Goal: Information Seeking & Learning: Find specific fact

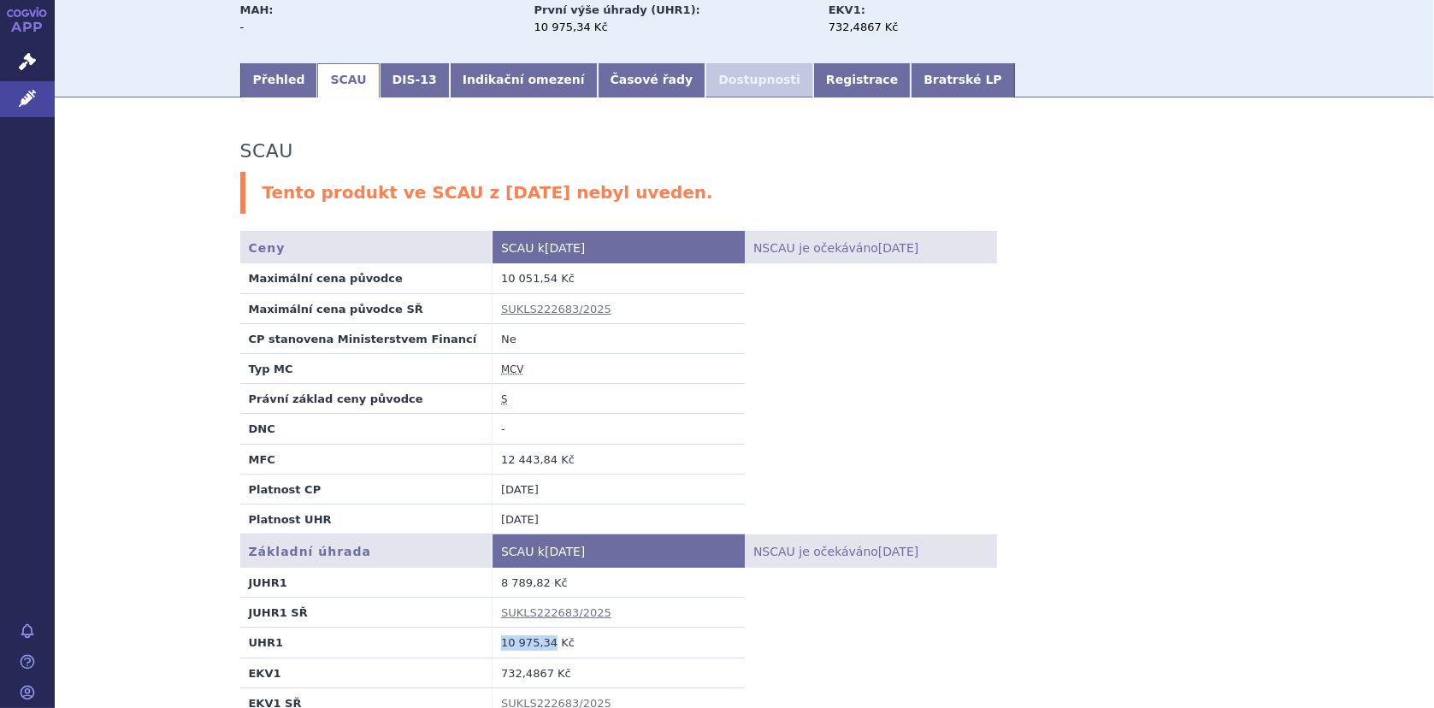
scroll to position [85, 0]
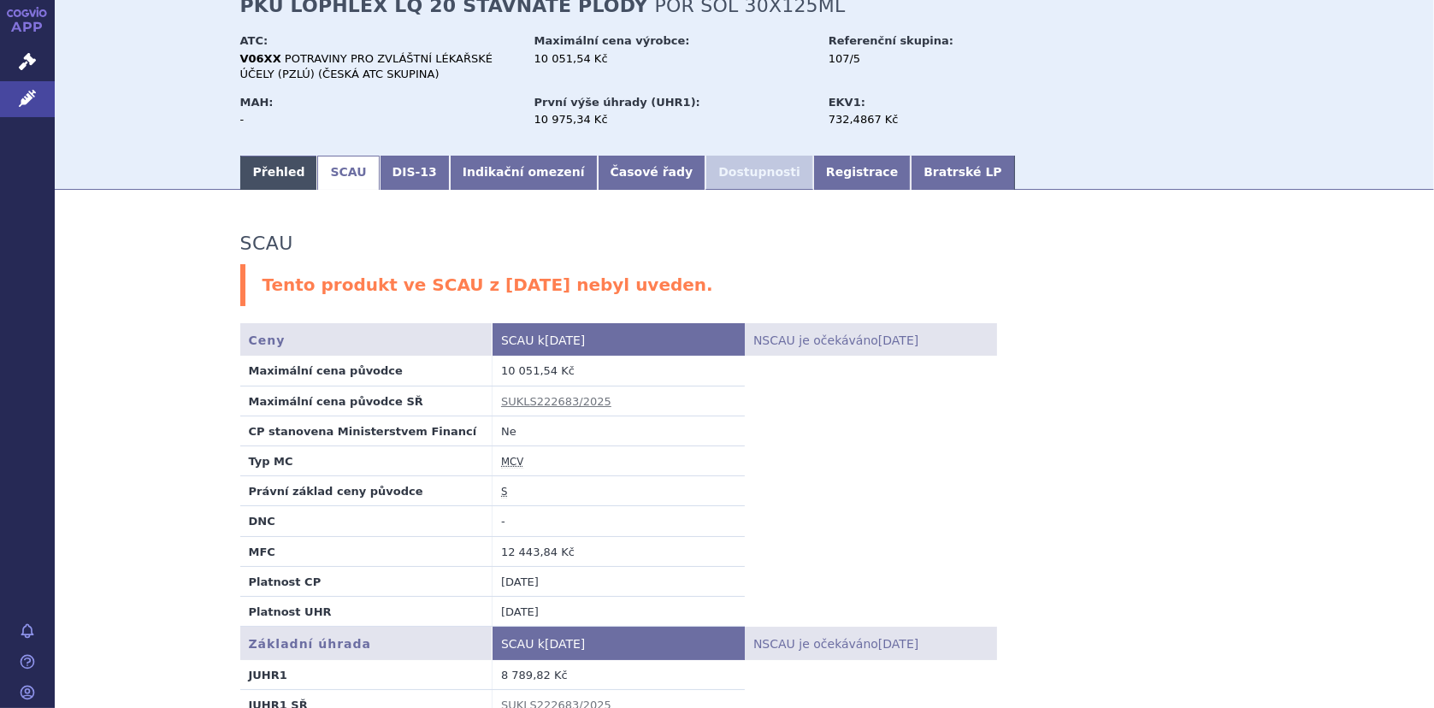
click at [271, 169] on link "Přehled" at bounding box center [279, 173] width 78 height 34
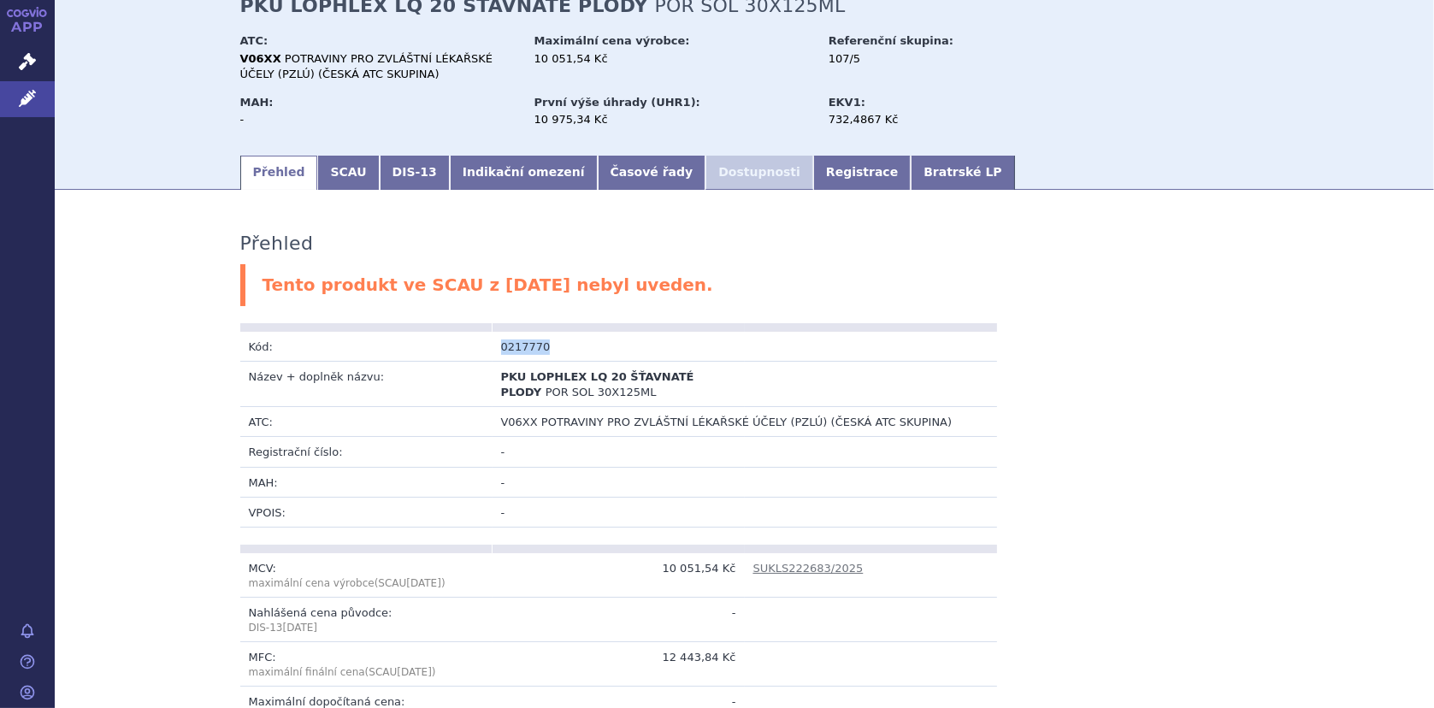
drag, startPoint x: 485, startPoint y: 345, endPoint x: 561, endPoint y: 347, distance: 76.1
click at [561, 347] on tr "Kód: 0217770" at bounding box center [618, 347] width 757 height 30
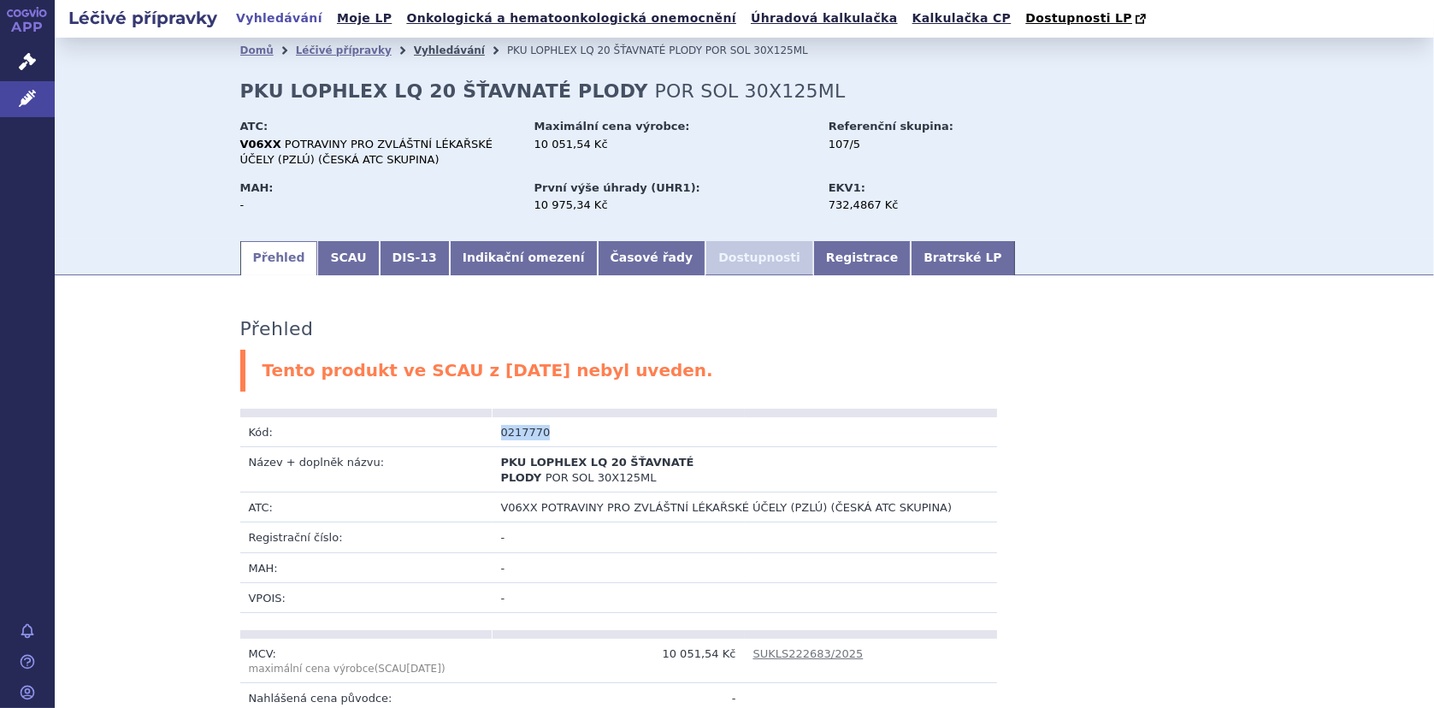
click at [418, 48] on link "Vyhledávání" at bounding box center [449, 50] width 71 height 12
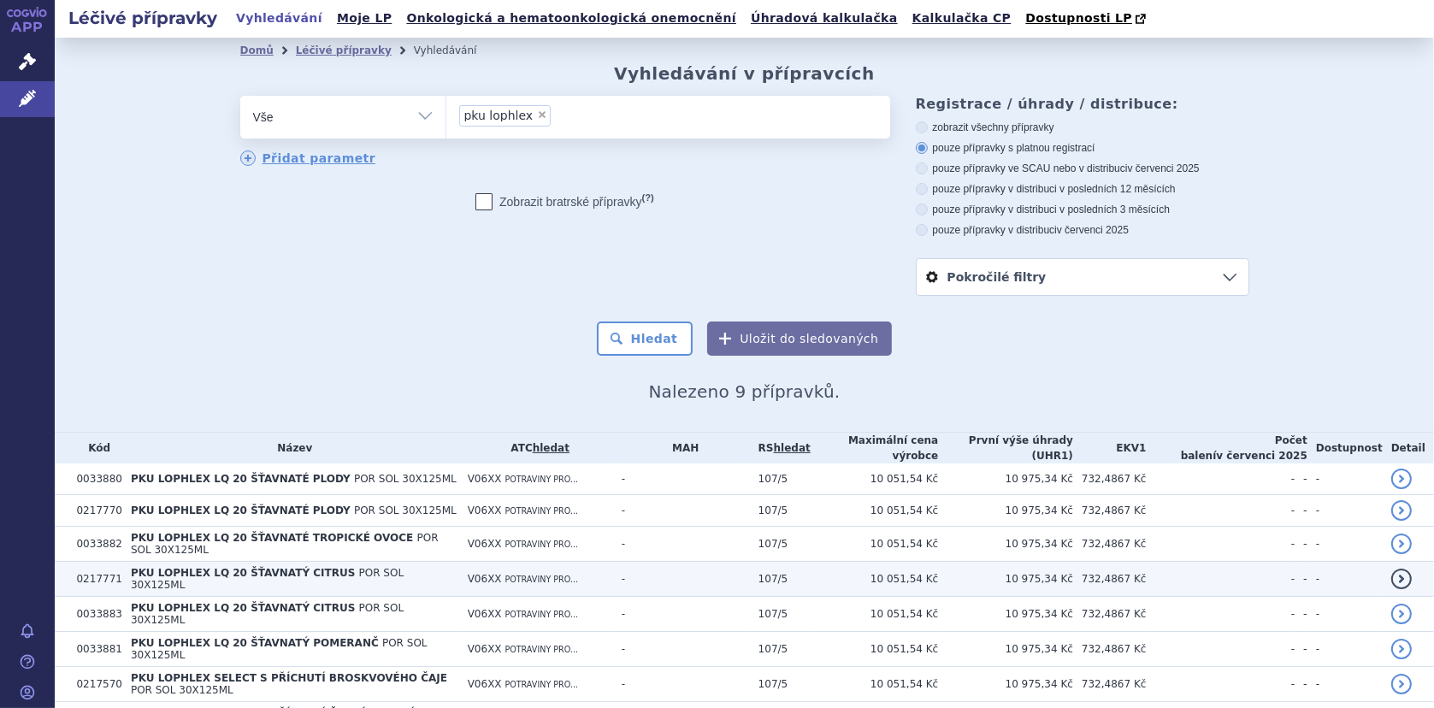
click at [268, 567] on span "PKU LOPHLEX LQ 20 ŠŤAVNATÝ CITRUS" at bounding box center [243, 573] width 224 height 12
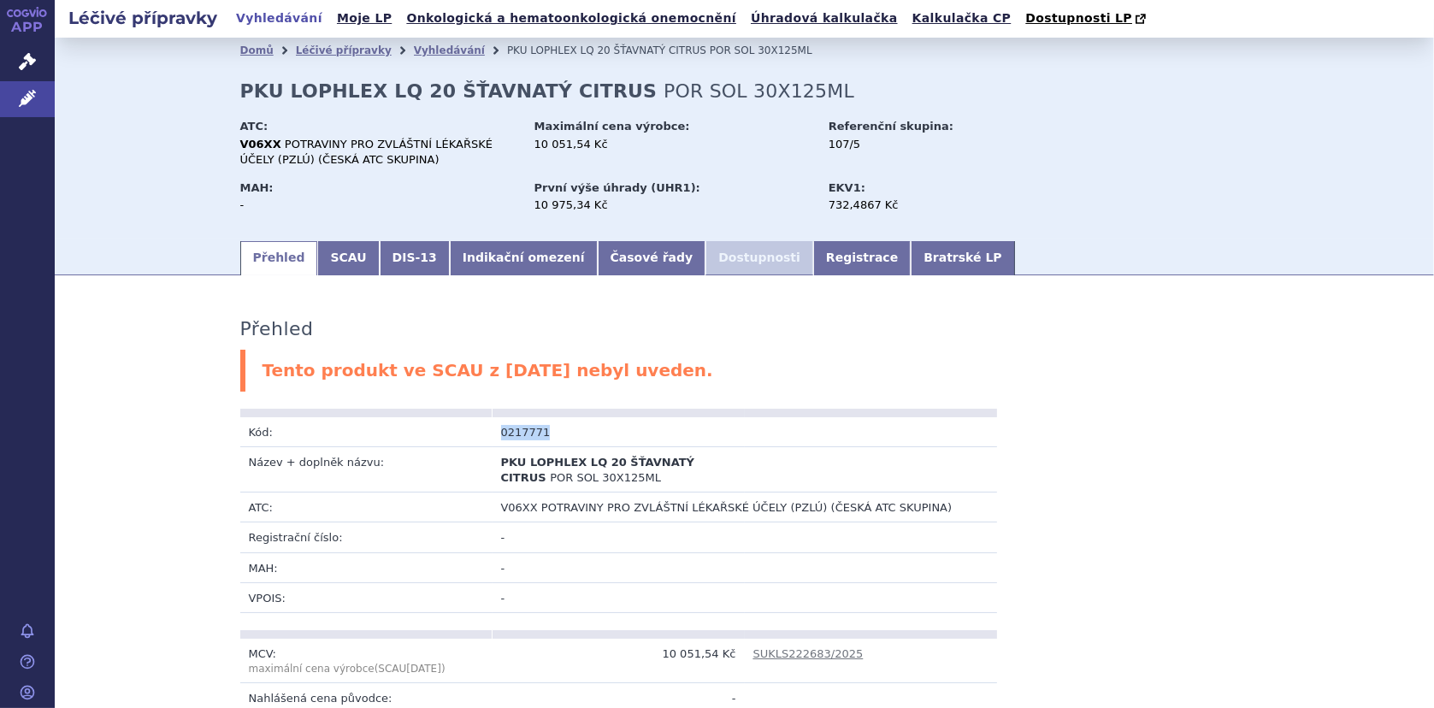
drag, startPoint x: 492, startPoint y: 431, endPoint x: 544, endPoint y: 431, distance: 51.3
click at [544, 431] on td "0217771" at bounding box center [618, 432] width 252 height 30
copy td "0217771"
click at [418, 50] on link "Vyhledávání" at bounding box center [449, 50] width 71 height 12
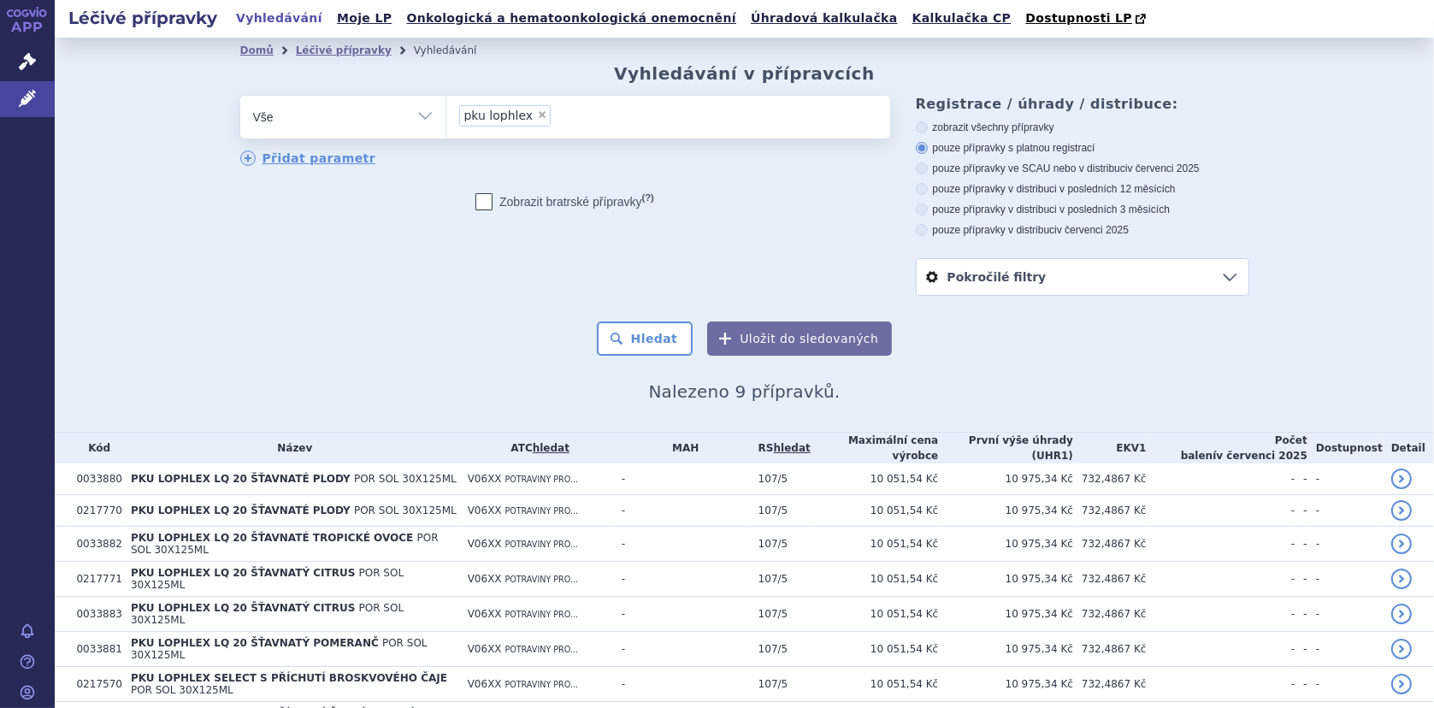
click at [537, 114] on span "×" at bounding box center [542, 114] width 10 height 10
click at [446, 114] on select "pku lophlex" at bounding box center [445, 116] width 1 height 43
select select
type input "nu"
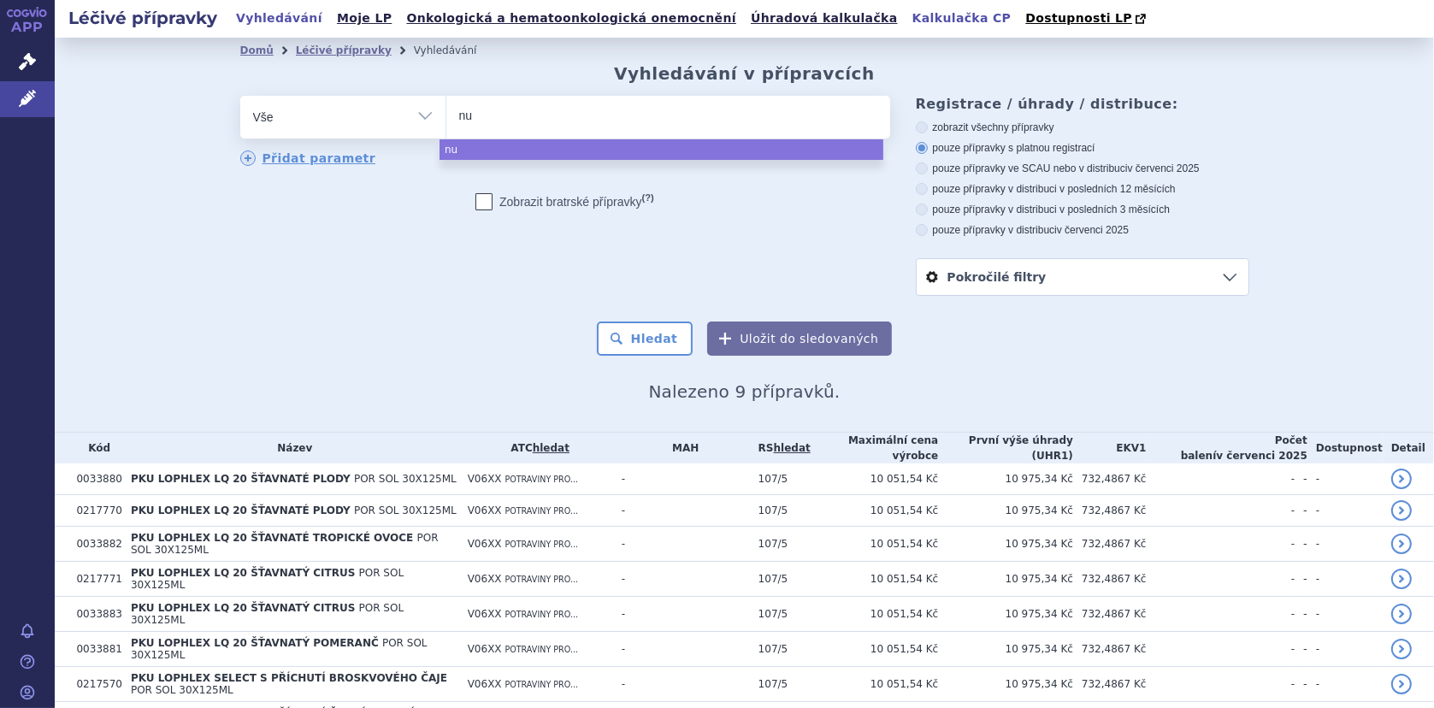
type input "nut"
type input "nutri"
type input "nutrid"
type input "nutrido"
type input "nutri"
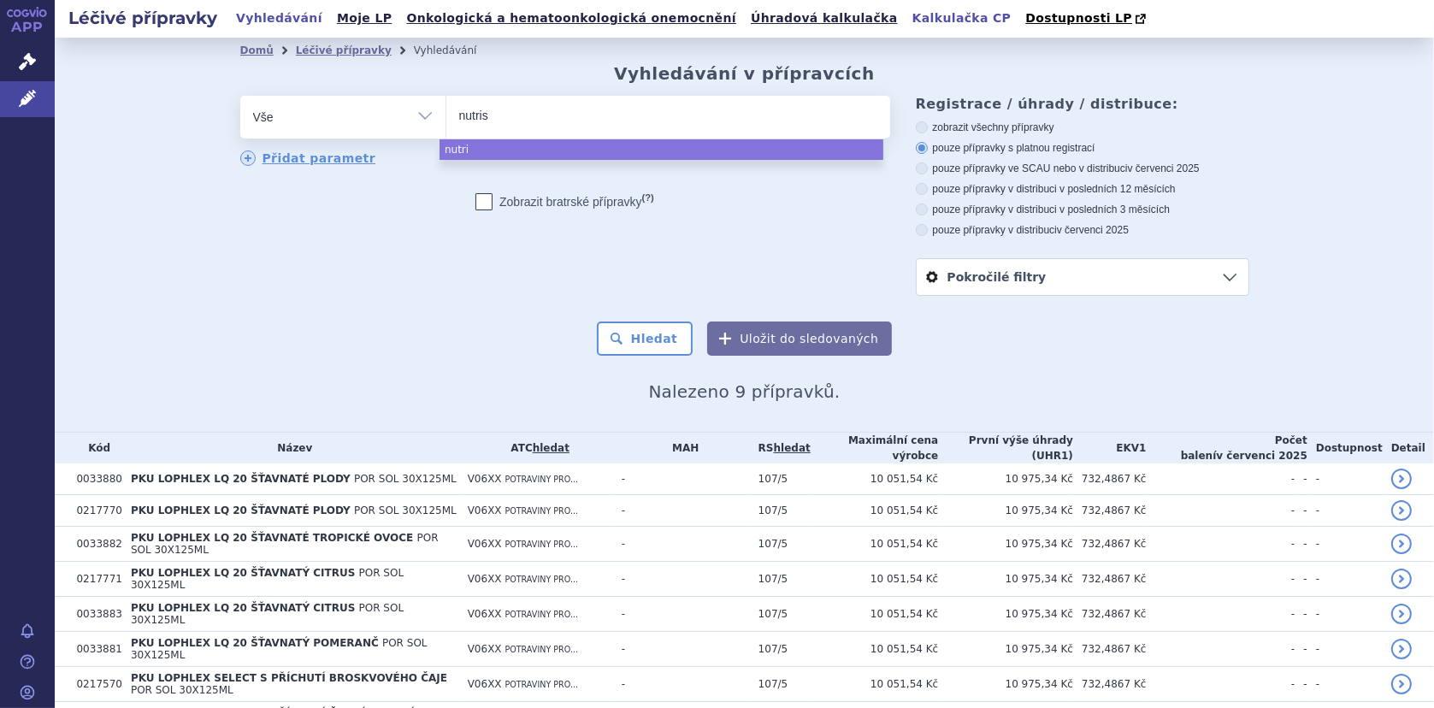
type input "nutriso"
type input "nutrison"
select select "nutrison"
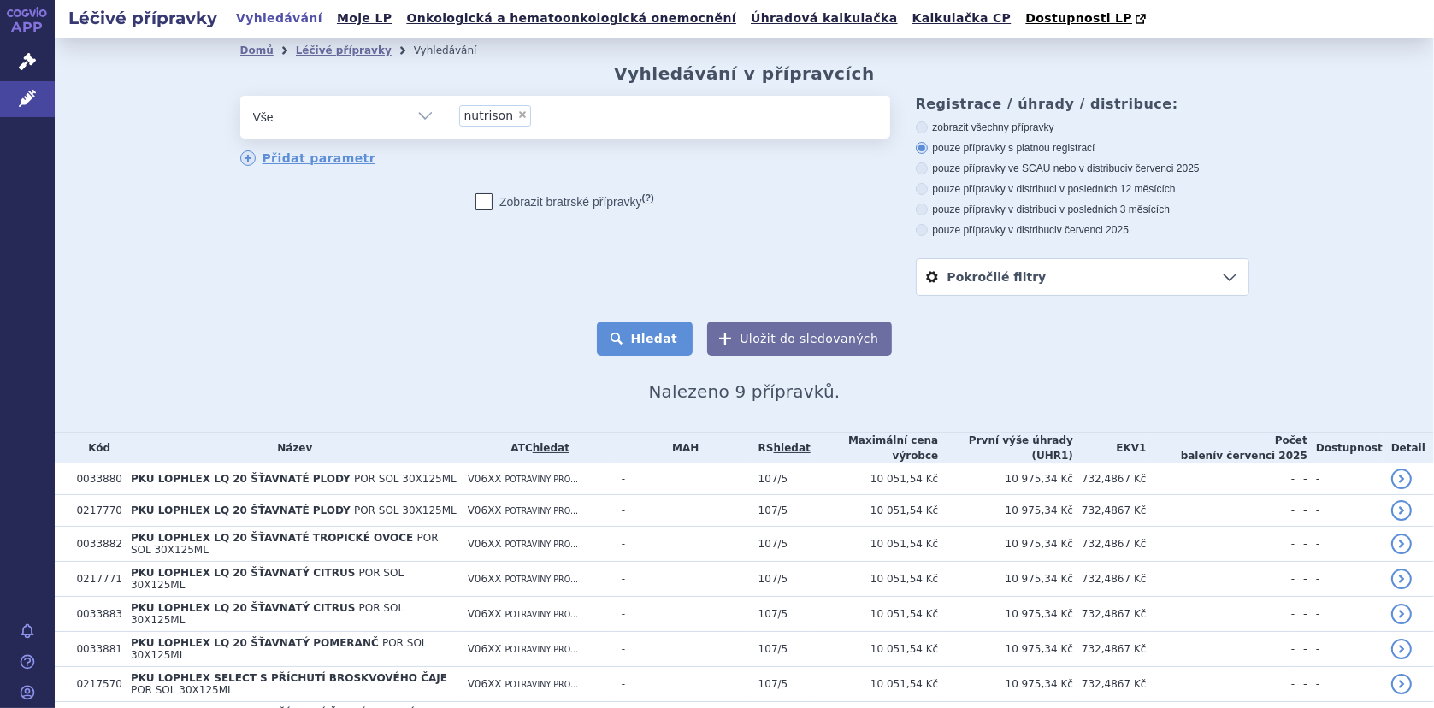
click at [633, 337] on button "Hledat" at bounding box center [645, 338] width 97 height 34
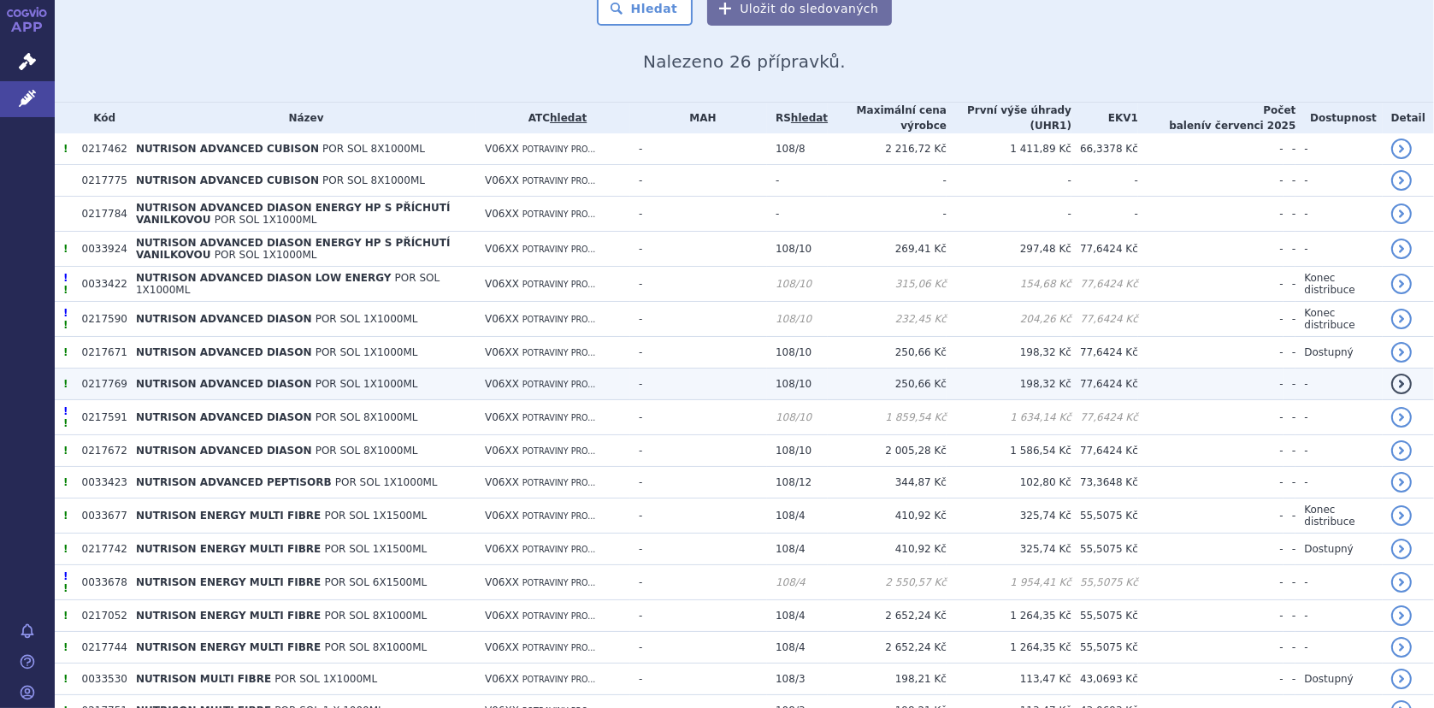
scroll to position [329, 0]
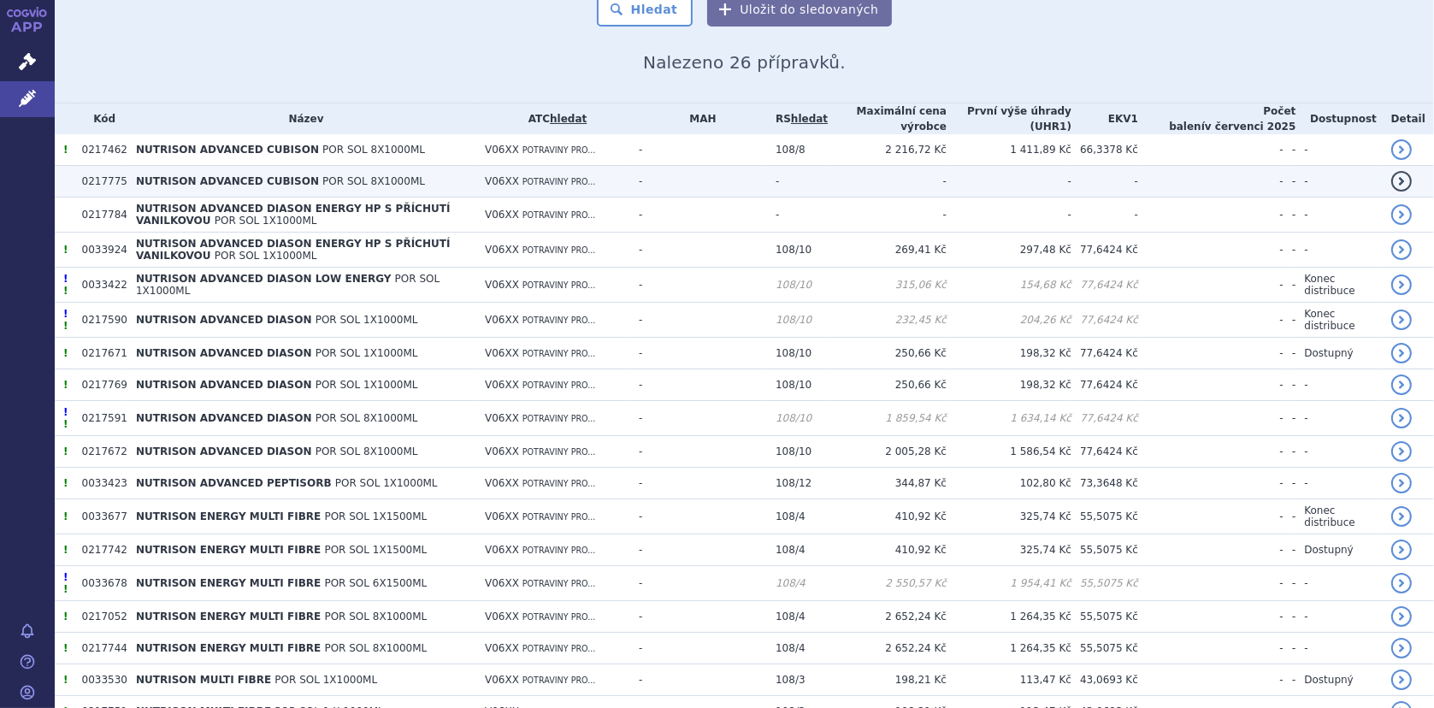
click at [161, 179] on span "NUTRISON ADVANCED CUBISON" at bounding box center [227, 181] width 183 height 12
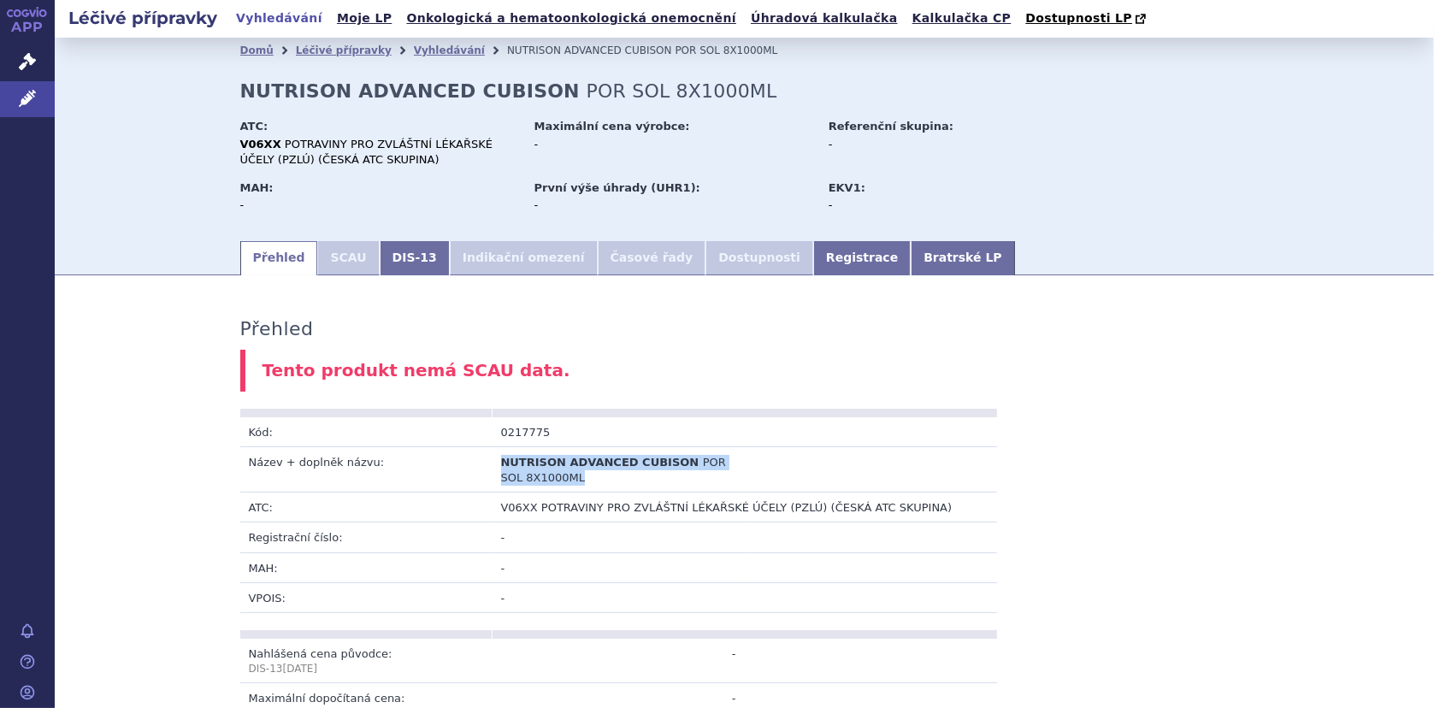
drag, startPoint x: 498, startPoint y: 461, endPoint x: 560, endPoint y: 483, distance: 66.2
click at [560, 483] on td "NUTRISON ADVANCED CUBISON POR SOL 8X1000ML" at bounding box center [618, 468] width 252 height 45
copy td "NUTRISON ADVANCED CUBISON POR SOL 8X1000ML"
drag, startPoint x: 493, startPoint y: 435, endPoint x: 558, endPoint y: 434, distance: 65.0
click at [558, 434] on td "0217775" at bounding box center [618, 432] width 252 height 30
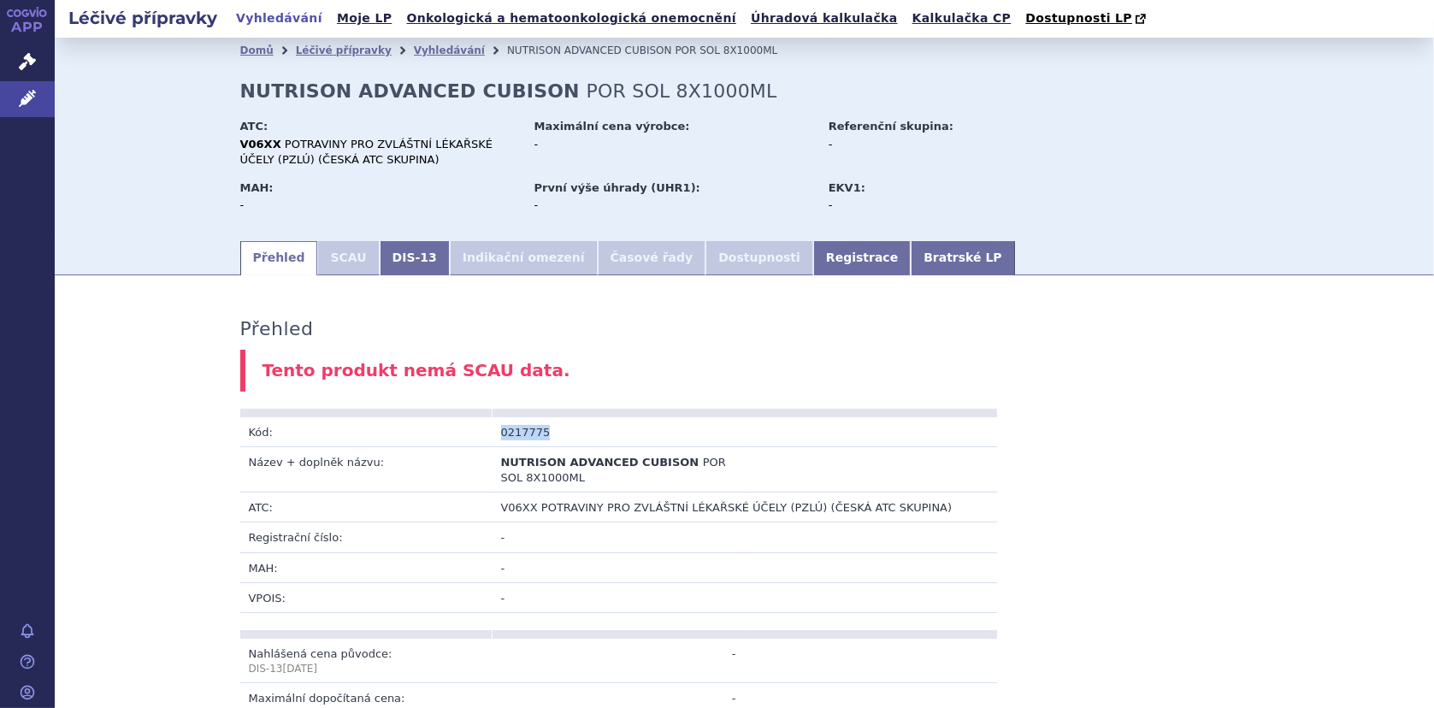
copy td "0217775"
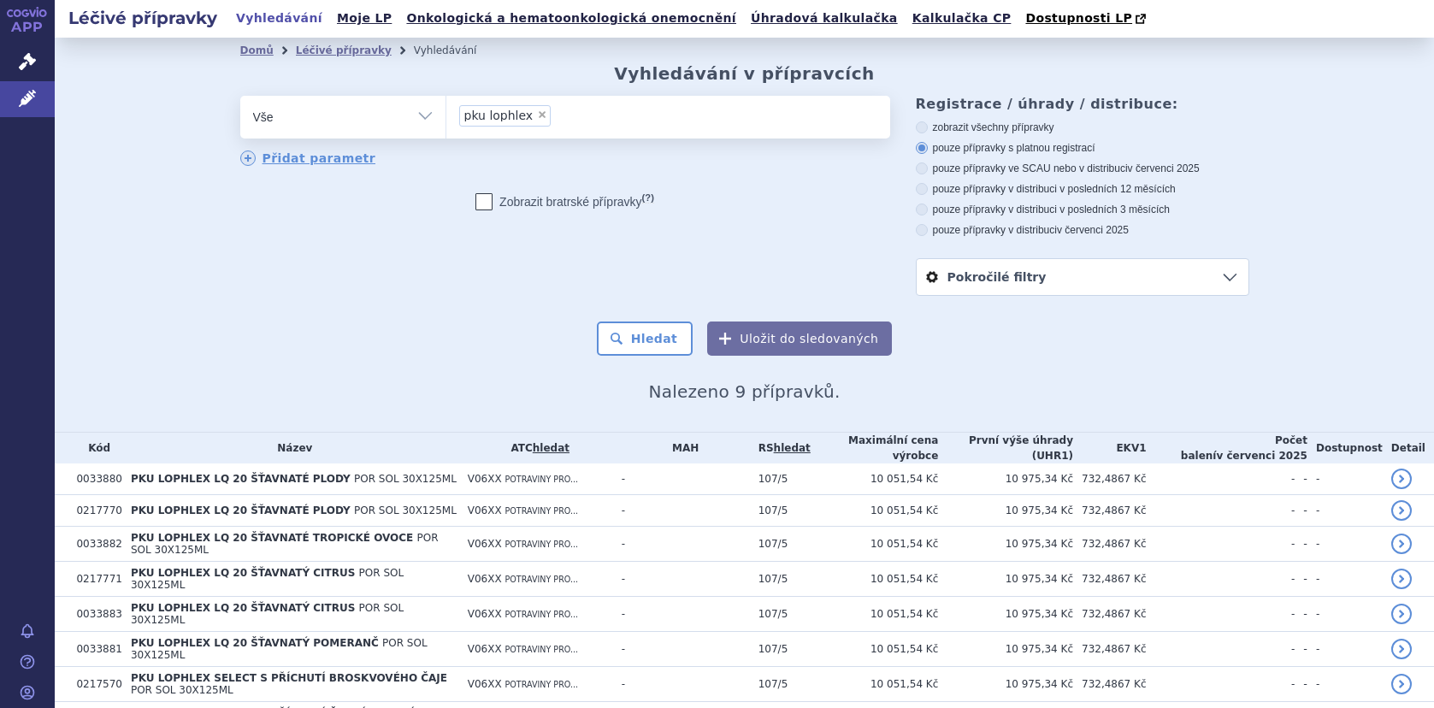
select select
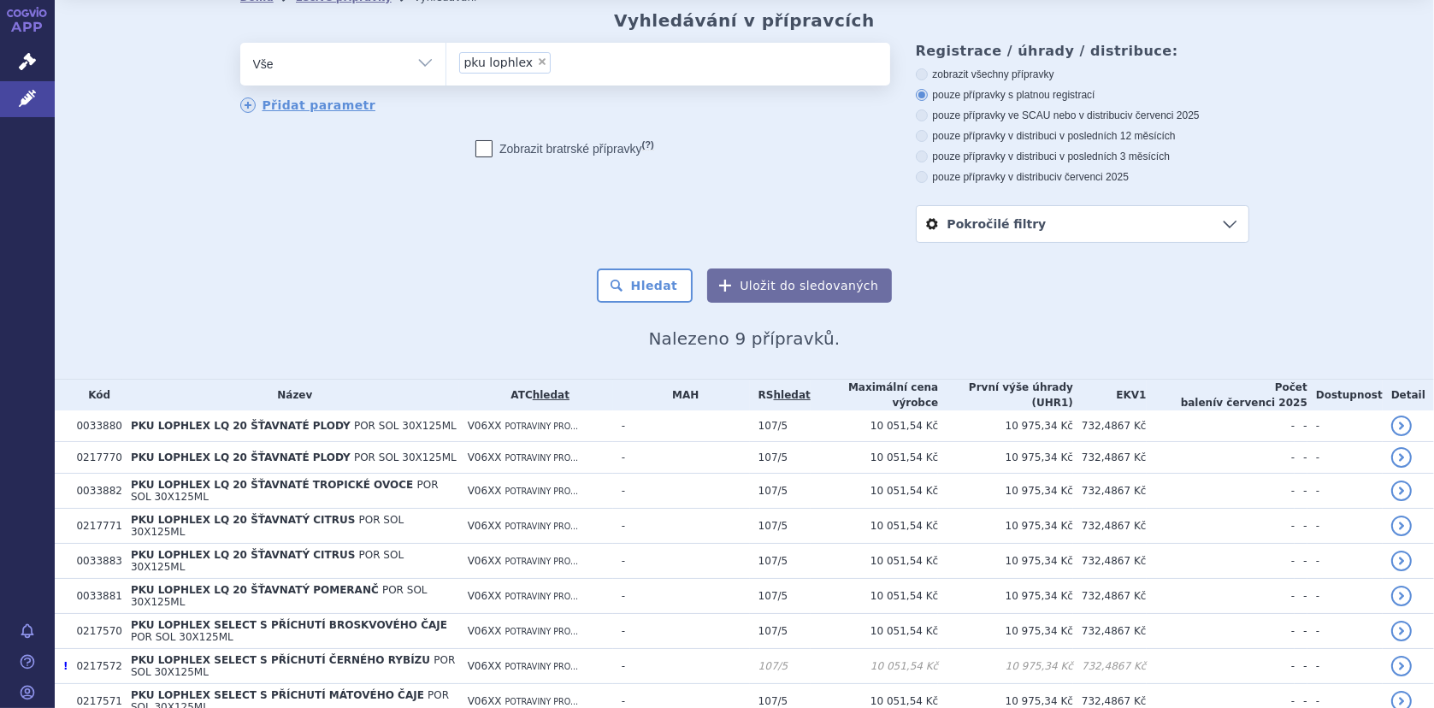
scroll to position [103, 0]
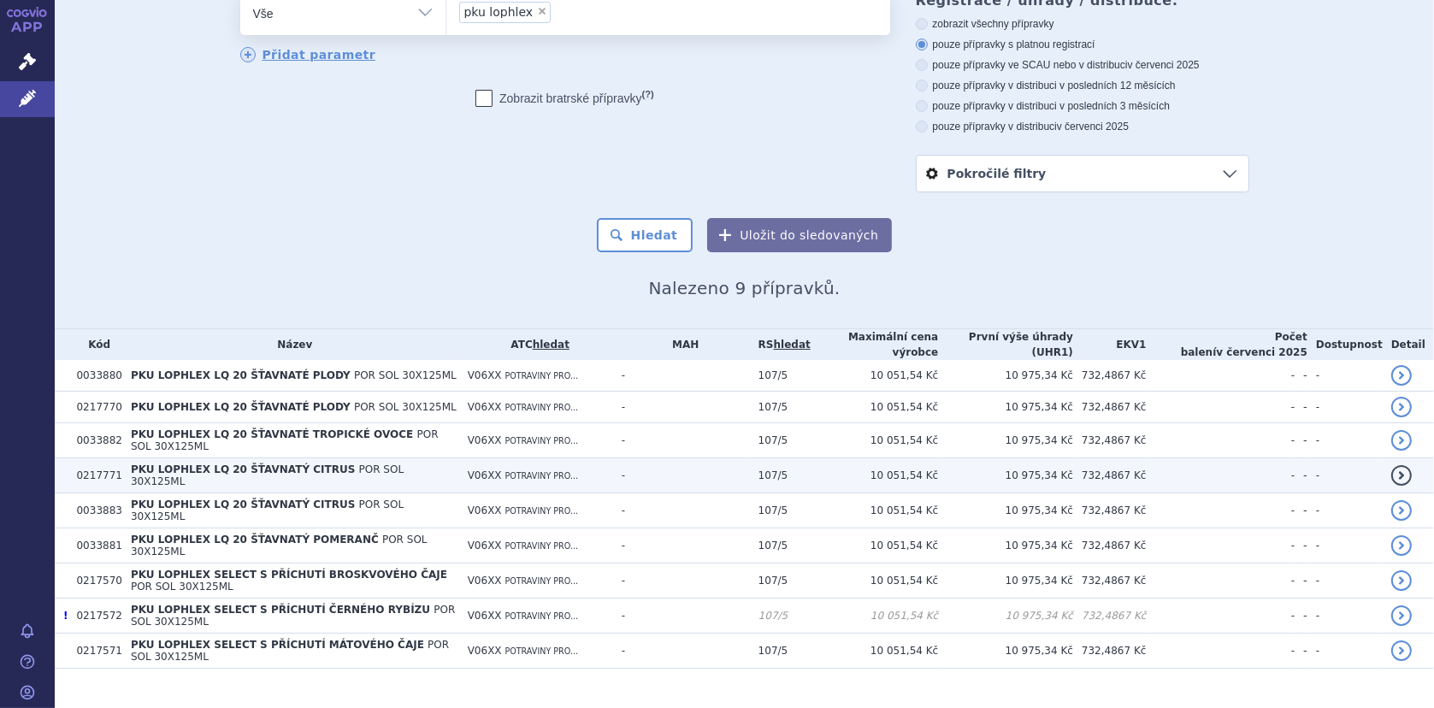
click at [265, 465] on span "PKU LOPHLEX LQ 20 ŠŤAVNATÝ CITRUS" at bounding box center [243, 469] width 224 height 12
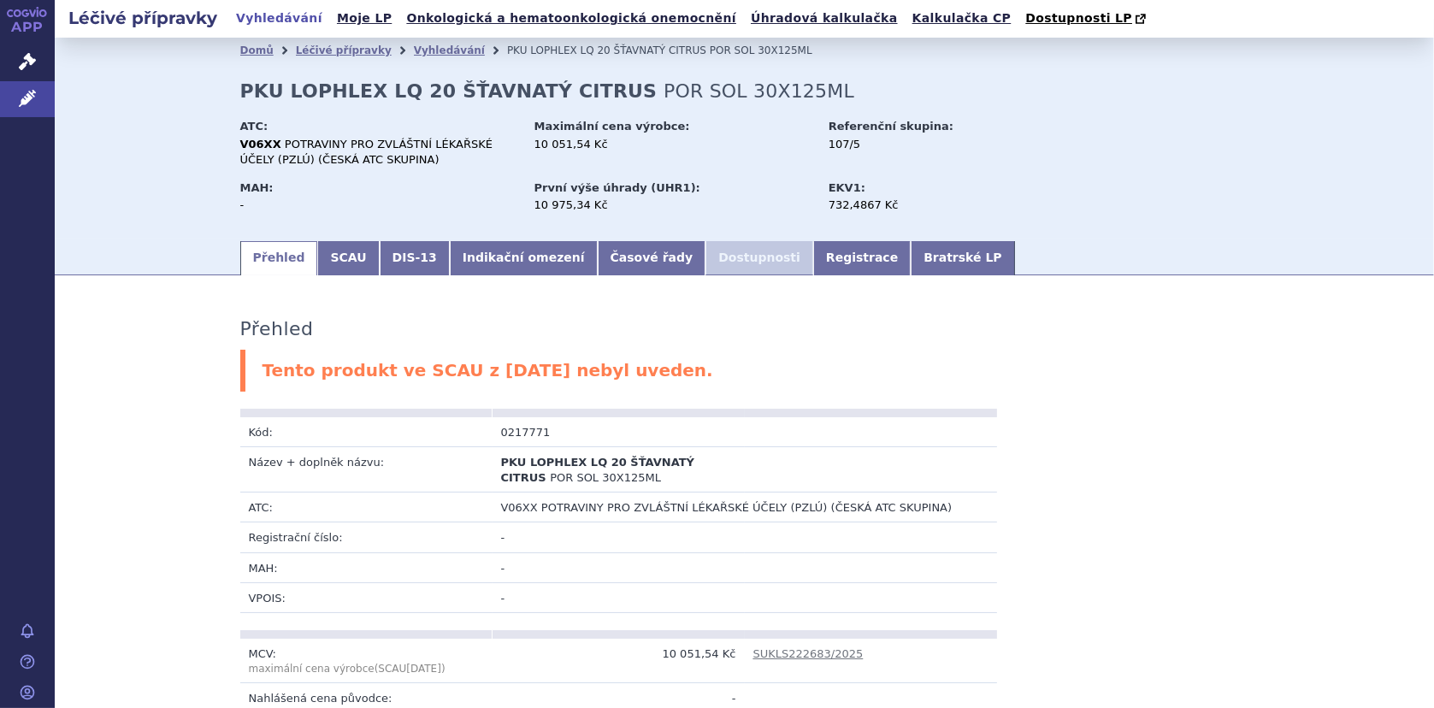
scroll to position [171, 0]
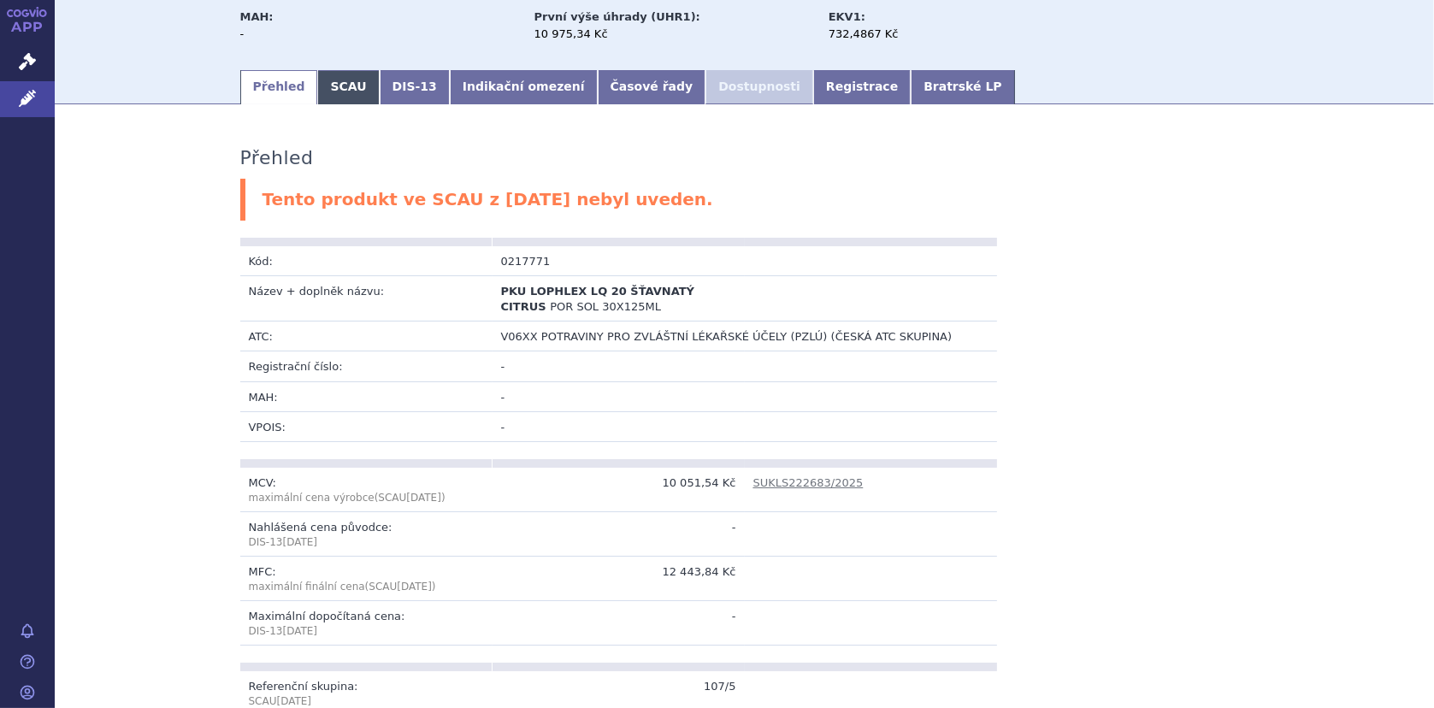
click at [323, 84] on link "SCAU" at bounding box center [348, 87] width 62 height 34
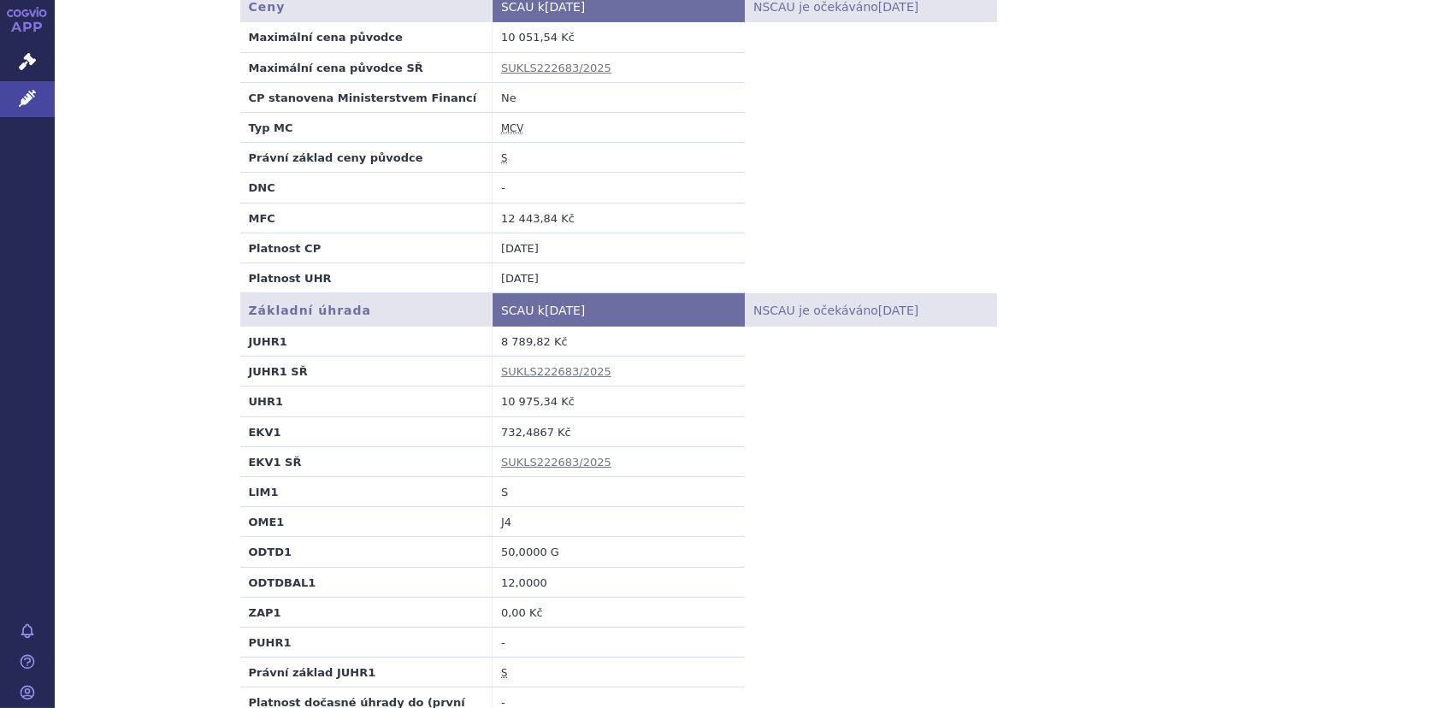
scroll to position [427, 0]
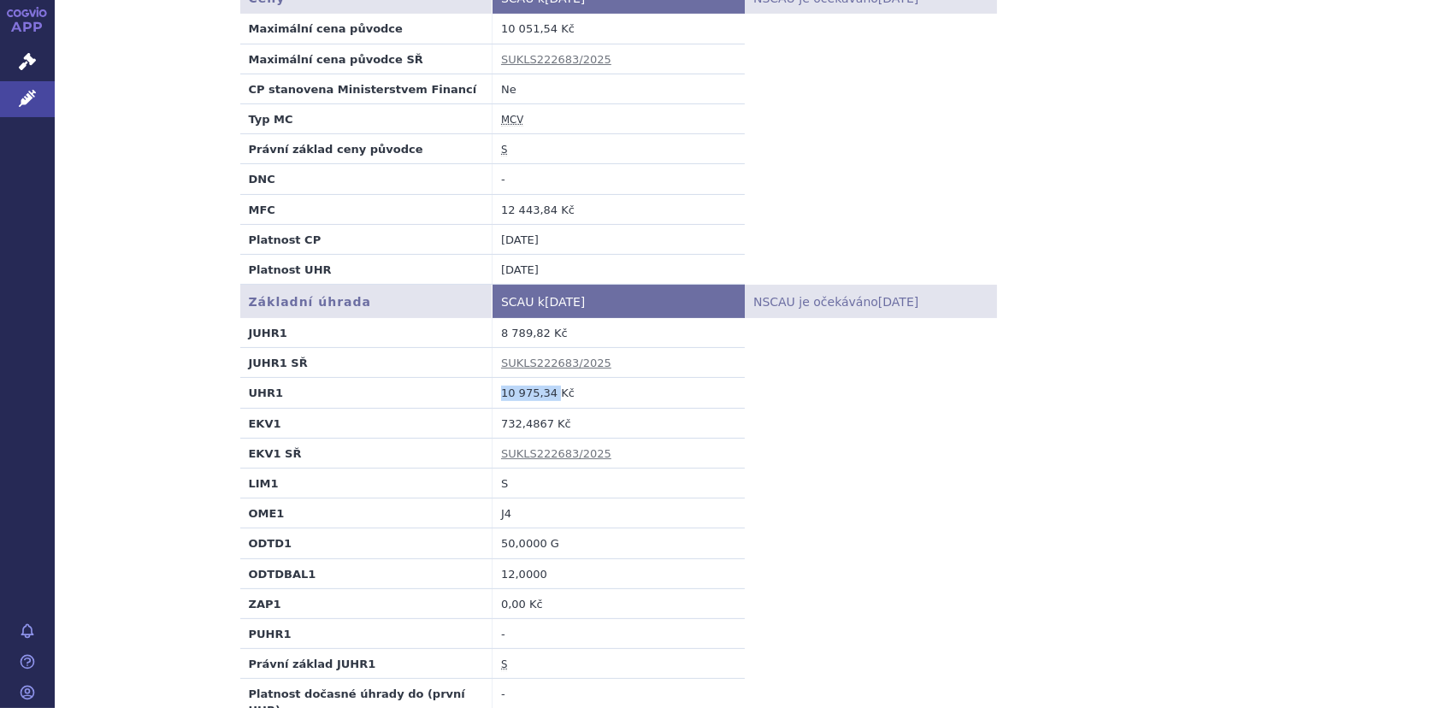
drag, startPoint x: 494, startPoint y: 395, endPoint x: 546, endPoint y: 393, distance: 52.2
click at [546, 393] on td "10 975,34 Kč" at bounding box center [618, 393] width 252 height 30
copy td "10 975,34"
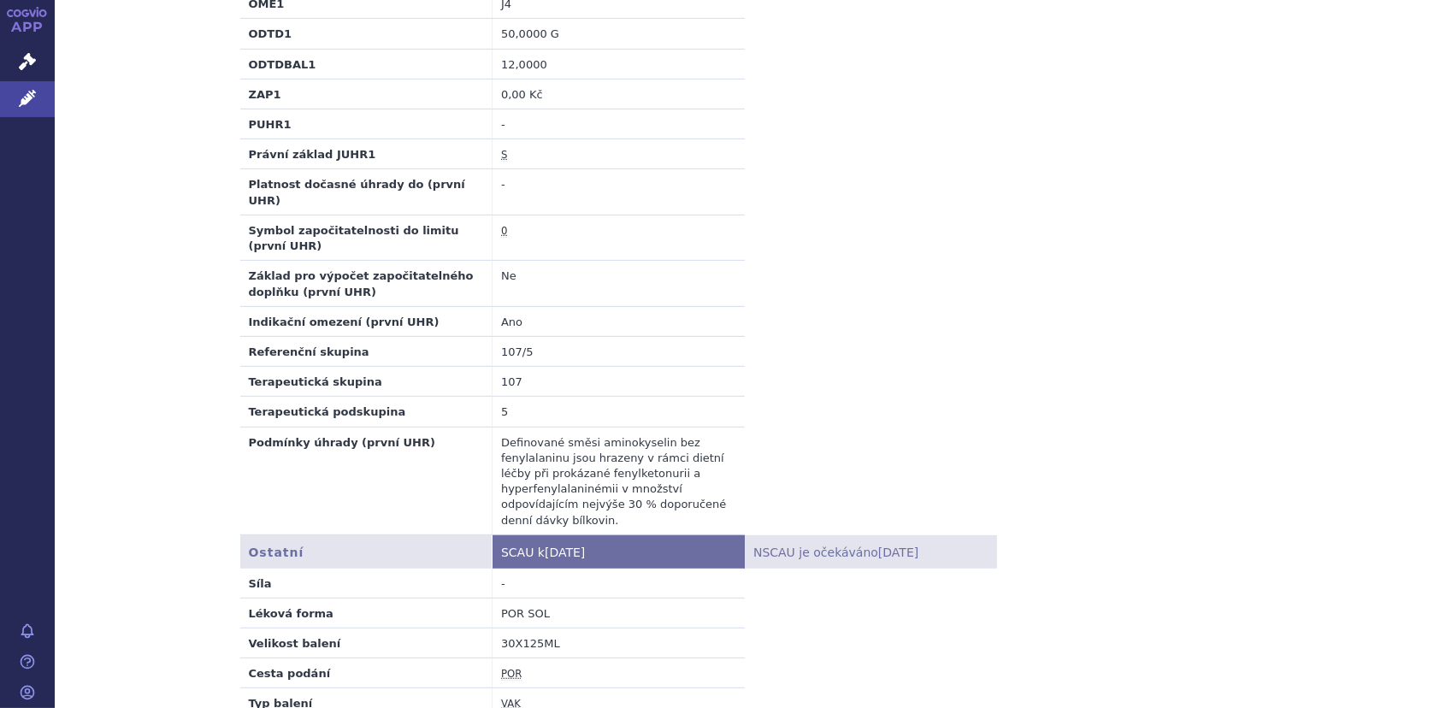
scroll to position [940, 0]
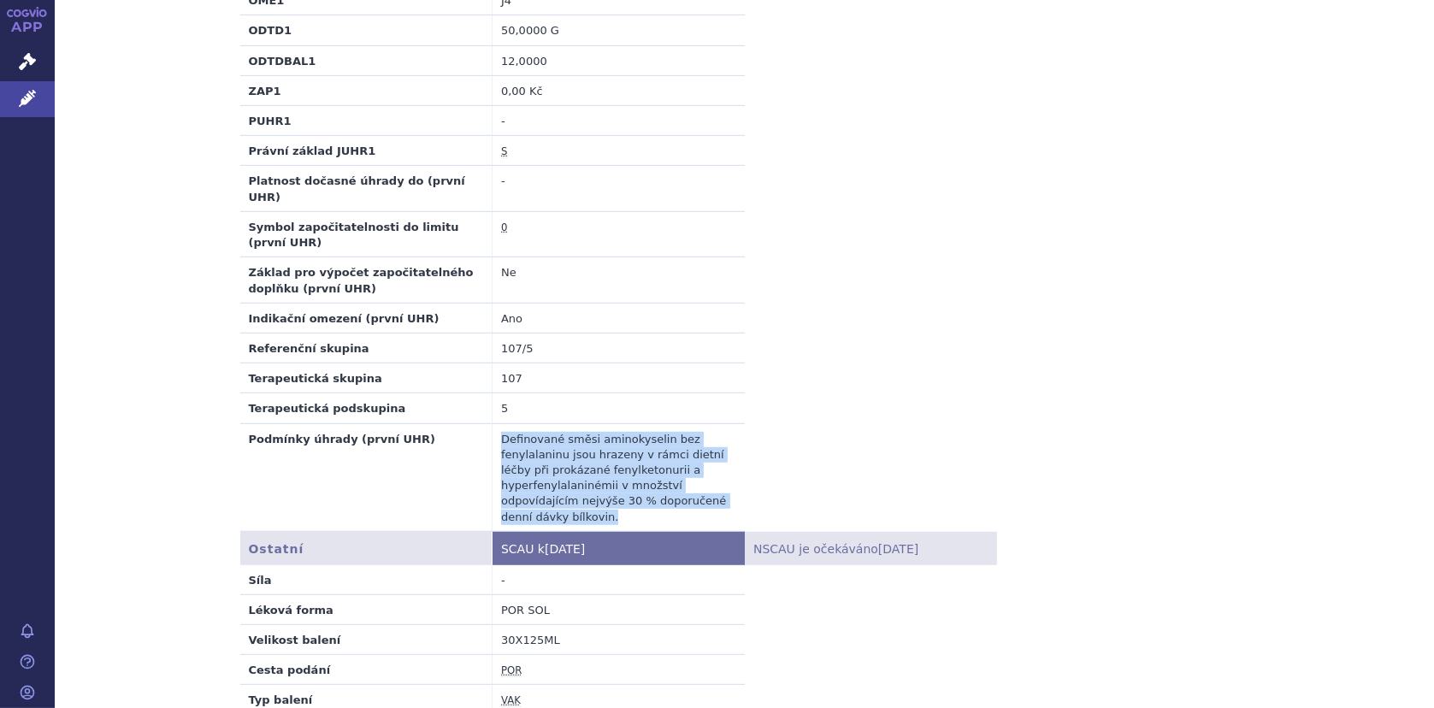
drag, startPoint x: 494, startPoint y: 419, endPoint x: 740, endPoint y: 487, distance: 255.5
click at [740, 487] on table "Základní úhrada SCAU k 01.09.2025 NSCAU je očekáváno 19.09.2025 JUHR1 8 789,82 …" at bounding box center [618, 151] width 757 height 759
copy td "Definované směsi aminokyselin bez fenylalaninu jsou hrazeny v rámci dietní léčb…"
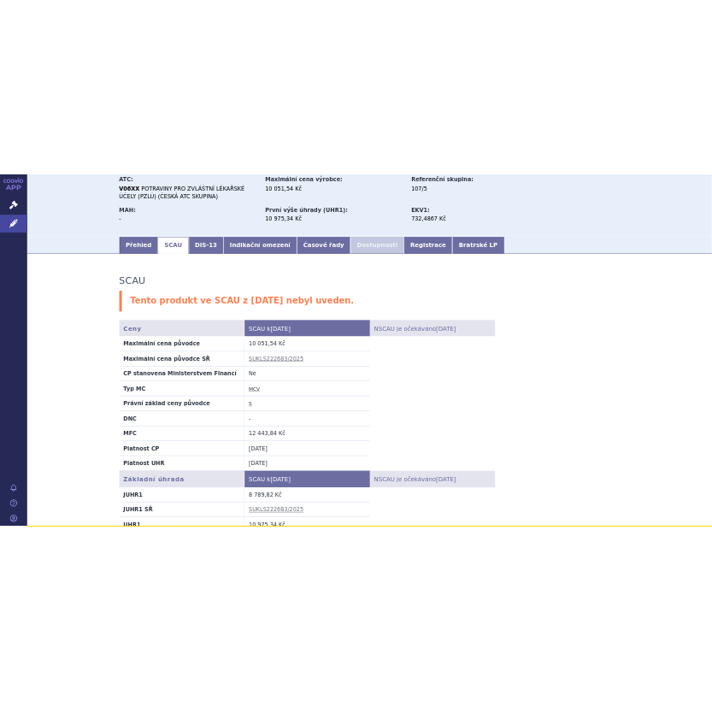
scroll to position [85, 0]
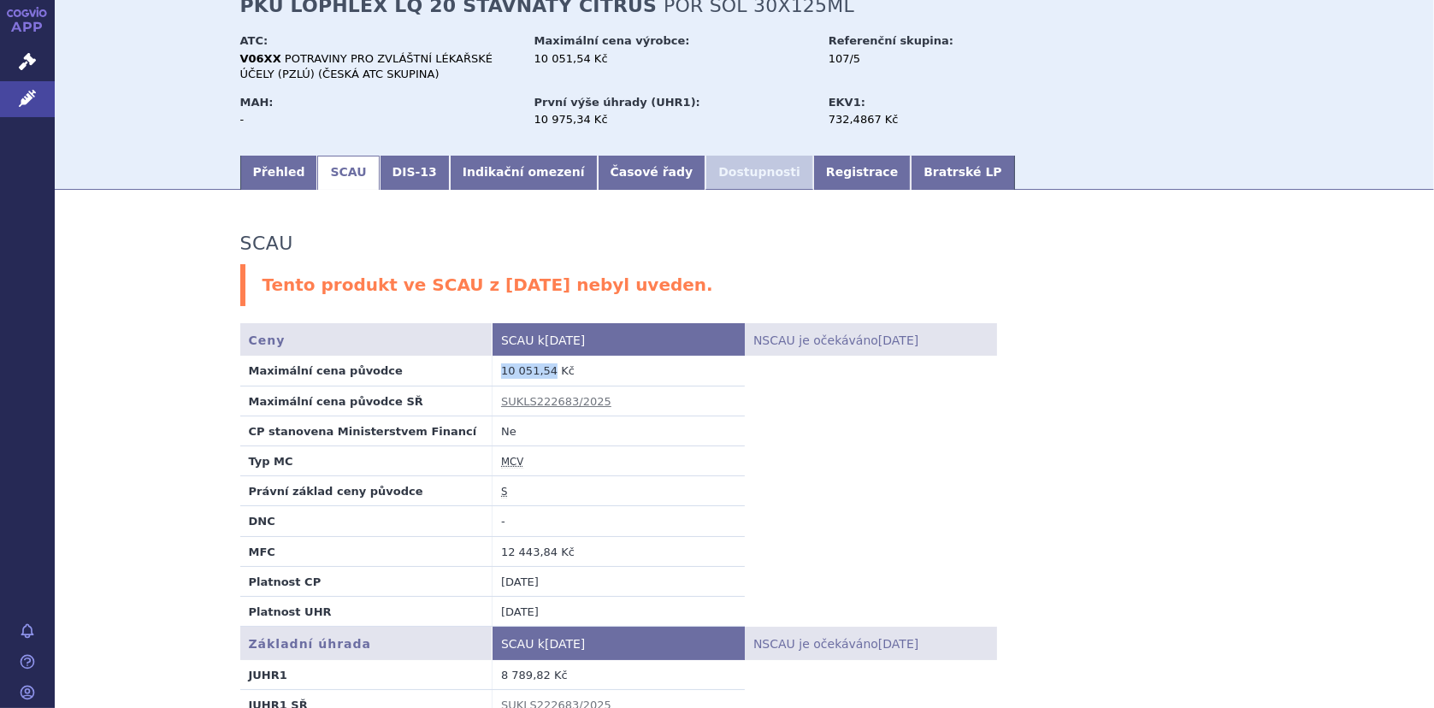
drag, startPoint x: 497, startPoint y: 371, endPoint x: 539, endPoint y: 374, distance: 42.9
click at [539, 374] on td "10 051,54 Kč" at bounding box center [618, 371] width 252 height 30
copy td "10 051,54"
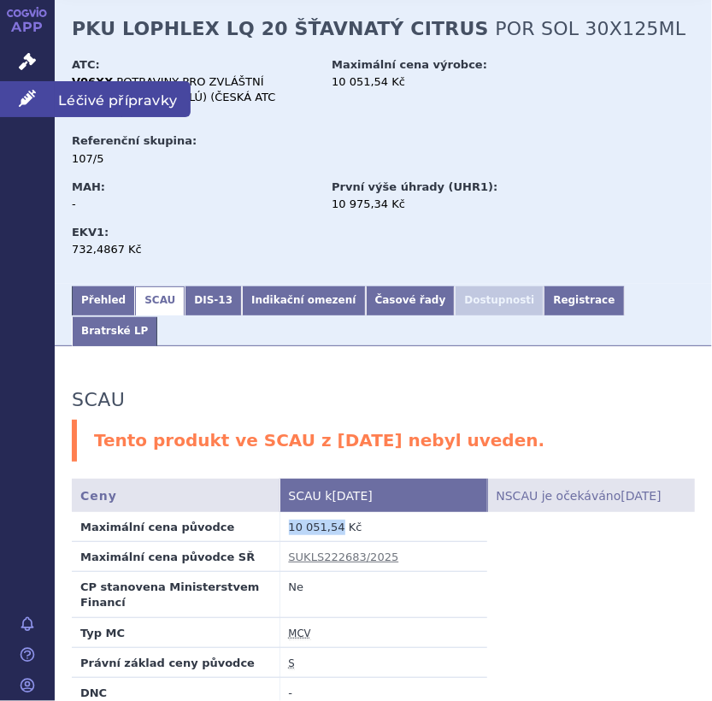
drag, startPoint x: 35, startPoint y: 91, endPoint x: 62, endPoint y: 86, distance: 26.8
click at [35, 90] on icon at bounding box center [27, 98] width 17 height 17
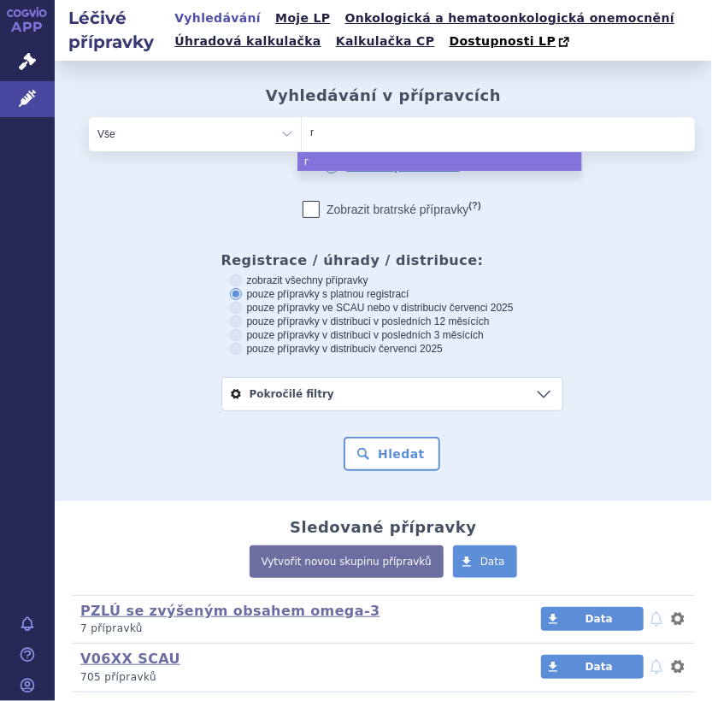
type input "re"
type input "reso"
type input "resou"
type input "resour"
type input "resourc"
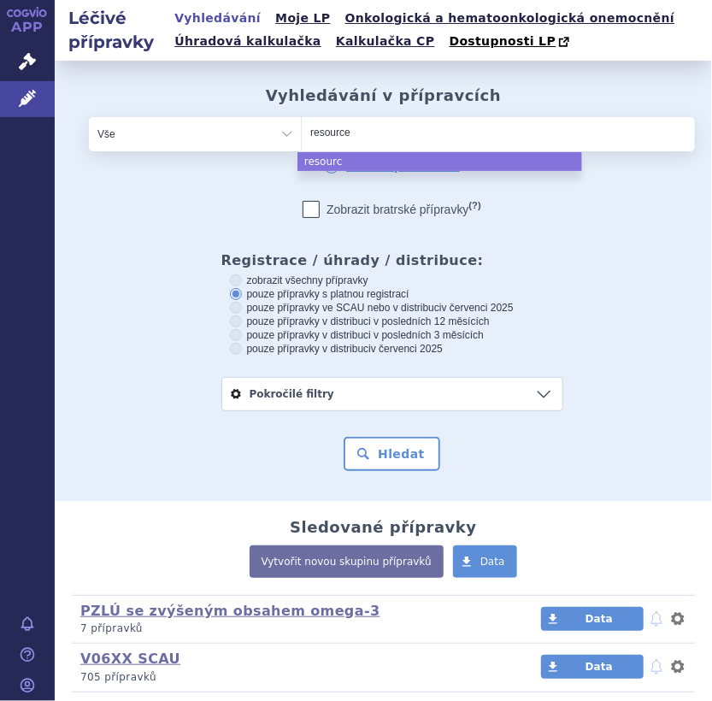
type input "resource"
type input "resource u"
type input "resource ul"
type input "resource ult"
type input "resource ultr"
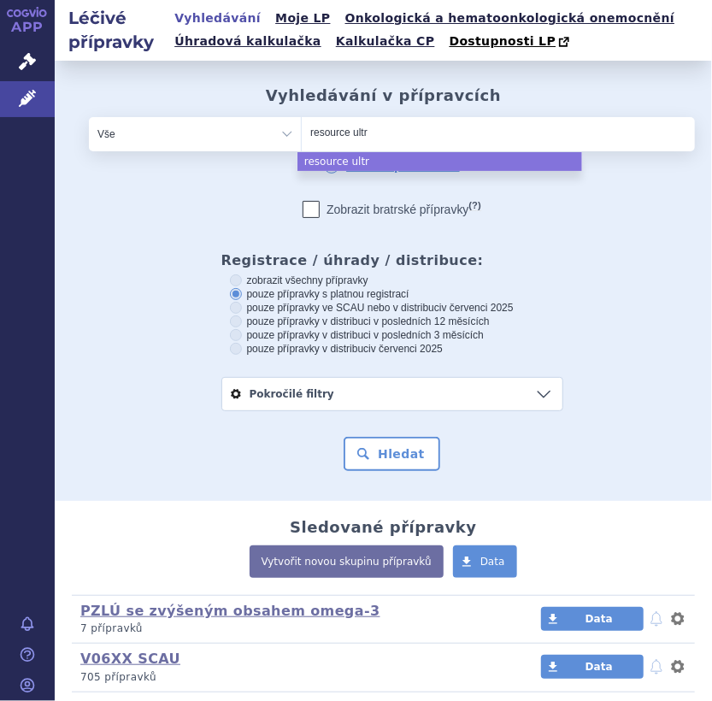
type input "resource ultra"
type input "resource ultra f"
type input "resource ultra fr"
type input "resource ultra frui"
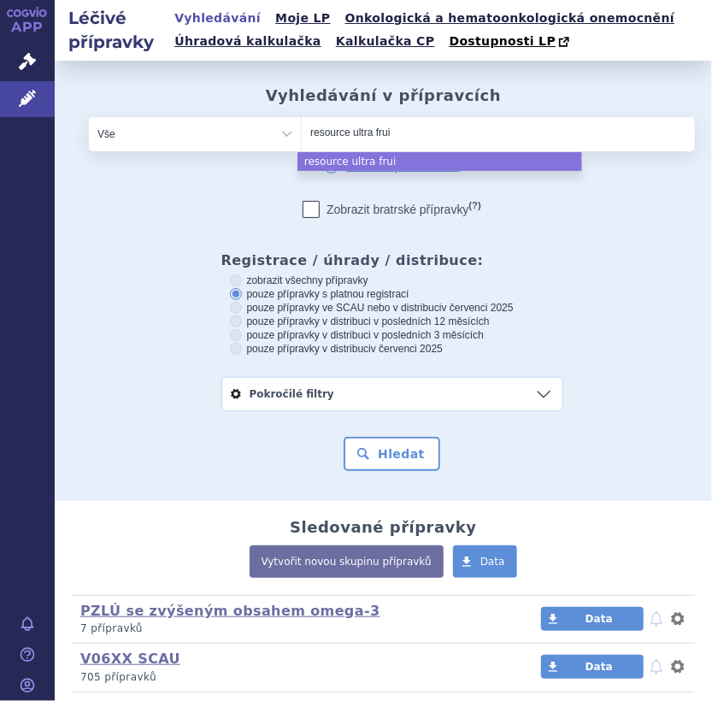
type input "resource ultra fruit"
select select "resource ultra fruit"
drag, startPoint x: 387, startPoint y: 461, endPoint x: 441, endPoint y: 439, distance: 58.3
click at [388, 460] on button "Hledat" at bounding box center [392, 454] width 97 height 34
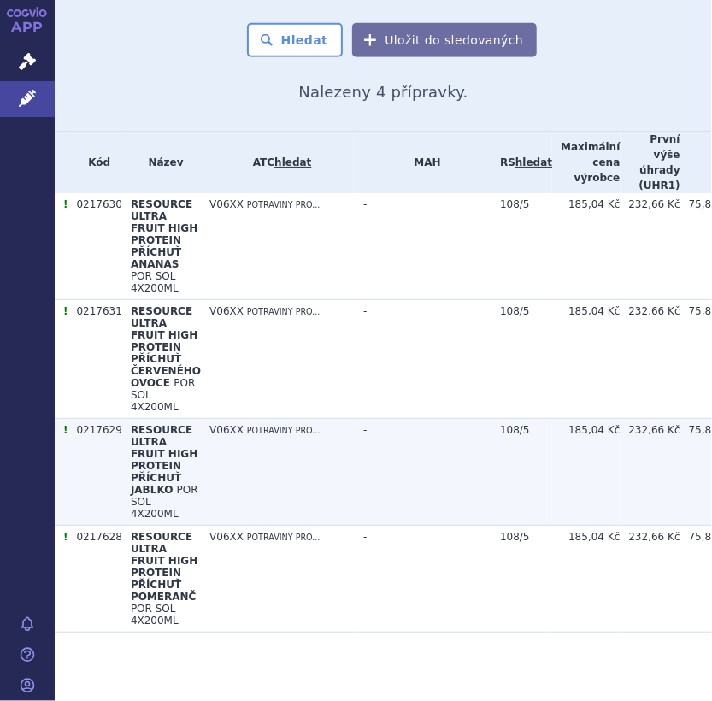
scroll to position [452, 0]
click at [138, 443] on span "RESOURCE ULTRA FRUIT HIGH PROTEIN PŘÍCHUŤ JABLKO" at bounding box center [164, 460] width 67 height 72
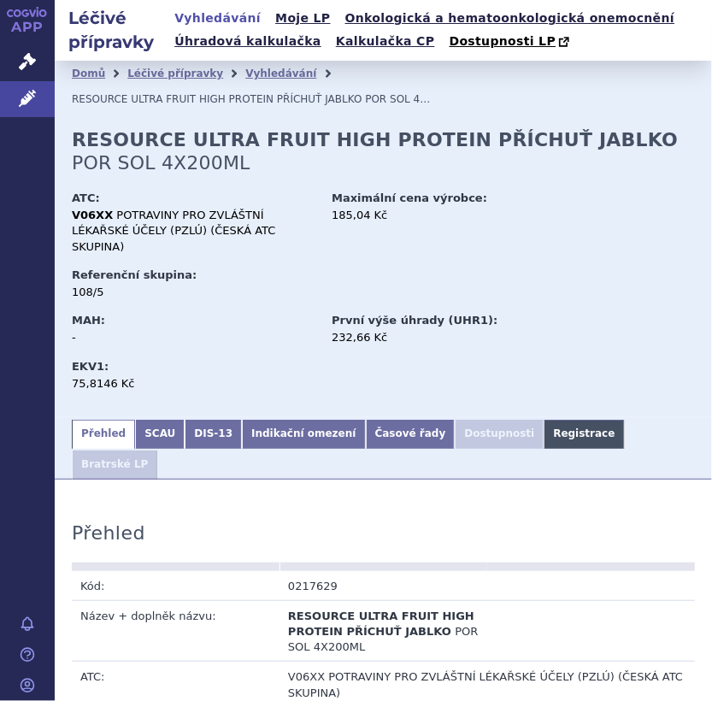
click at [544, 420] on link "Registrace" at bounding box center [584, 434] width 80 height 29
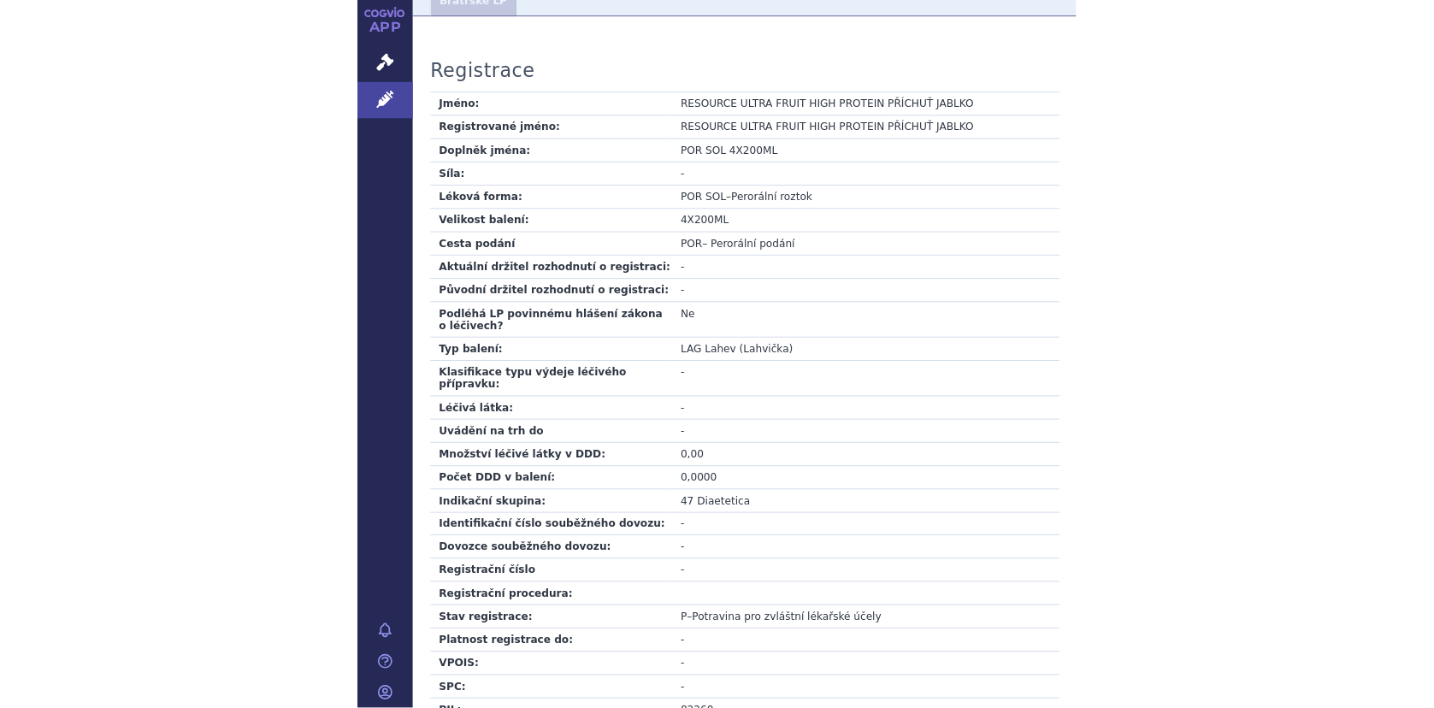
scroll to position [684, 0]
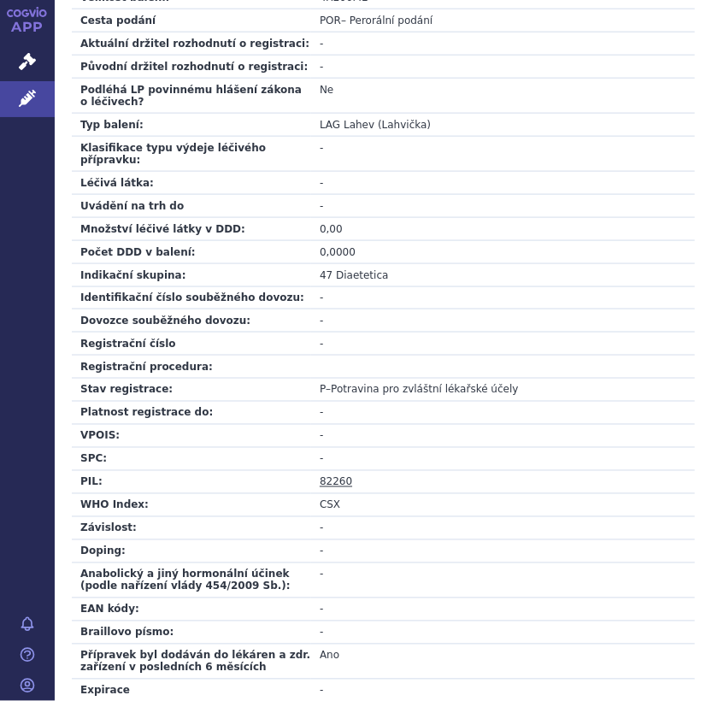
click at [330, 476] on link "82260" at bounding box center [336, 482] width 32 height 12
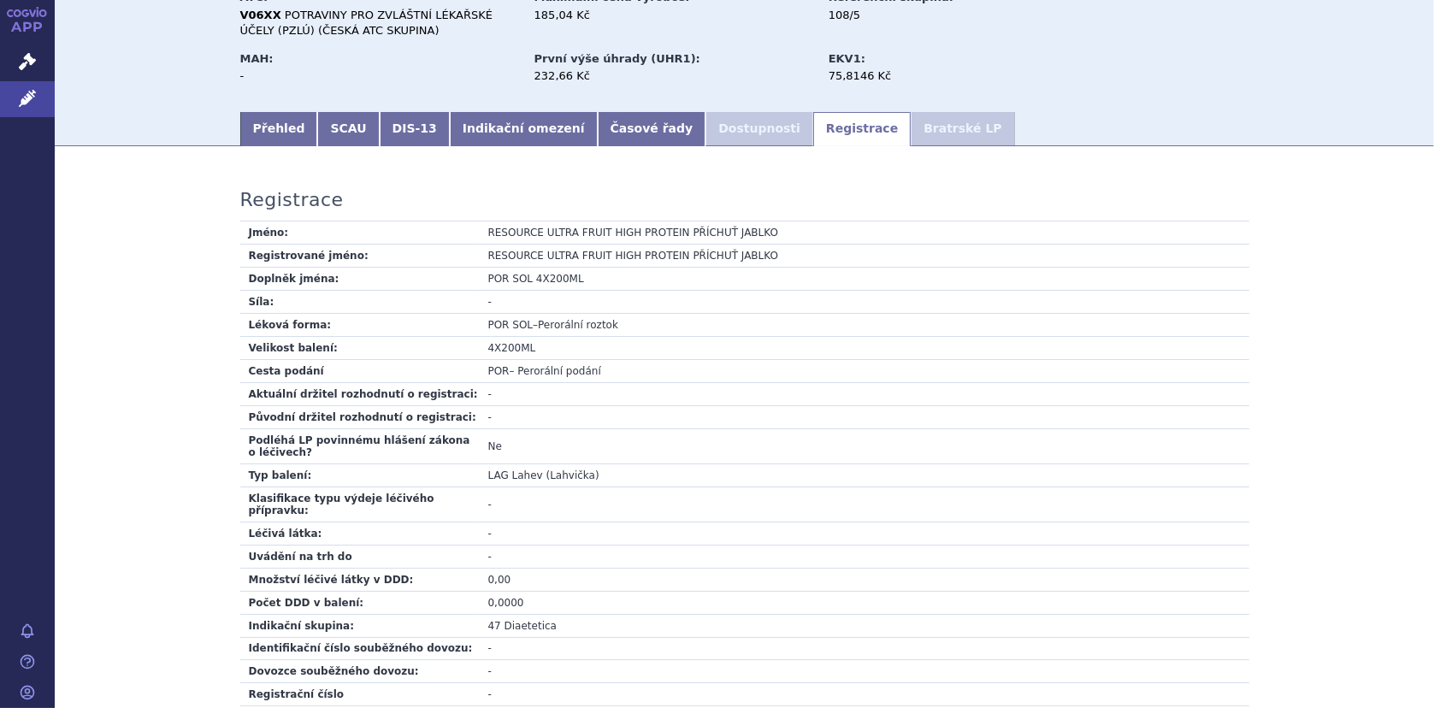
scroll to position [0, 0]
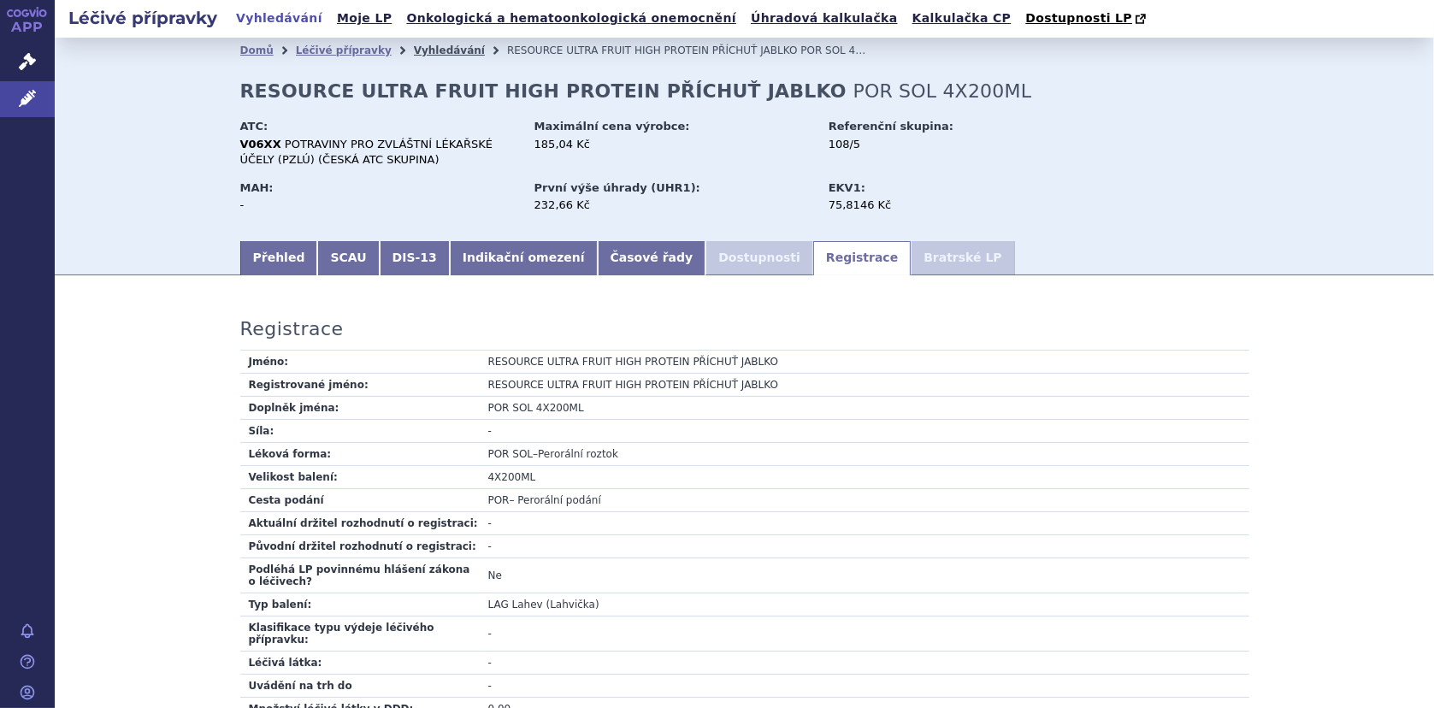
click at [419, 52] on link "Vyhledávání" at bounding box center [449, 50] width 71 height 12
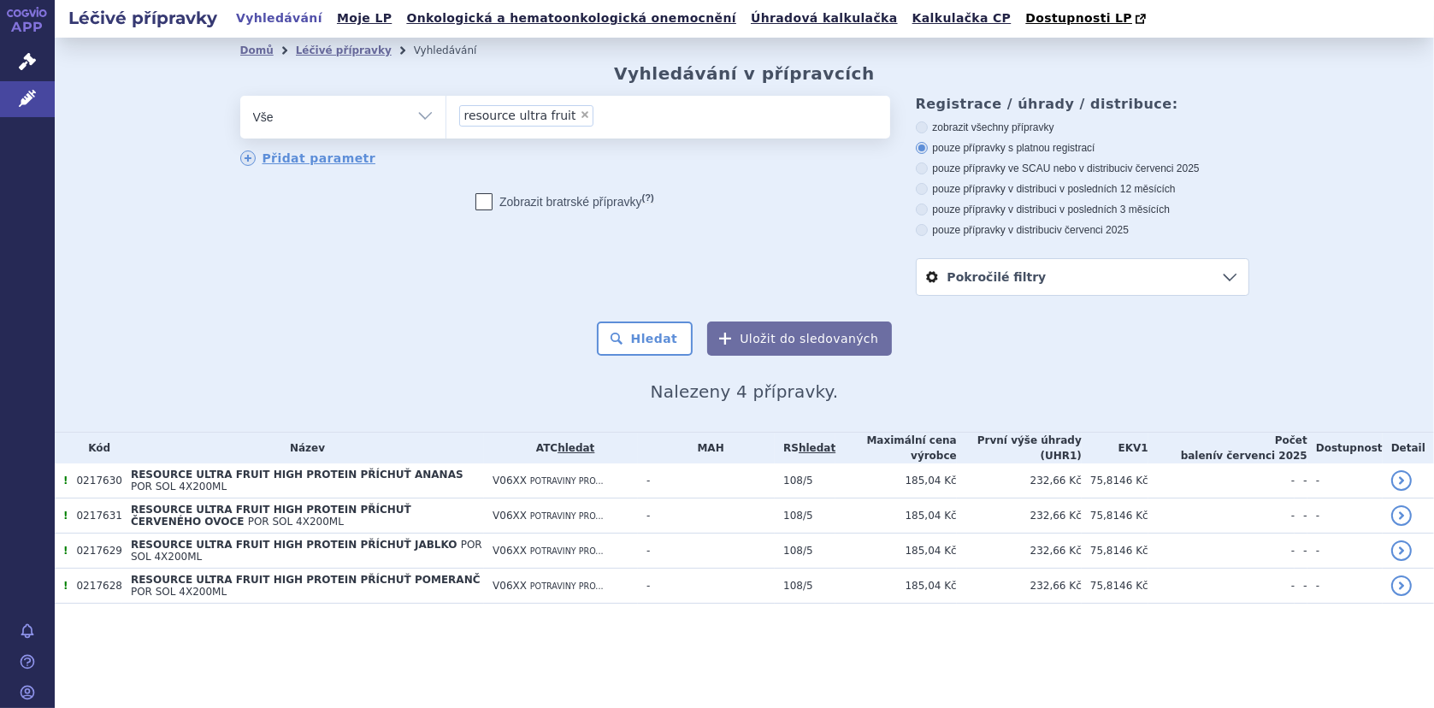
click at [580, 116] on span "×" at bounding box center [585, 114] width 10 height 10
click at [446, 116] on select "resource ultra fruit" at bounding box center [445, 116] width 1 height 43
select select
type input "nut"
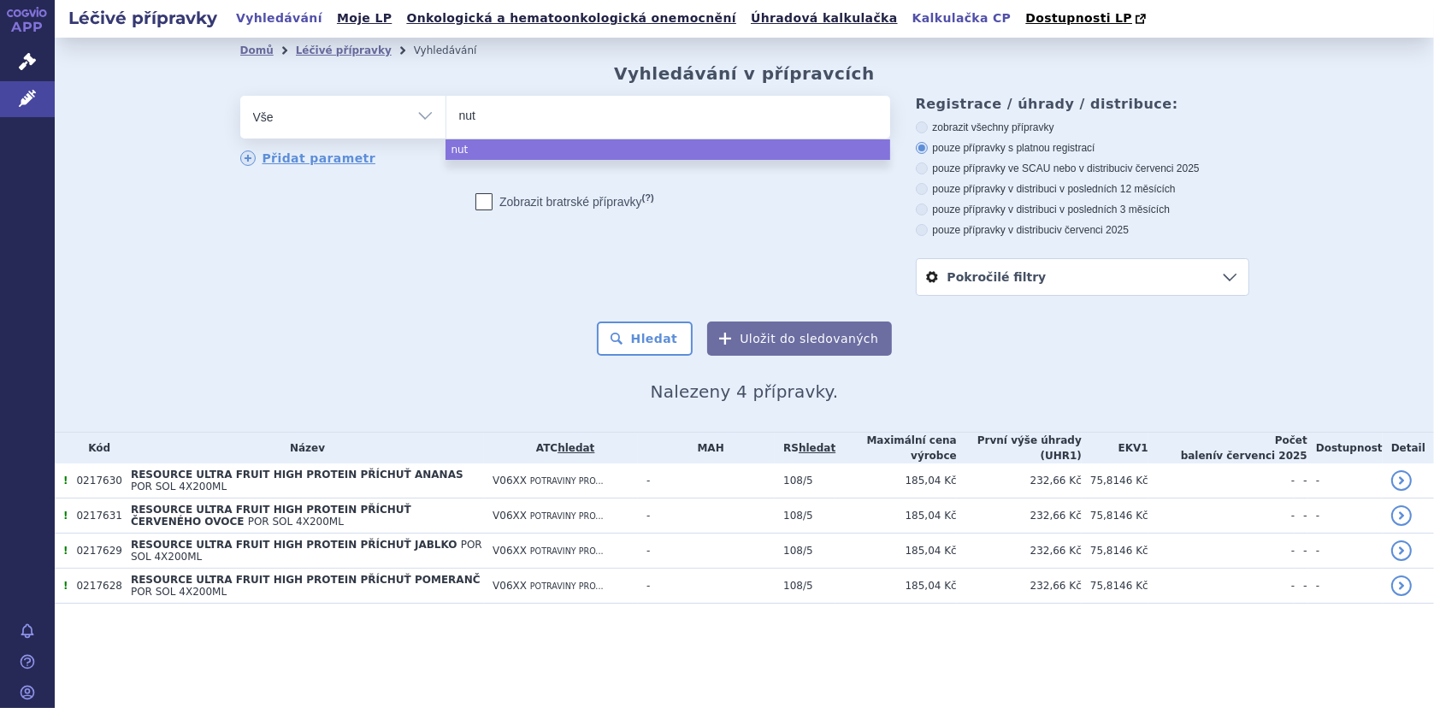
type input "nutr"
type input "nutris"
type input "nutriso"
type input "nutrisonm"
type input "nutrisonm a"
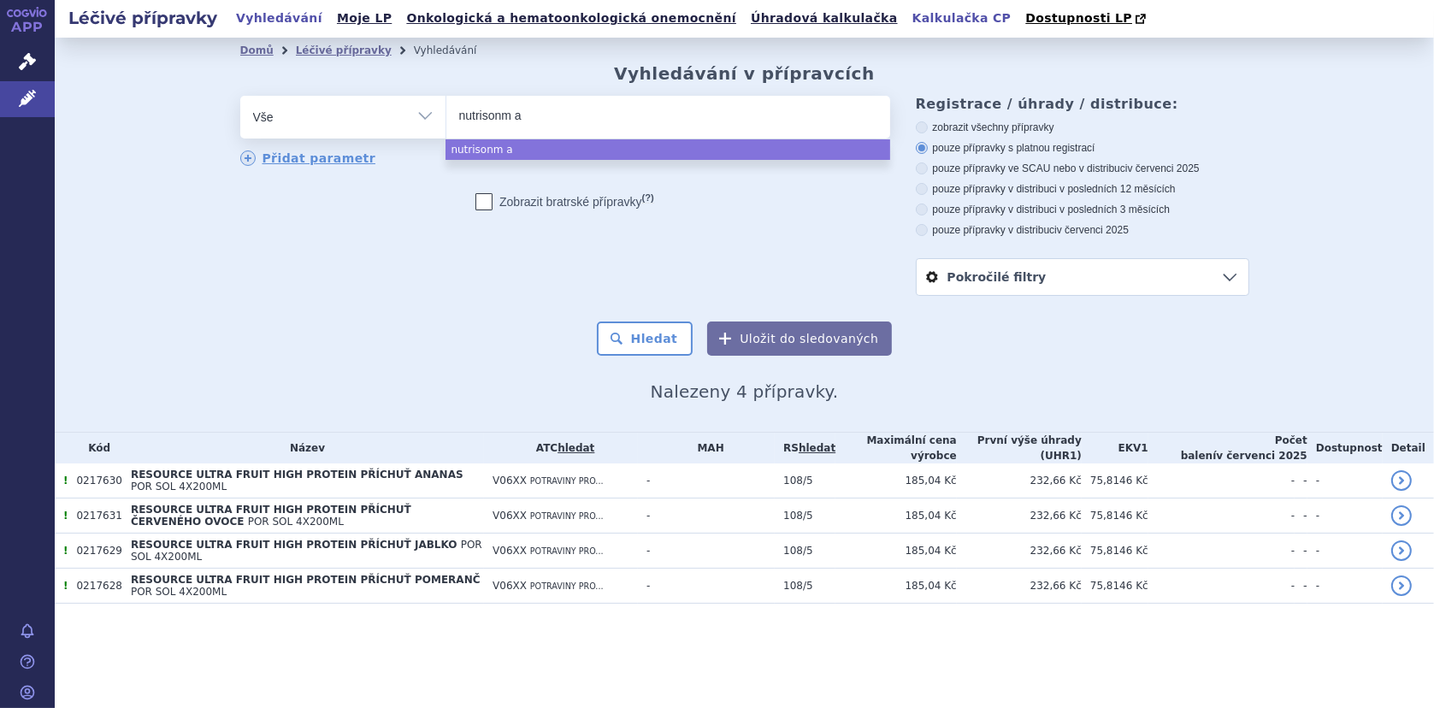
type input "nutrisonm ad"
type input "nutrisonm adv"
type input "nutrisonm adva"
type input "nutrisonm advan"
type input "nutrisonm advanc"
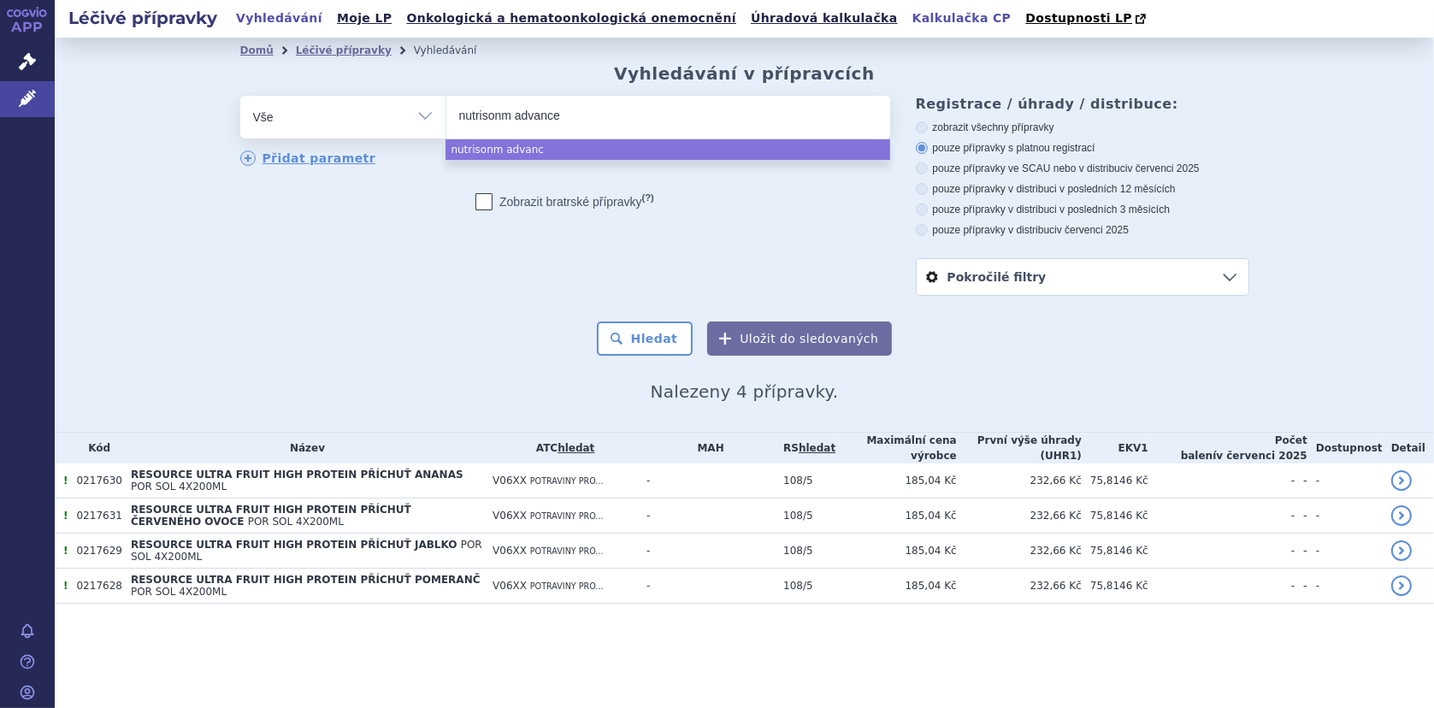
type input "nutrisonm advanced"
type input "nutrisonm advanced di"
type input "nutrisonm advanced dia"
type input "nutrisonm advanced diaso"
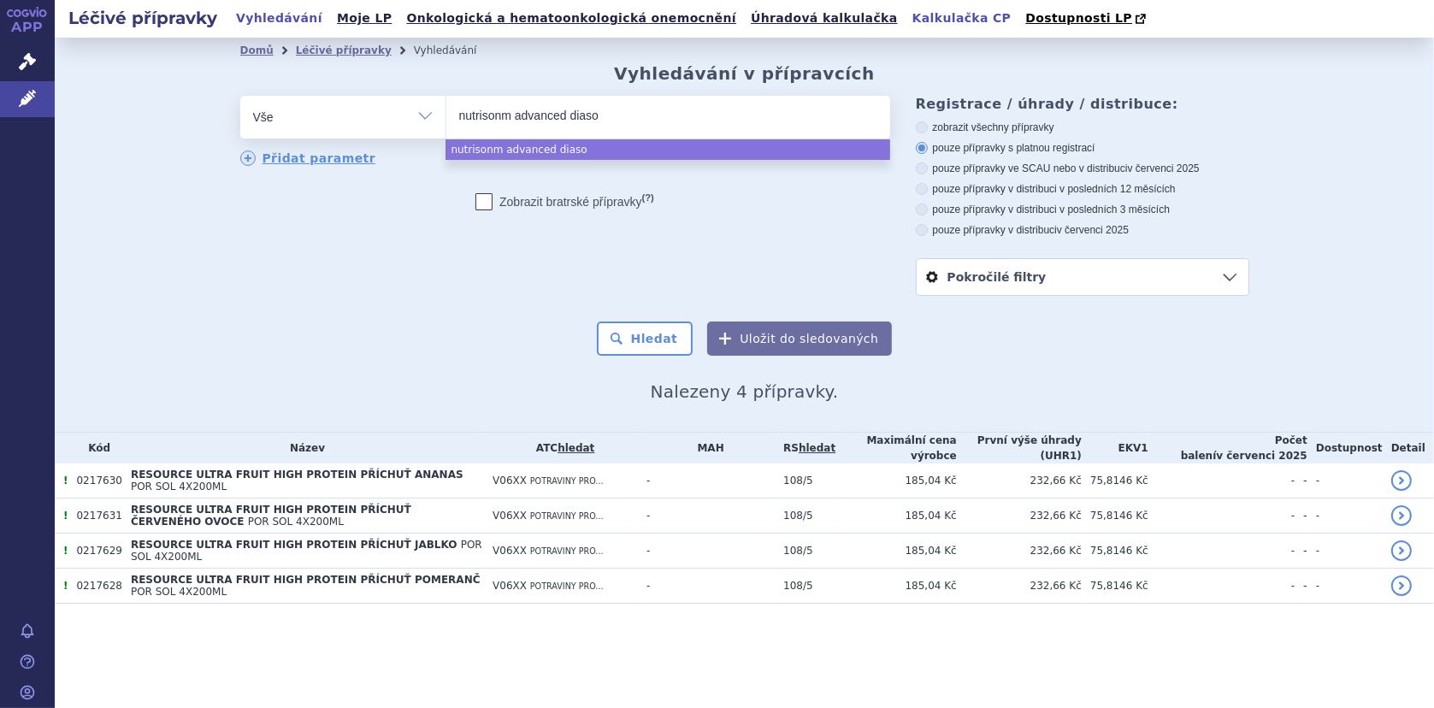
type input "nutrisonm advanced diason"
click at [503, 111] on input "nutrisonm advanced diason" at bounding box center [575, 114] width 233 height 21
select select "nutrisonm advanced diason"
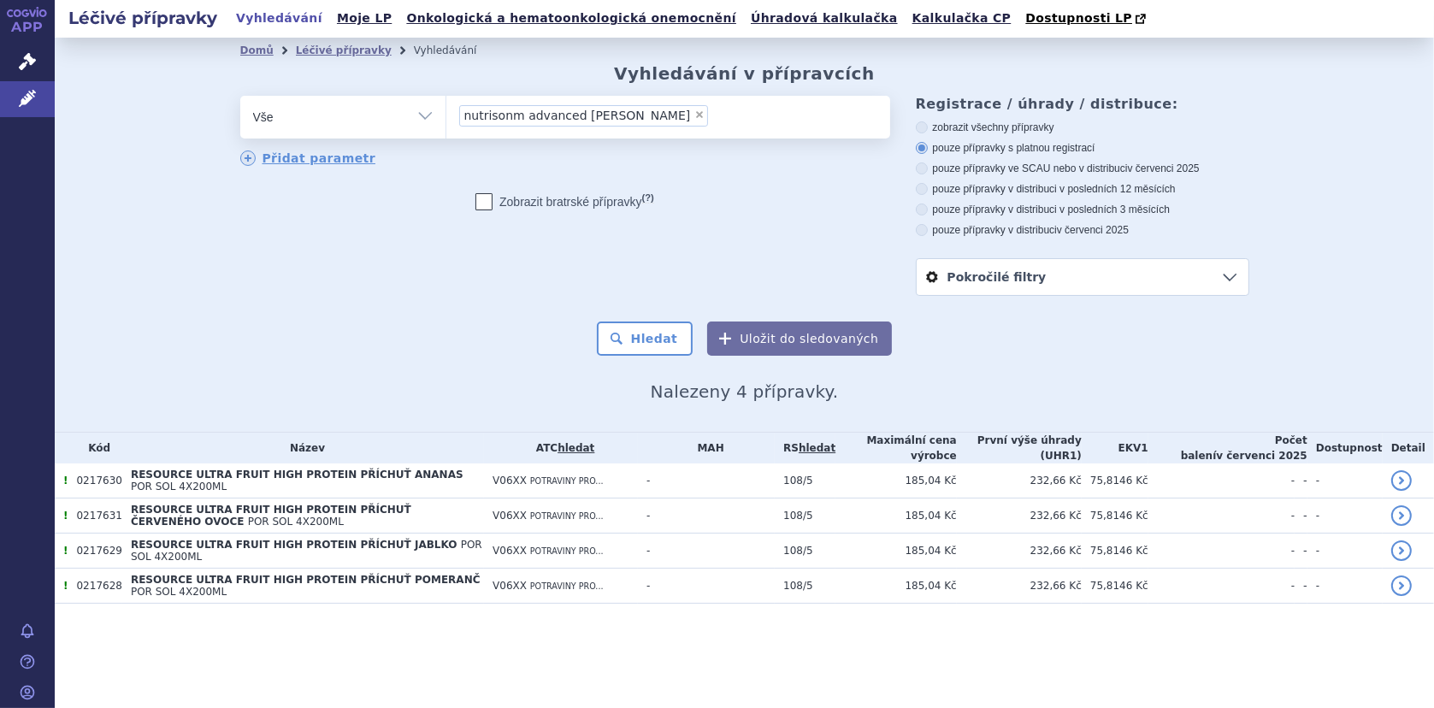
click at [511, 113] on span "nutrisonm advanced diason" at bounding box center [577, 115] width 227 height 12
click at [446, 113] on select "resource ultra fruit nutrisonm advanced diason" at bounding box center [445, 116] width 1 height 43
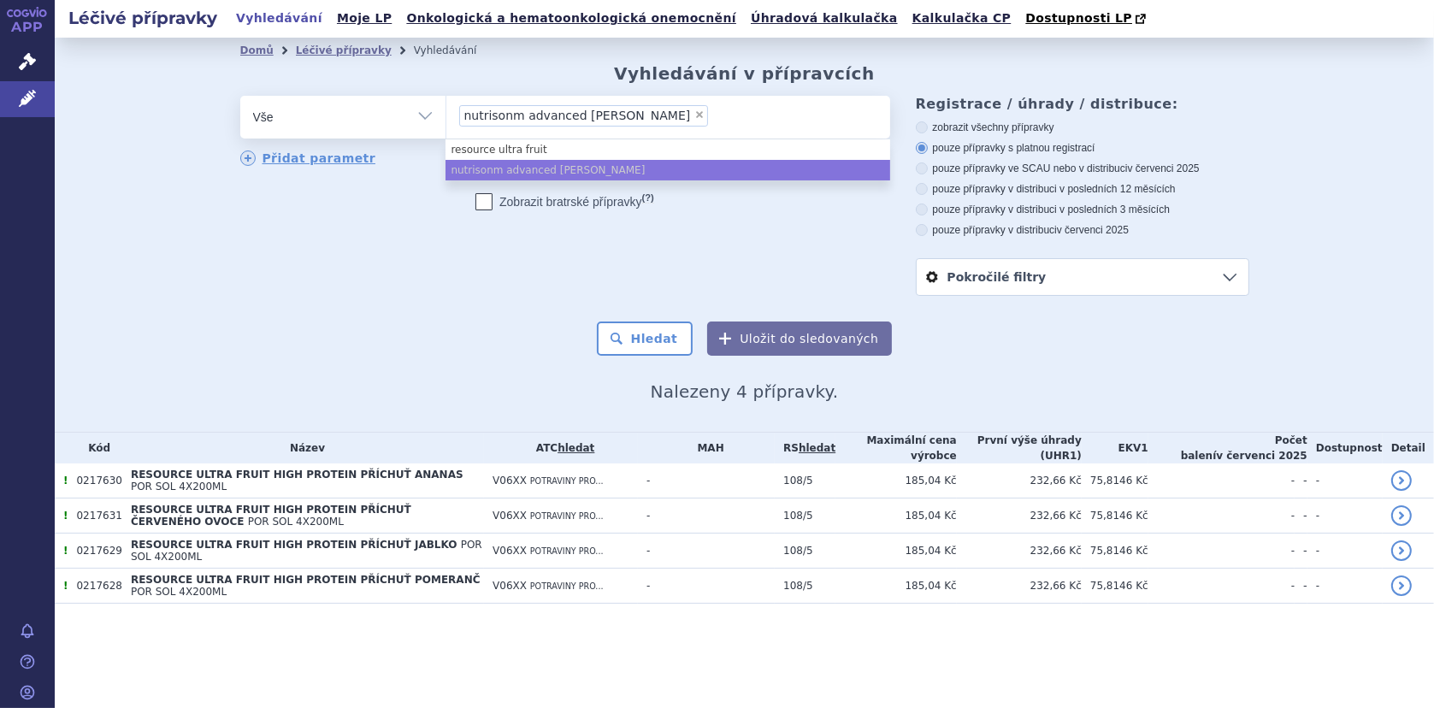
click at [513, 117] on span "nutrisonm advanced diason" at bounding box center [577, 115] width 227 height 12
click at [446, 117] on select "resource ultra fruit nutrisonm advanced diason" at bounding box center [445, 116] width 1 height 43
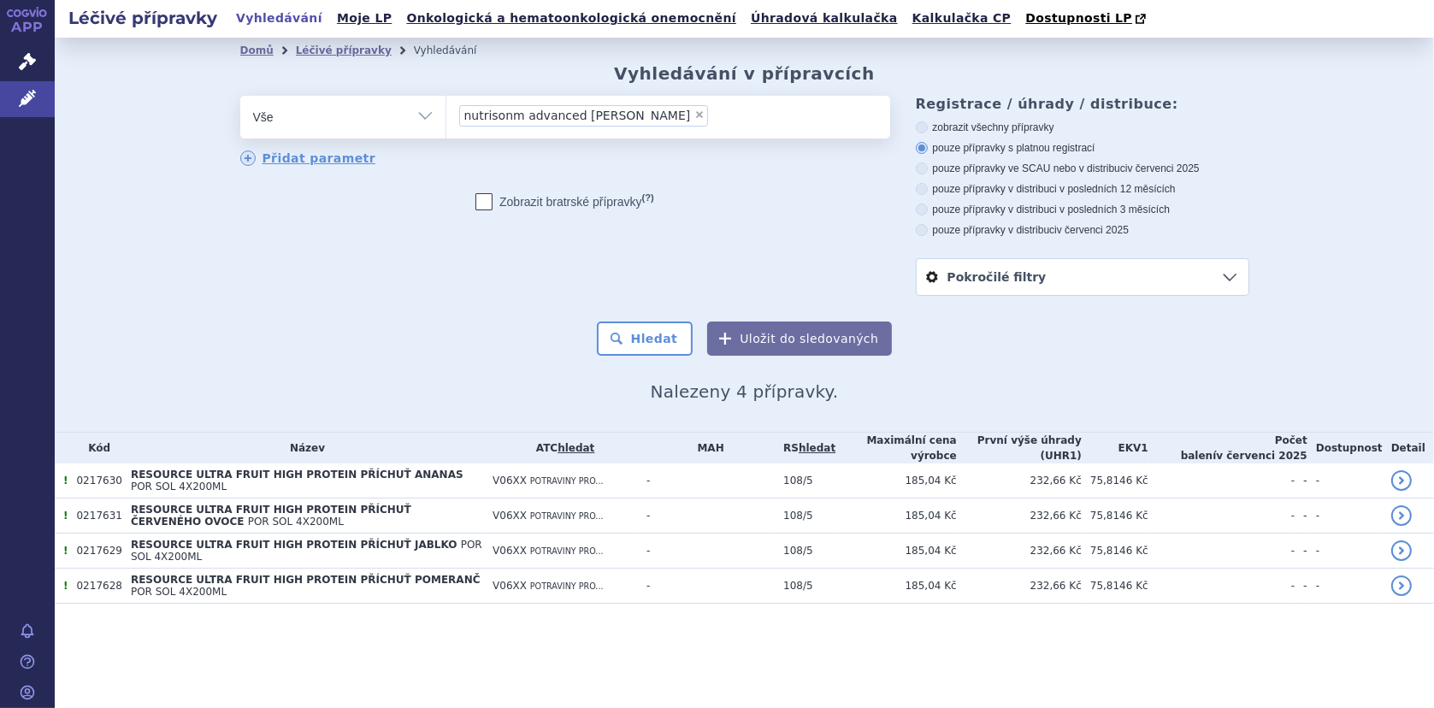
click at [516, 117] on span "nutrisonm advanced diason" at bounding box center [577, 115] width 227 height 12
click at [446, 117] on select "resource ultra fruit nutrisonm advanced diason" at bounding box center [445, 116] width 1 height 43
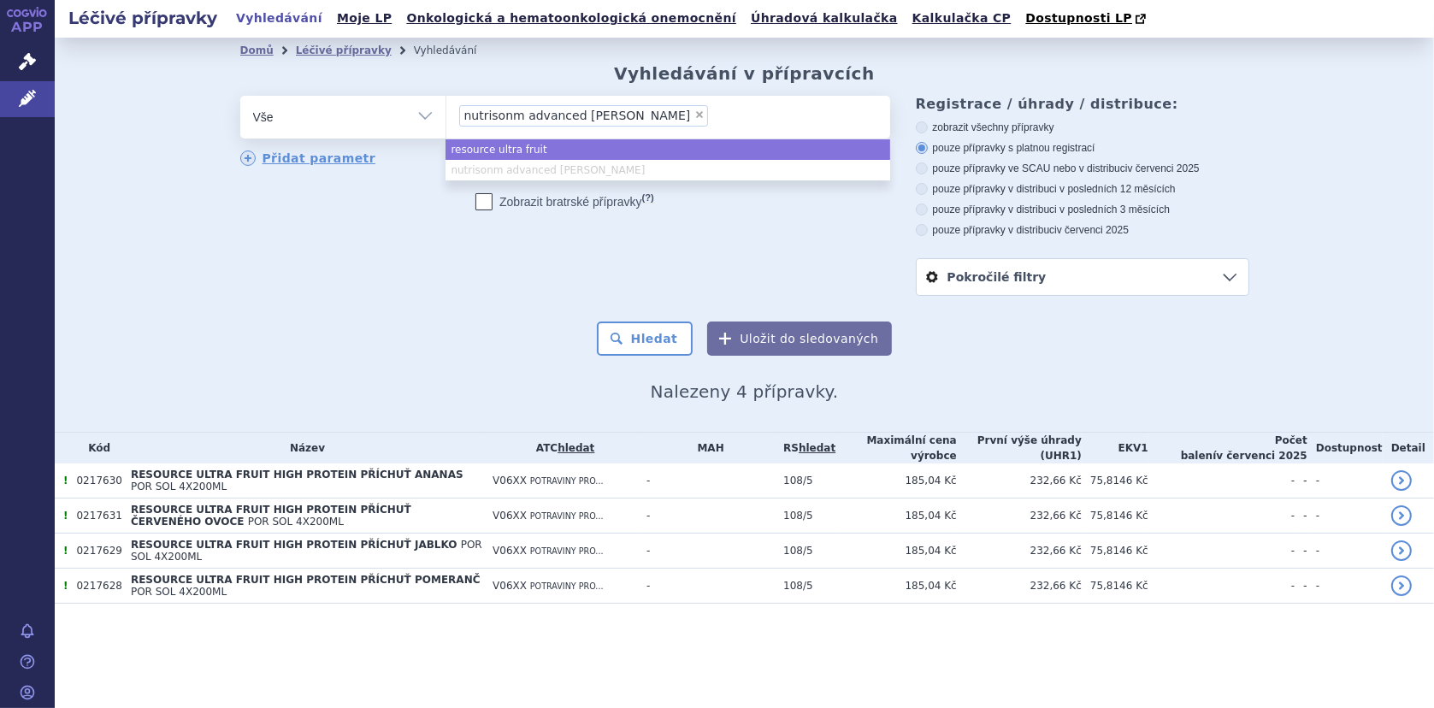
type input "nutrisonm advanced diason"
select select
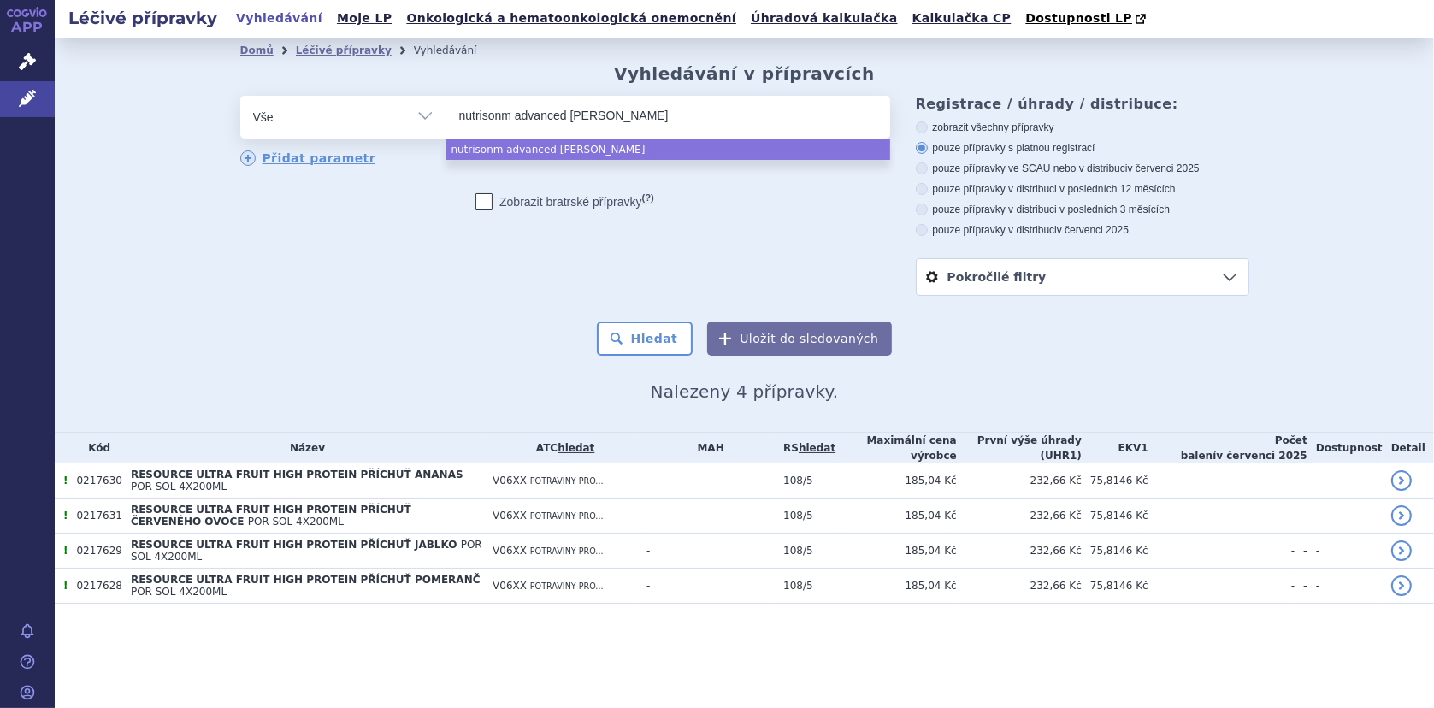
type input "nutrison advanced diason"
select select "nutrison advanced diason"
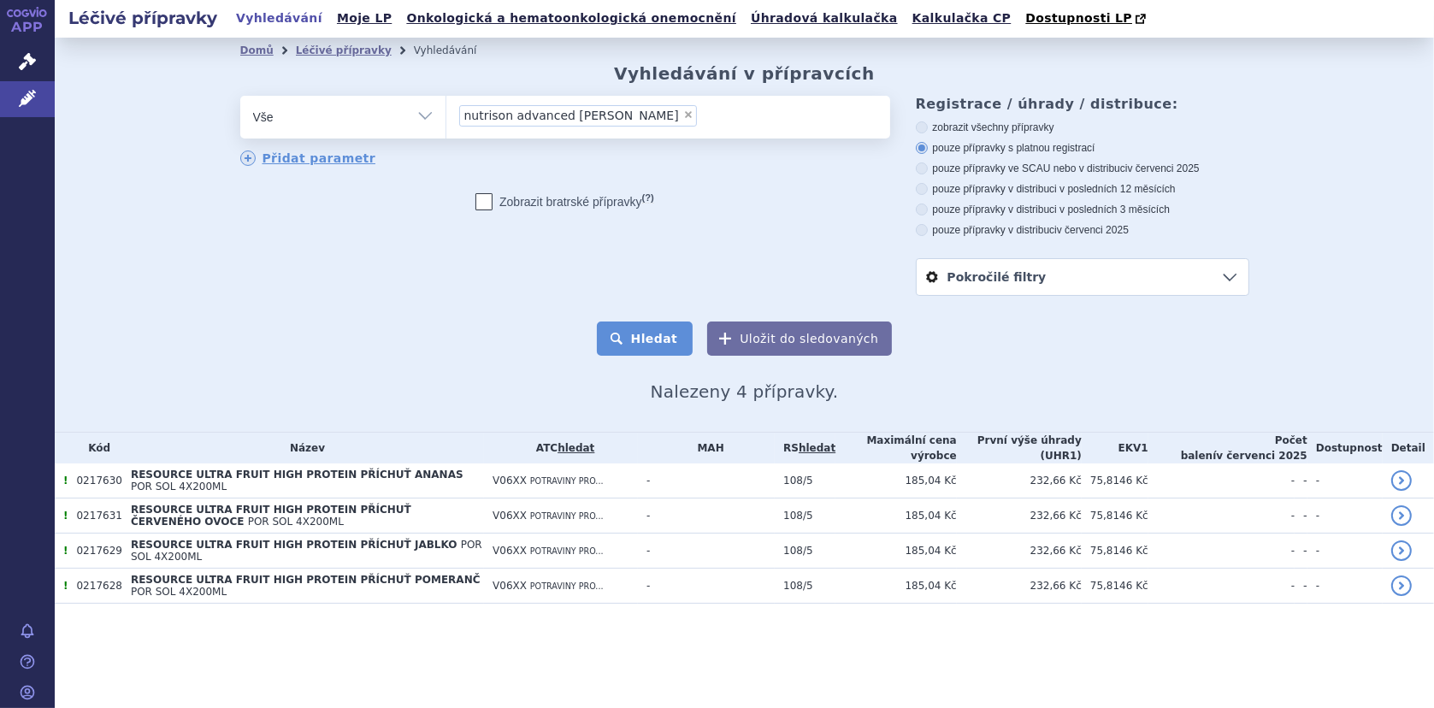
click at [663, 348] on button "Hledat" at bounding box center [645, 338] width 97 height 34
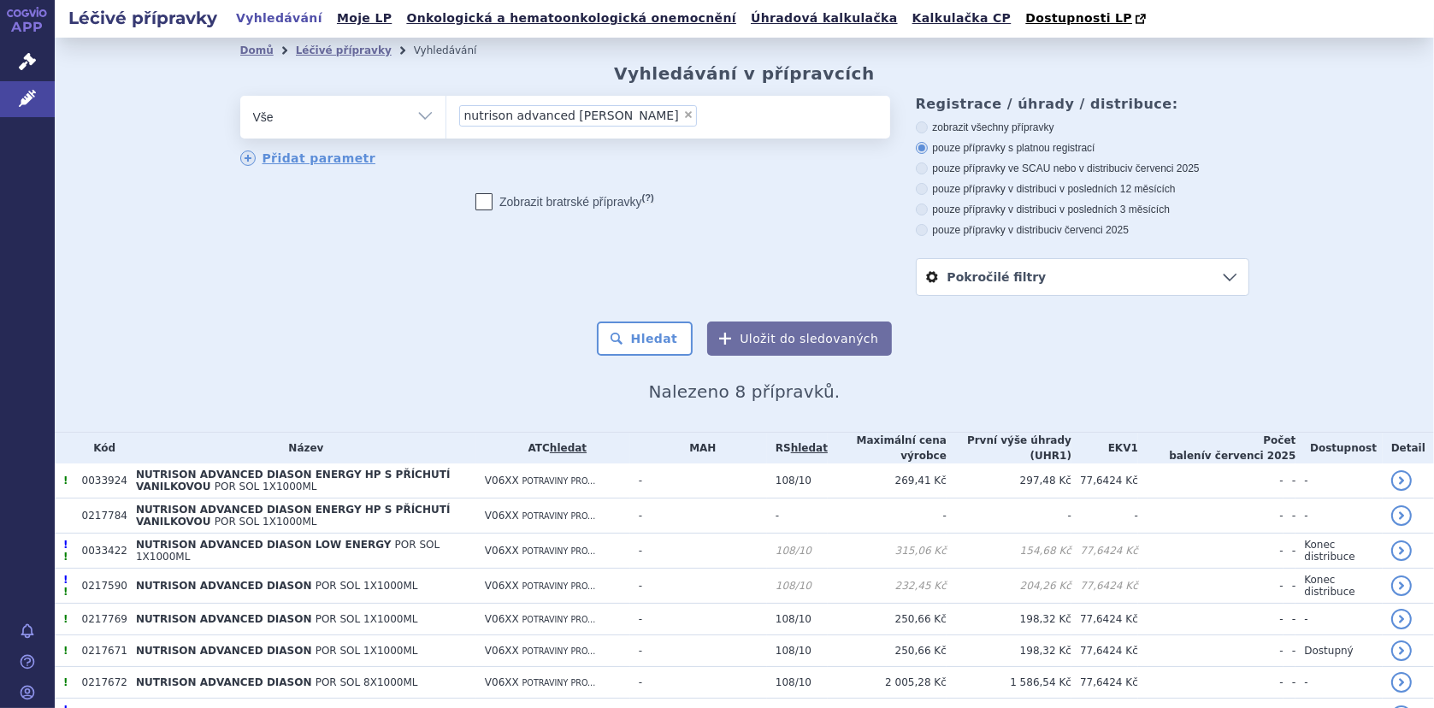
click at [683, 115] on span "×" at bounding box center [688, 114] width 10 height 10
click at [446, 115] on select "nutrison advanced [PERSON_NAME]" at bounding box center [445, 116] width 1 height 43
select select
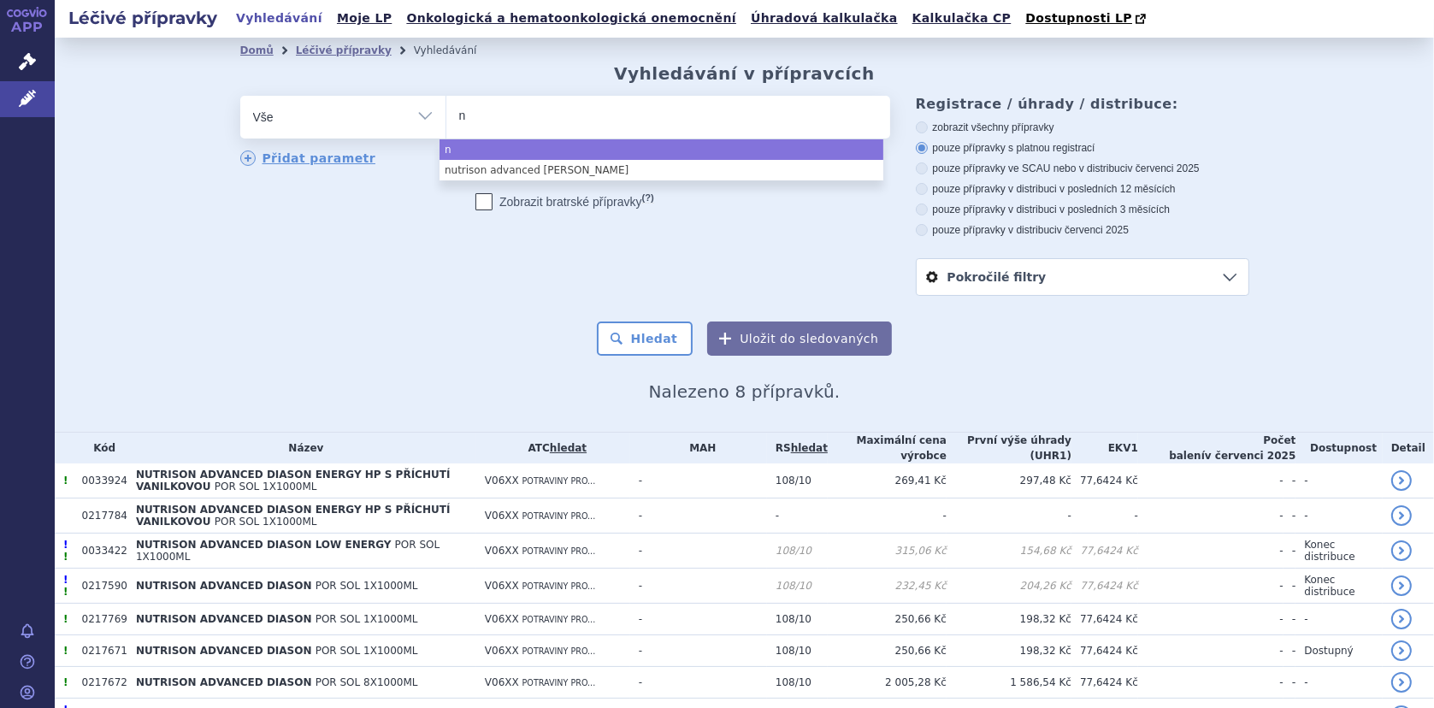
type input "nu"
type input "nuri"
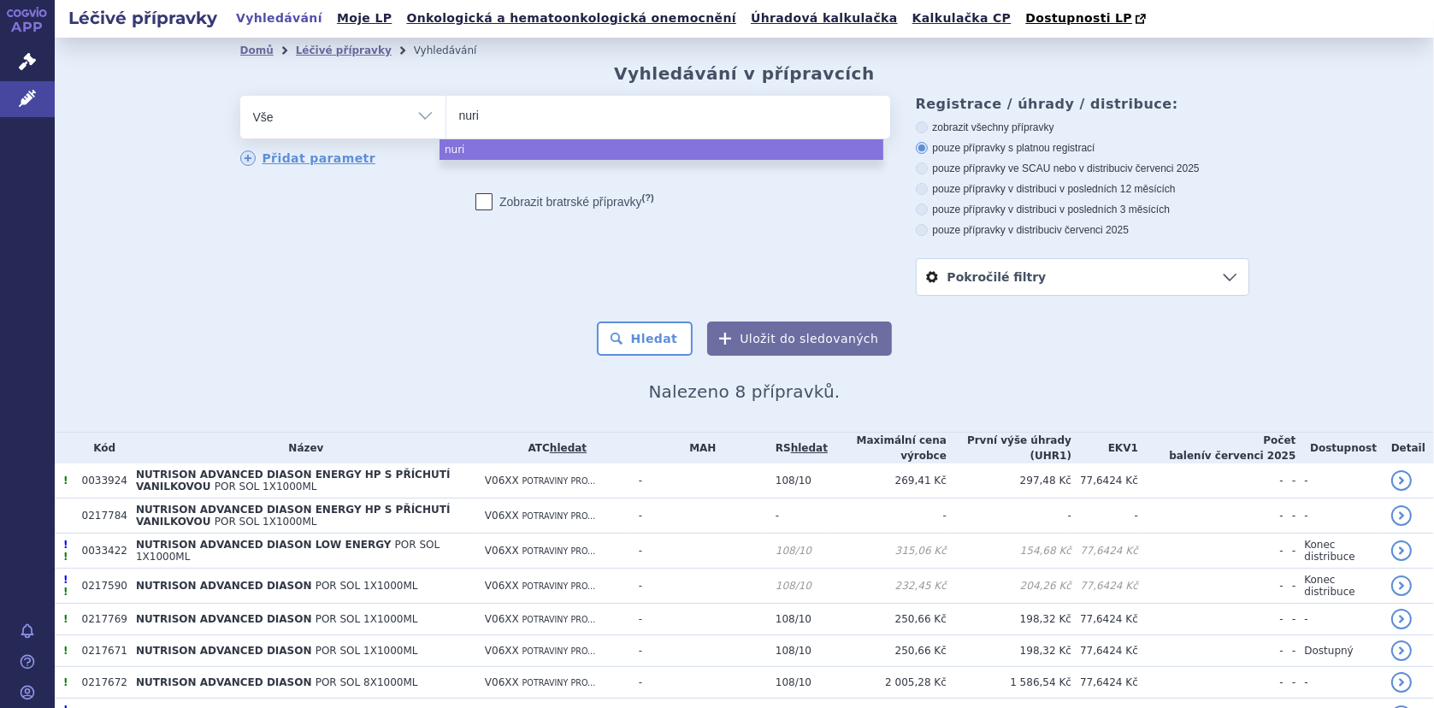
type input "nuris"
type input "nurison"
type input "nurison a"
type input "nurison ad"
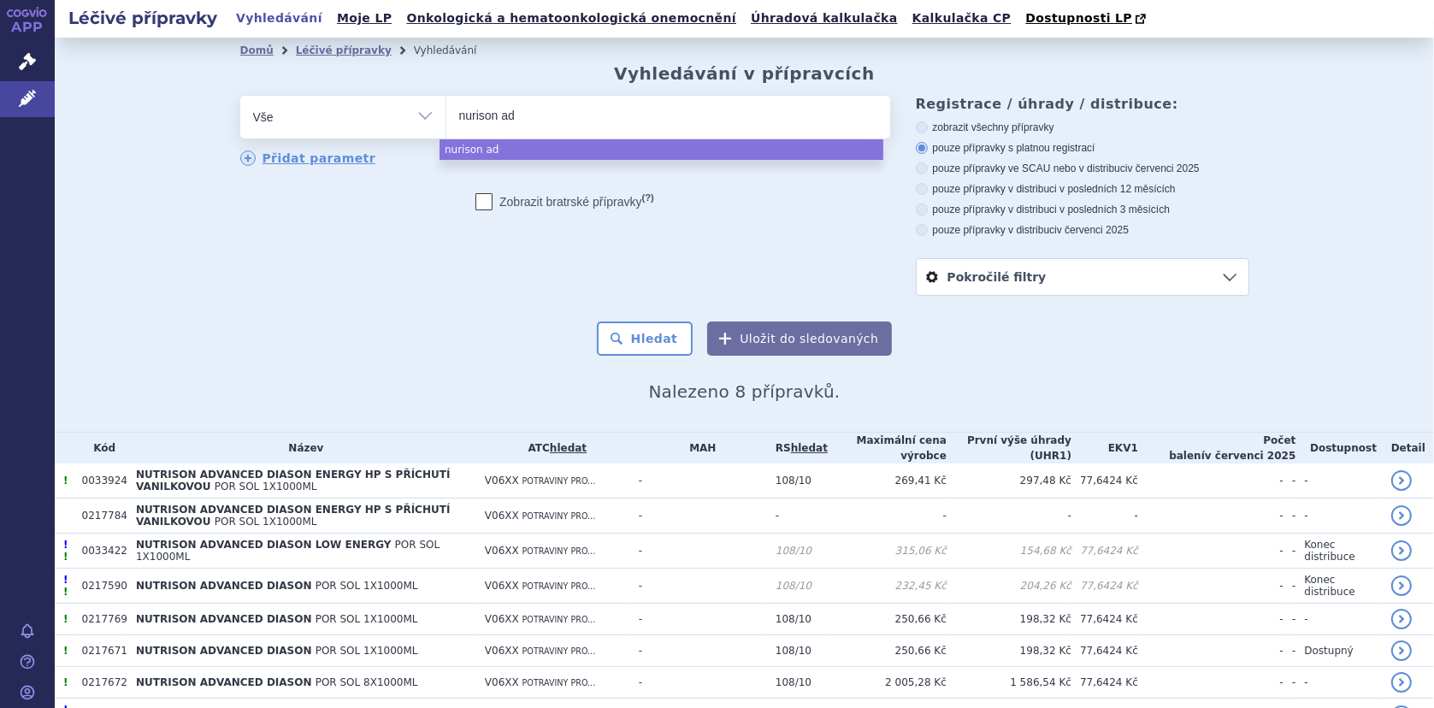
type input "nurison adv"
type input "nurison adva"
type input "nurison advan"
type input "nurison advanc"
type input "nurison advance"
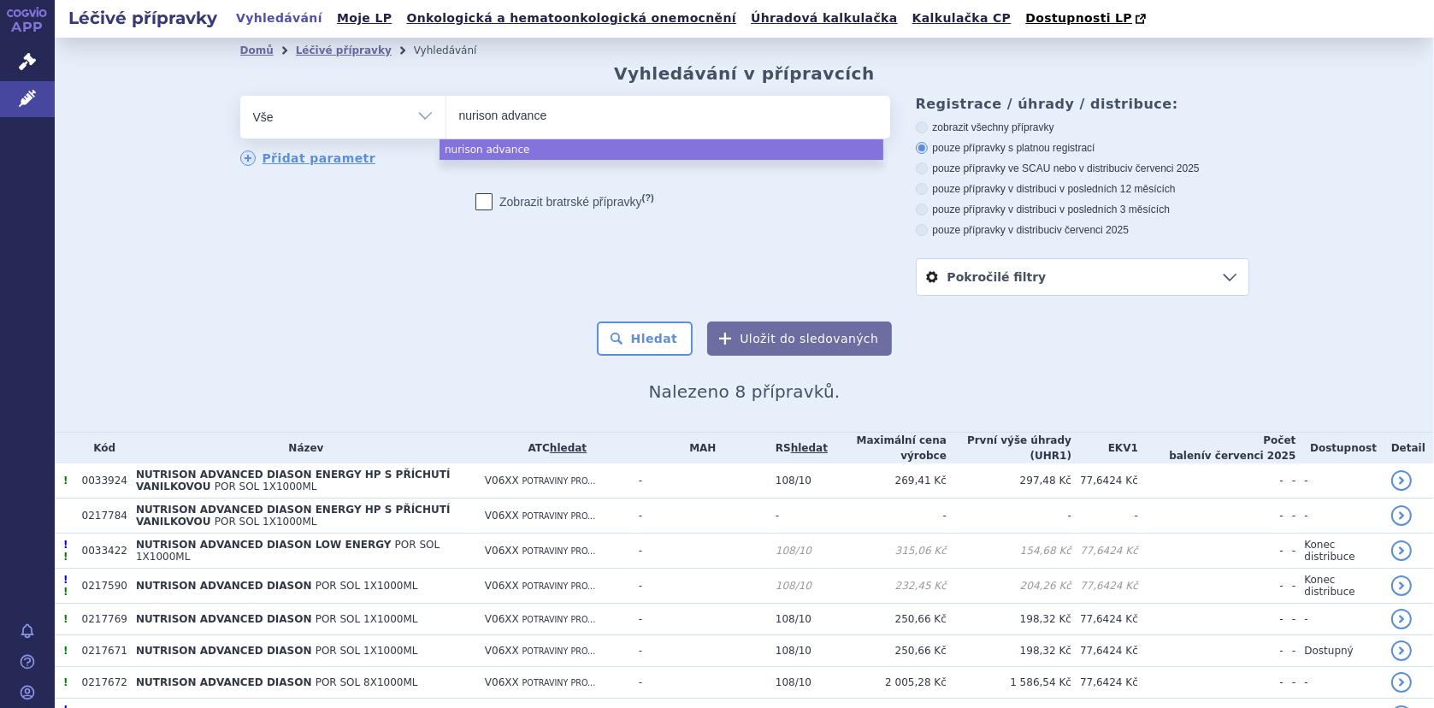
type input "nurison advanced"
type input "nurison advanced c"
type input "nurison advanced cub"
type input "nurison advanced cubi"
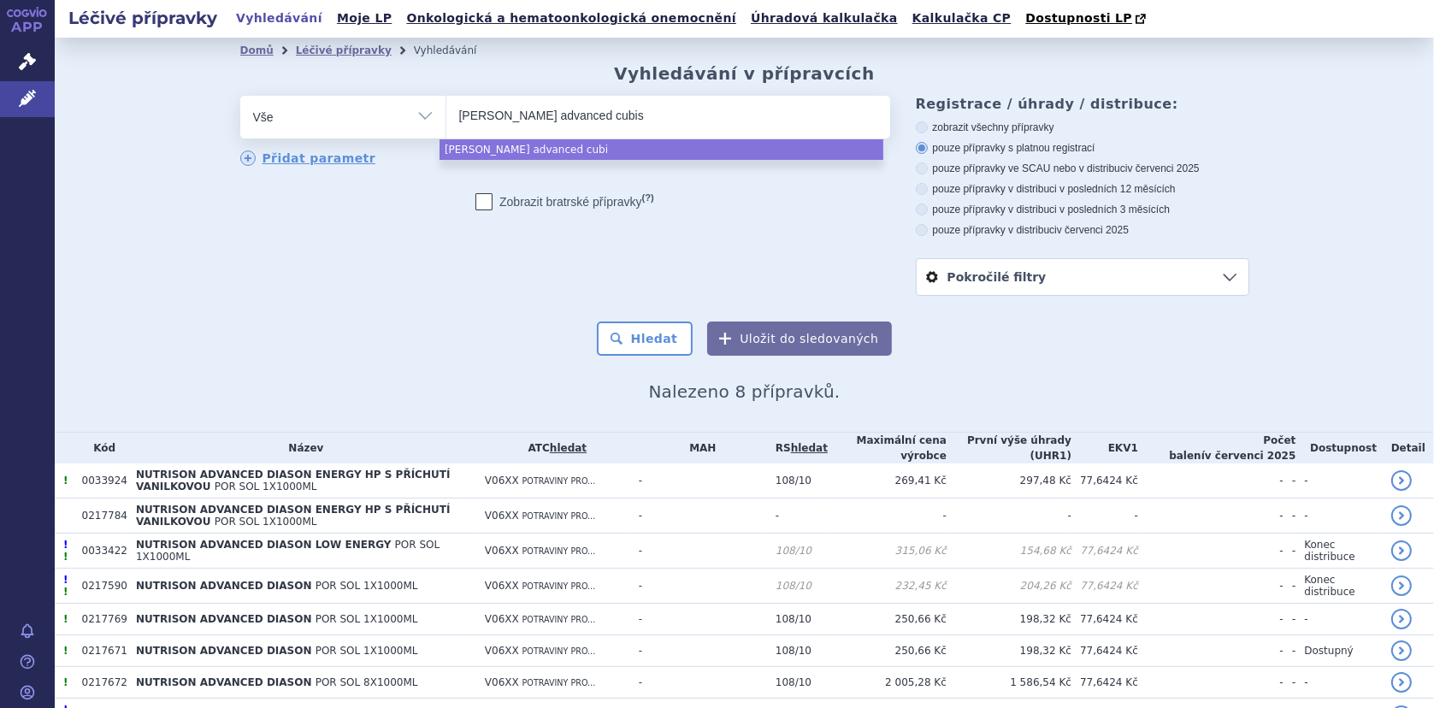
type input "nurison advanced cubiso"
type input "nurison advanced cubison"
select select "nurison advanced cubison"
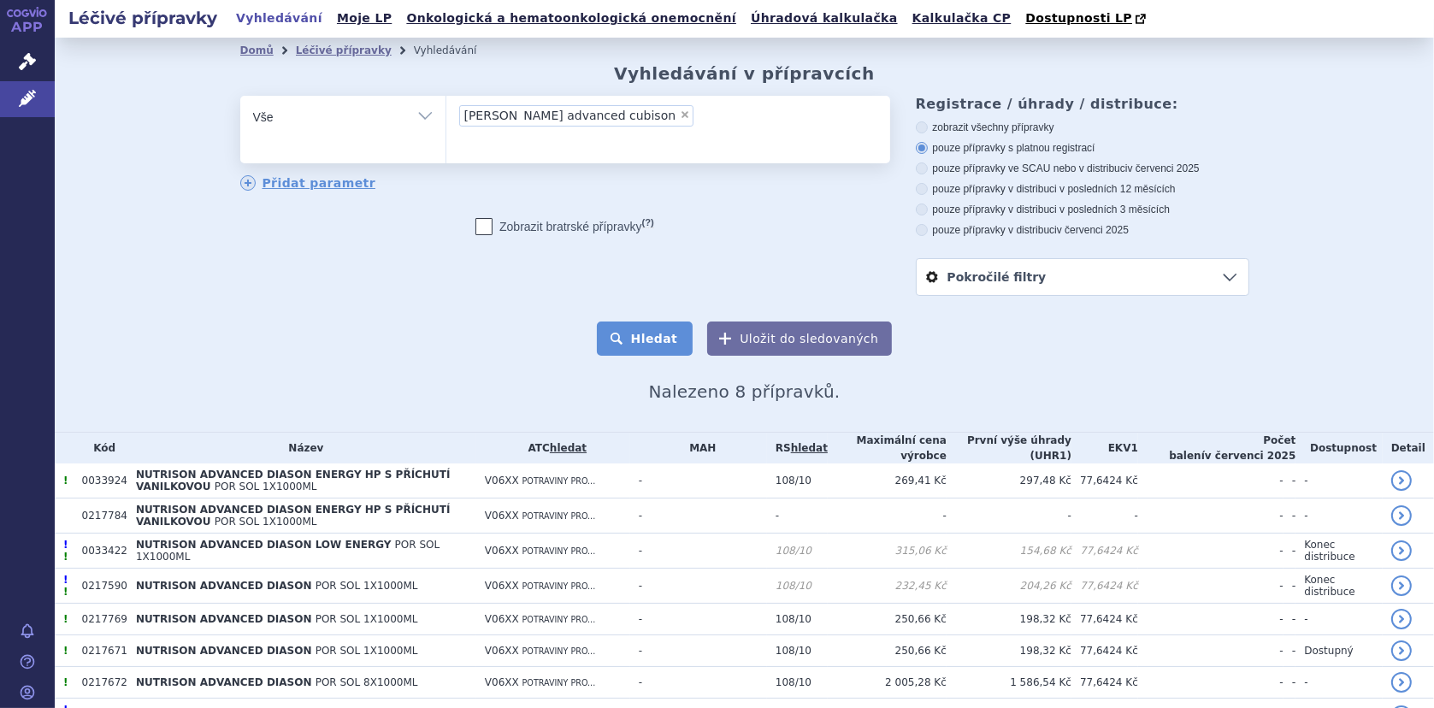
click at [633, 338] on button "Hledat" at bounding box center [645, 338] width 97 height 34
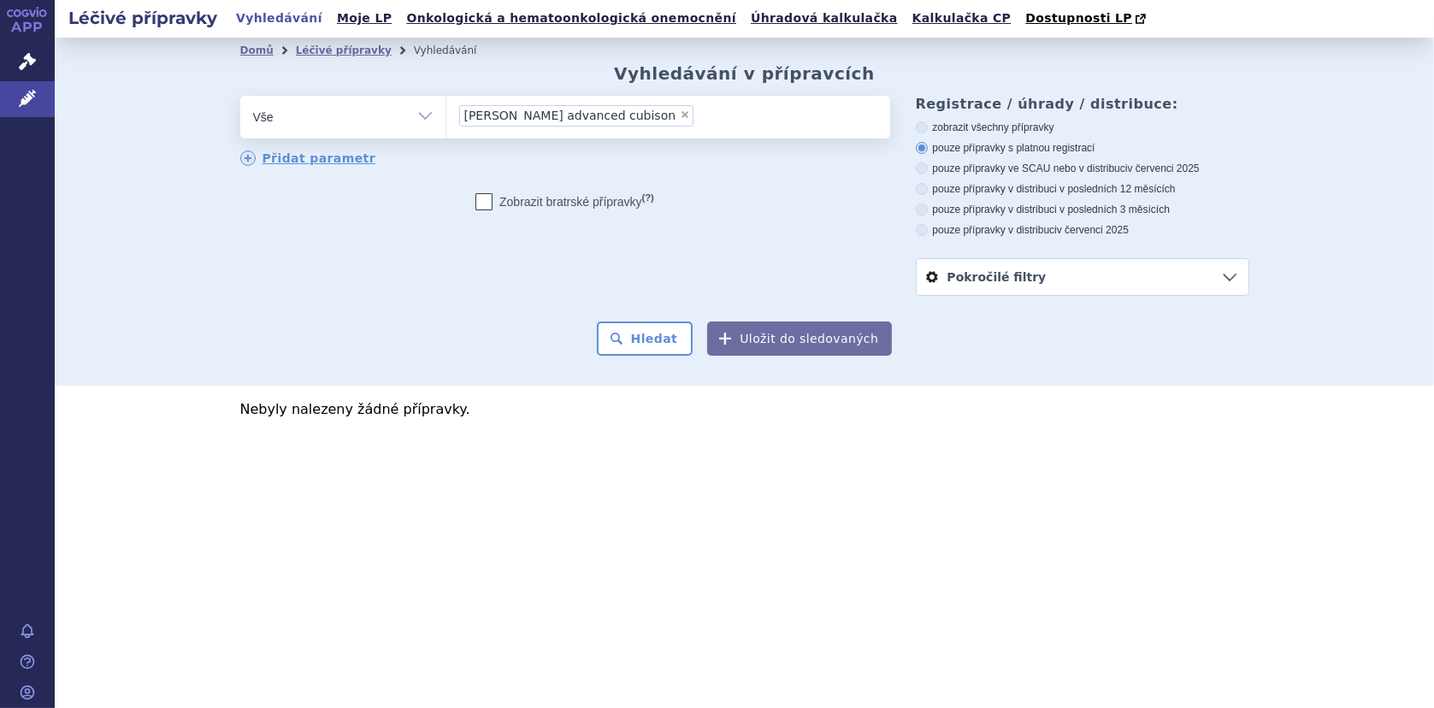
click at [563, 117] on span "[PERSON_NAME] advanced cubison" at bounding box center [570, 115] width 212 height 12
click at [446, 117] on select "nurison advanced cubison" at bounding box center [445, 116] width 1 height 43
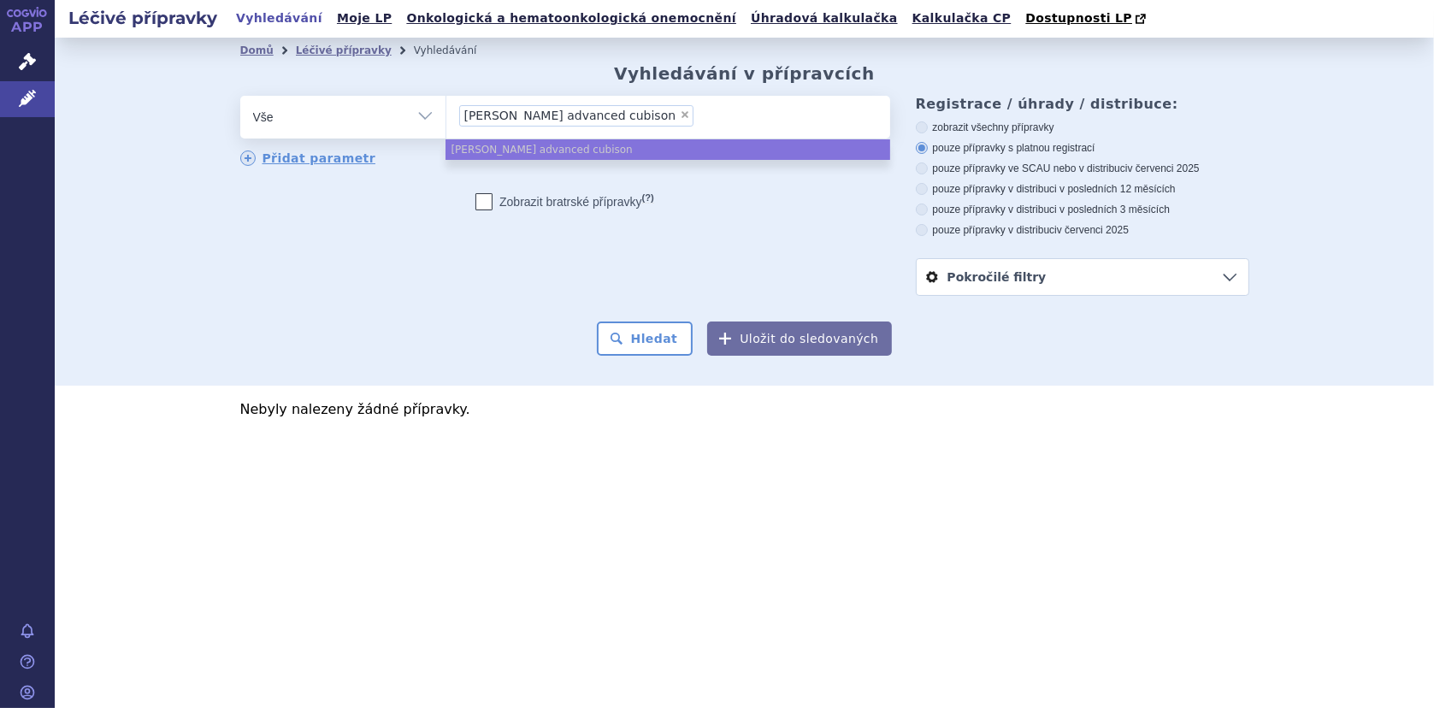
click at [615, 114] on li "× nurison advanced cubison" at bounding box center [576, 115] width 235 height 21
click at [446, 114] on select "nurison advanced cubison" at bounding box center [445, 116] width 1 height 43
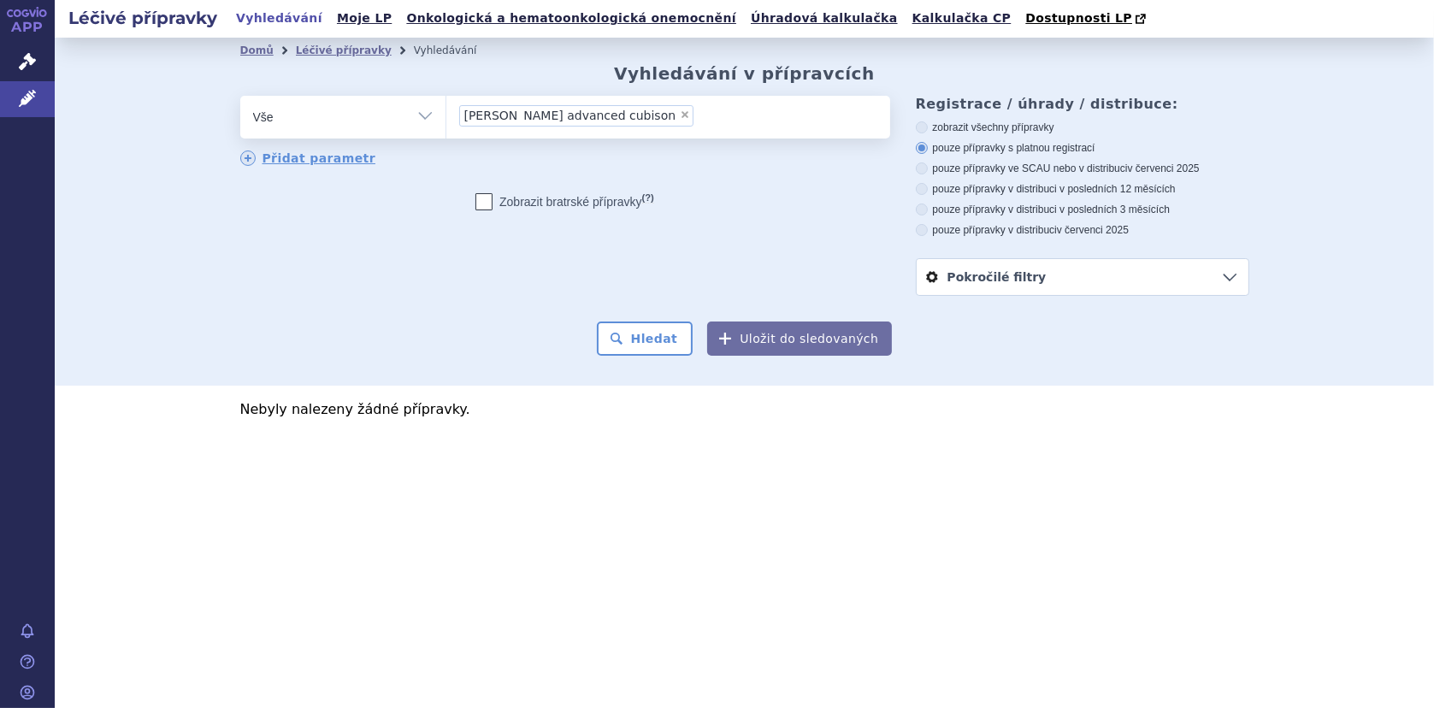
click at [680, 112] on span "×" at bounding box center [685, 114] width 10 height 10
click at [446, 112] on select "nurison advanced cubison" at bounding box center [445, 116] width 1 height 43
select select
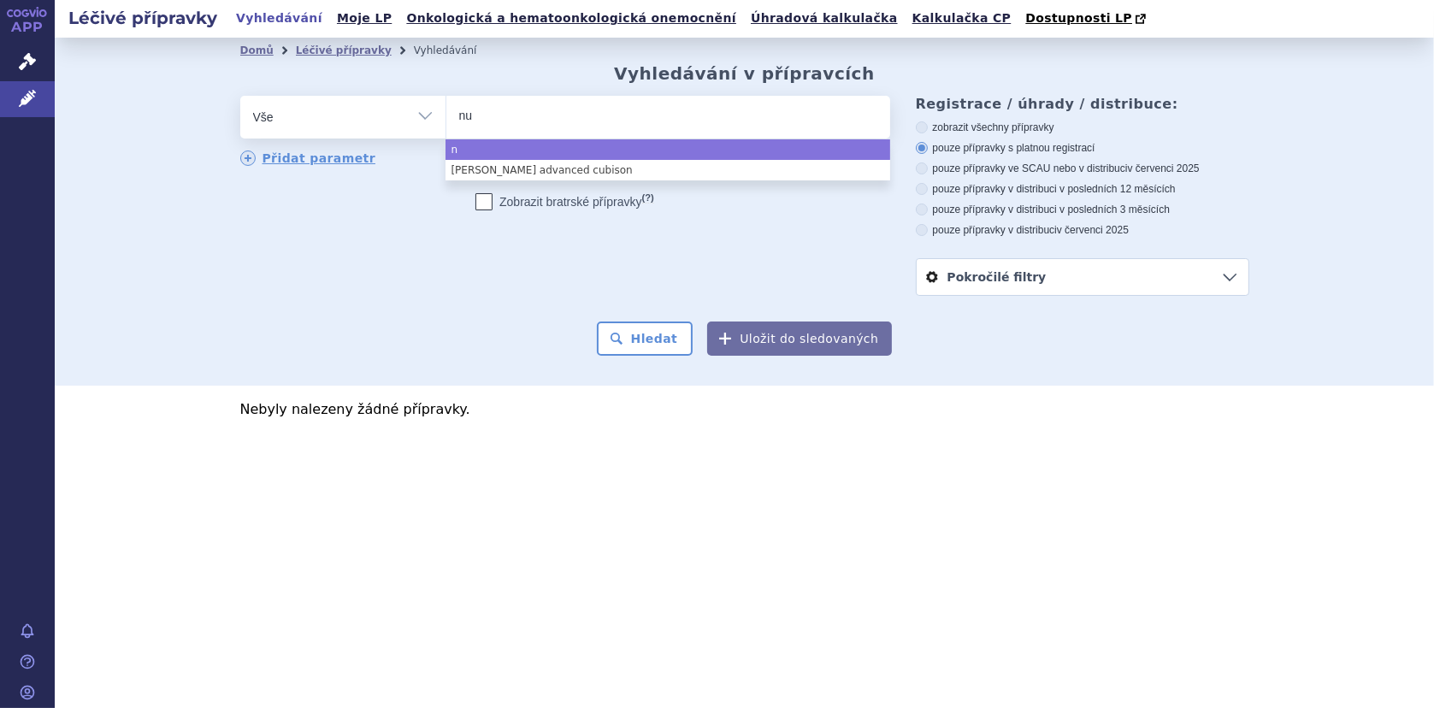
type input "nut"
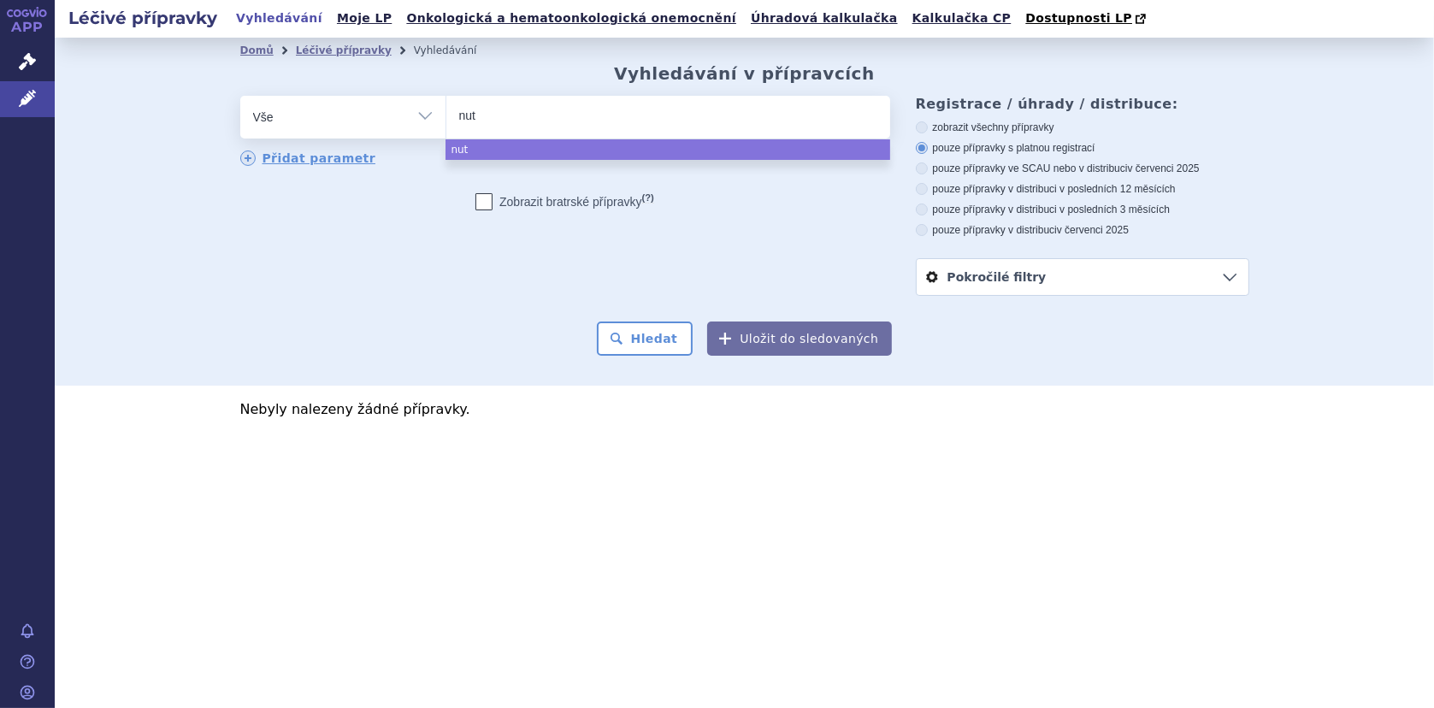
type input "nutr"
type input "nutris"
type input "nutriso"
type input "nutrison"
type input "nutrison a"
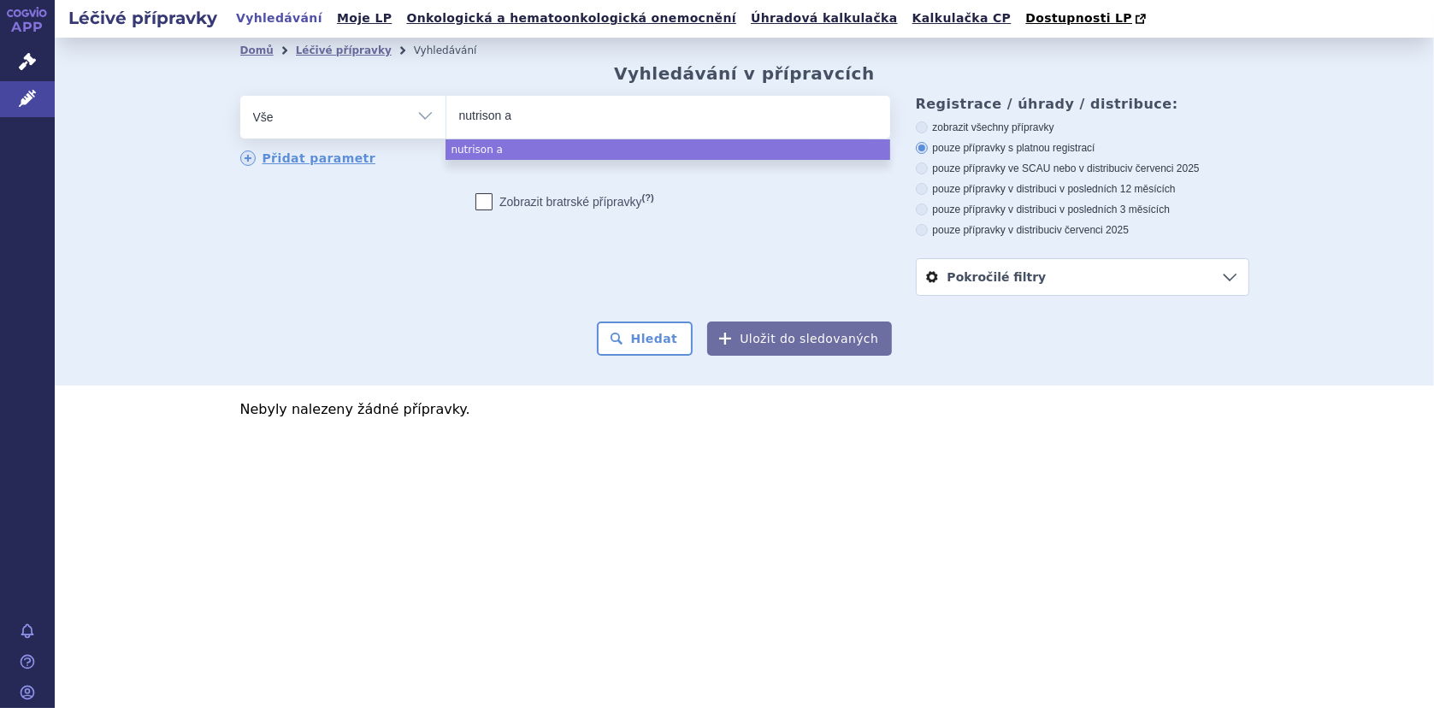
type input "nutrison ad"
type input "nutrison adv"
type input "nutrison advan"
type input "nutrison advanc"
type input "nutrison advance"
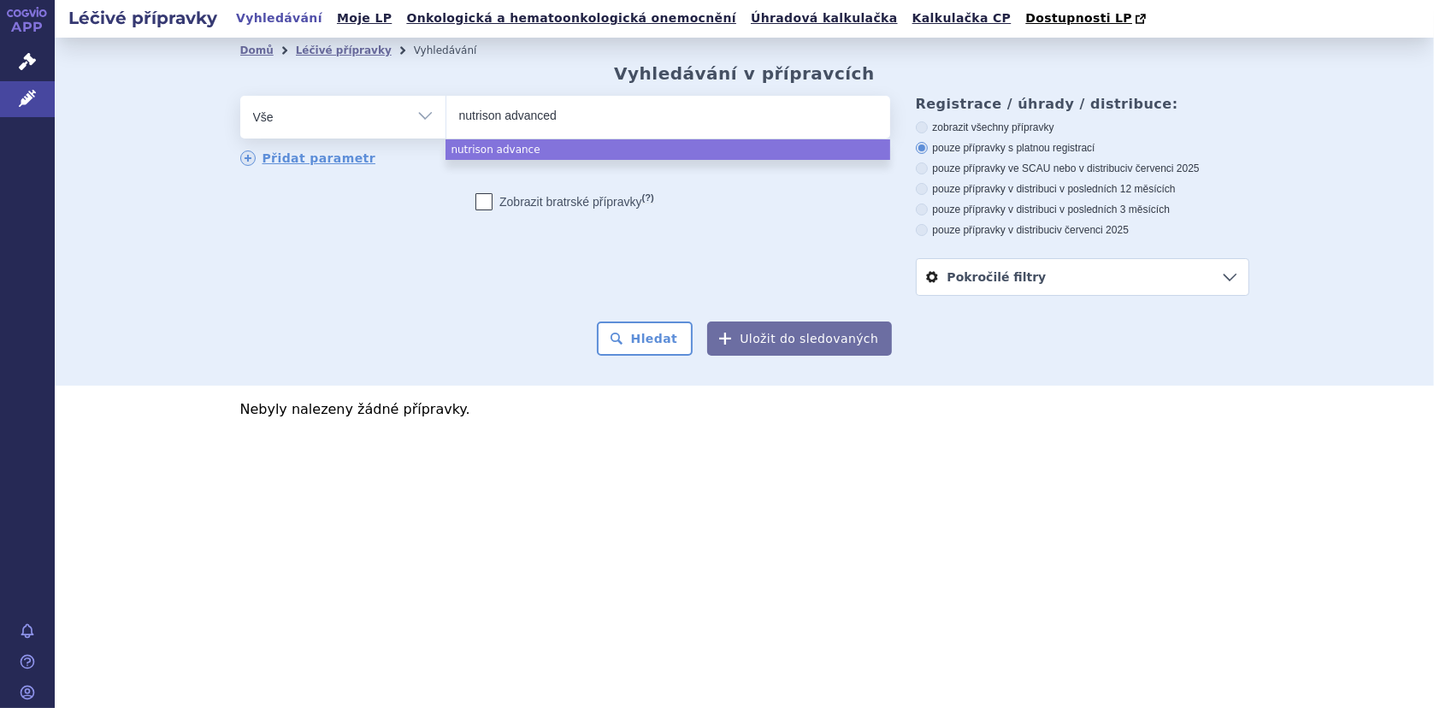
type input "nutrison advanced"
type input "nutrison advanced cu"
type input "nutrison advanced cub"
type input "nutrison advanced cubi"
type input "nutrison advanced cubis"
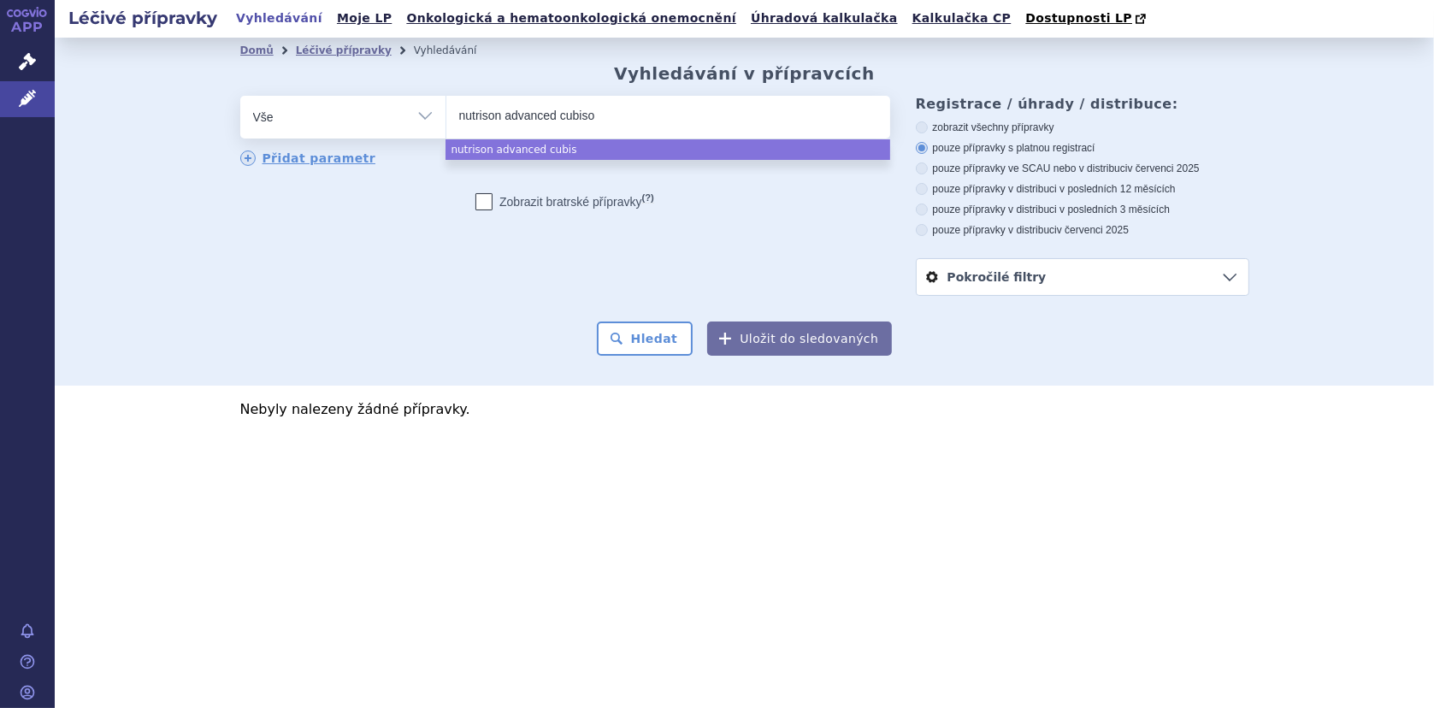
type input "nutrison advanced cubison"
select select "nutrison advanced cubison"
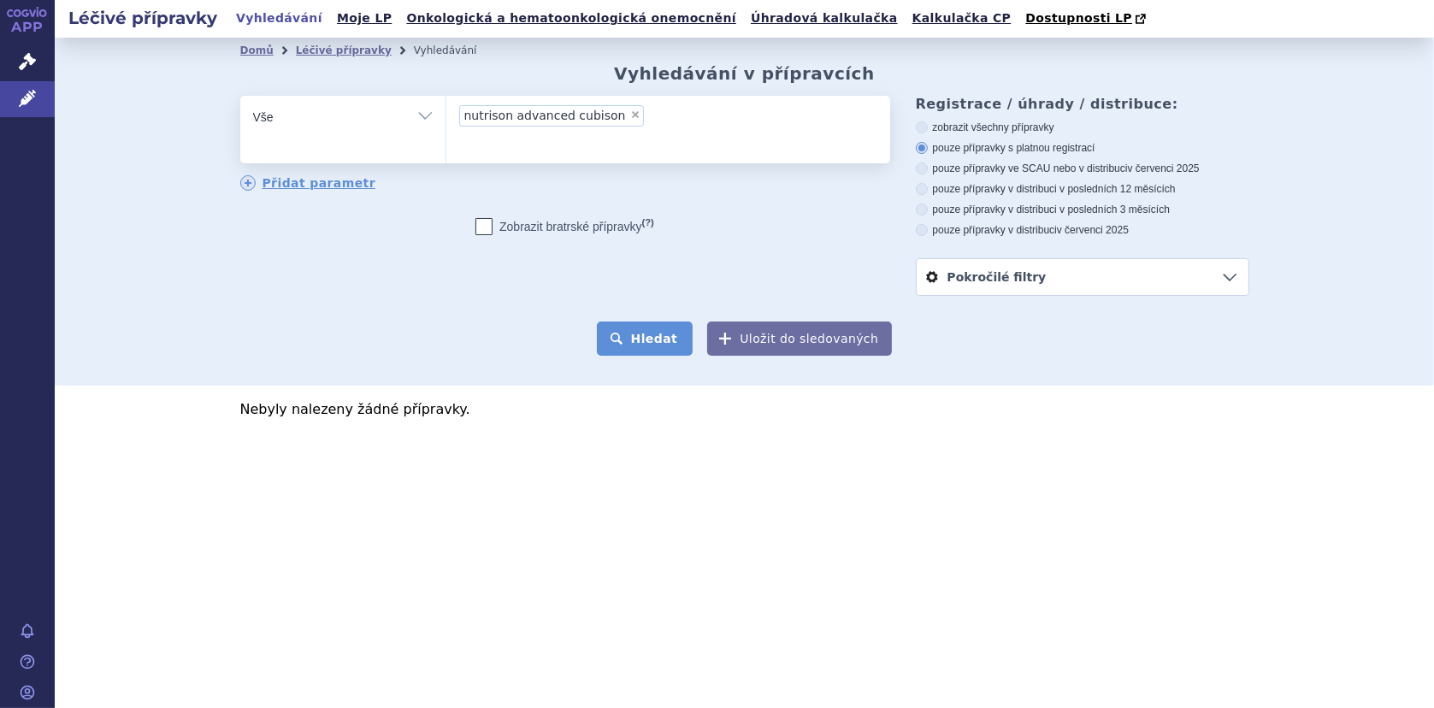
drag, startPoint x: 642, startPoint y: 340, endPoint x: 695, endPoint y: 339, distance: 53.0
click at [643, 339] on button "Hledat" at bounding box center [645, 338] width 97 height 34
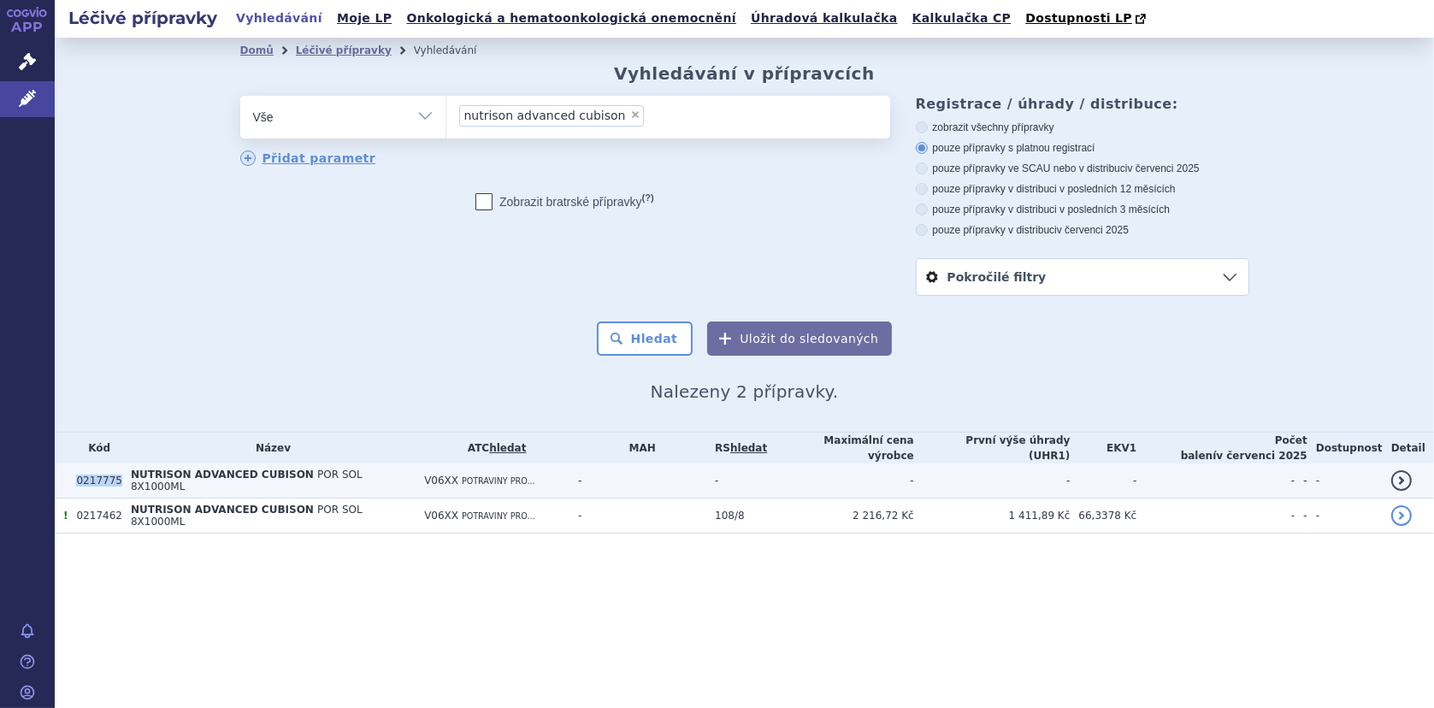
drag, startPoint x: 76, startPoint y: 475, endPoint x: 118, endPoint y: 476, distance: 41.9
click at [118, 476] on td "0217775" at bounding box center [95, 480] width 54 height 35
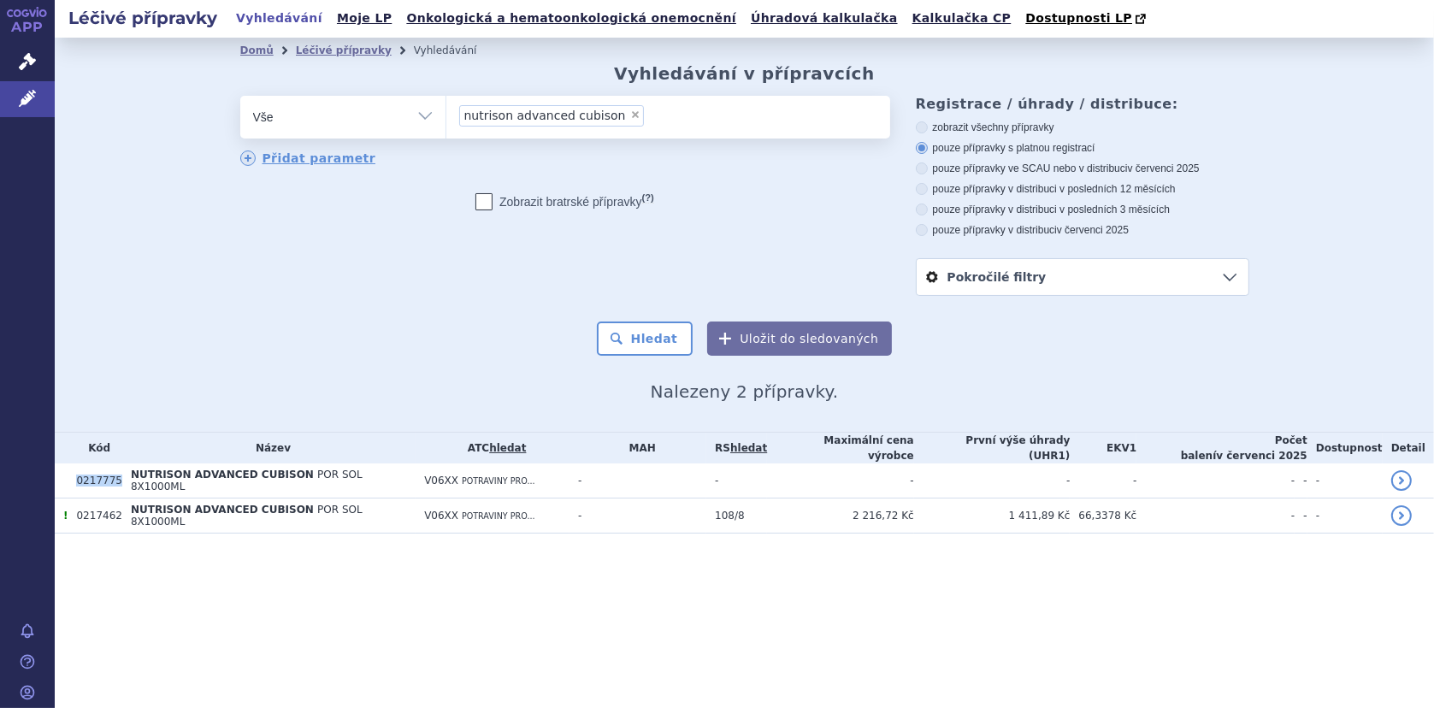
copy td "0217775"
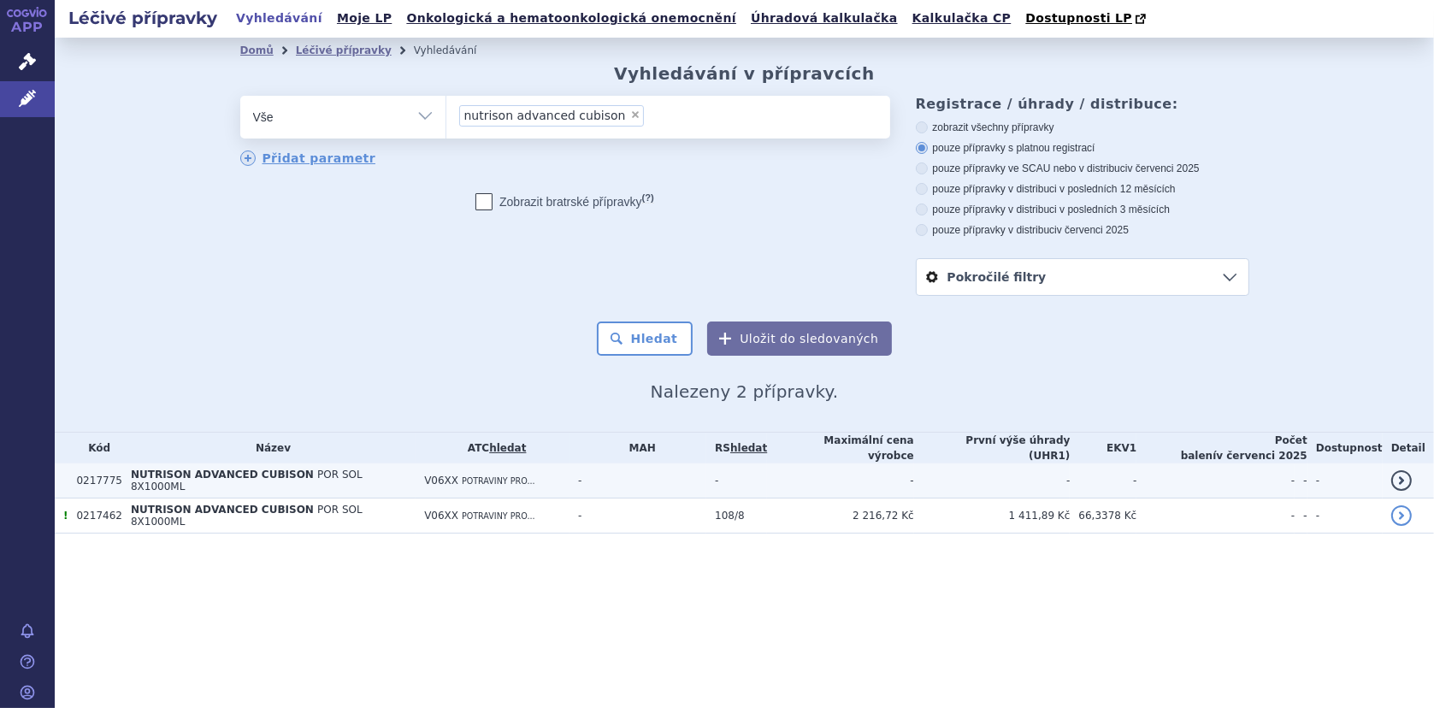
click at [294, 471] on span "POR SOL 8X1000ML" at bounding box center [247, 480] width 232 height 24
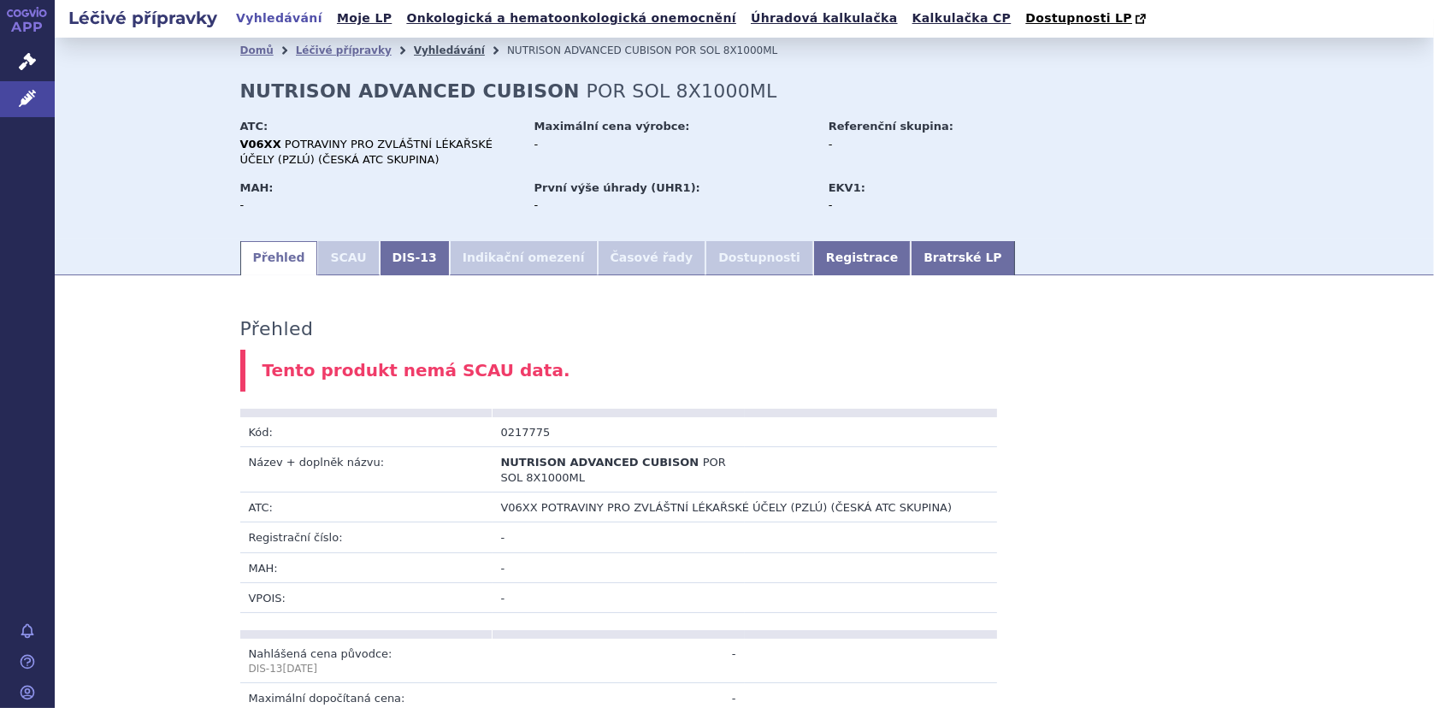
click at [414, 46] on link "Vyhledávání" at bounding box center [449, 50] width 71 height 12
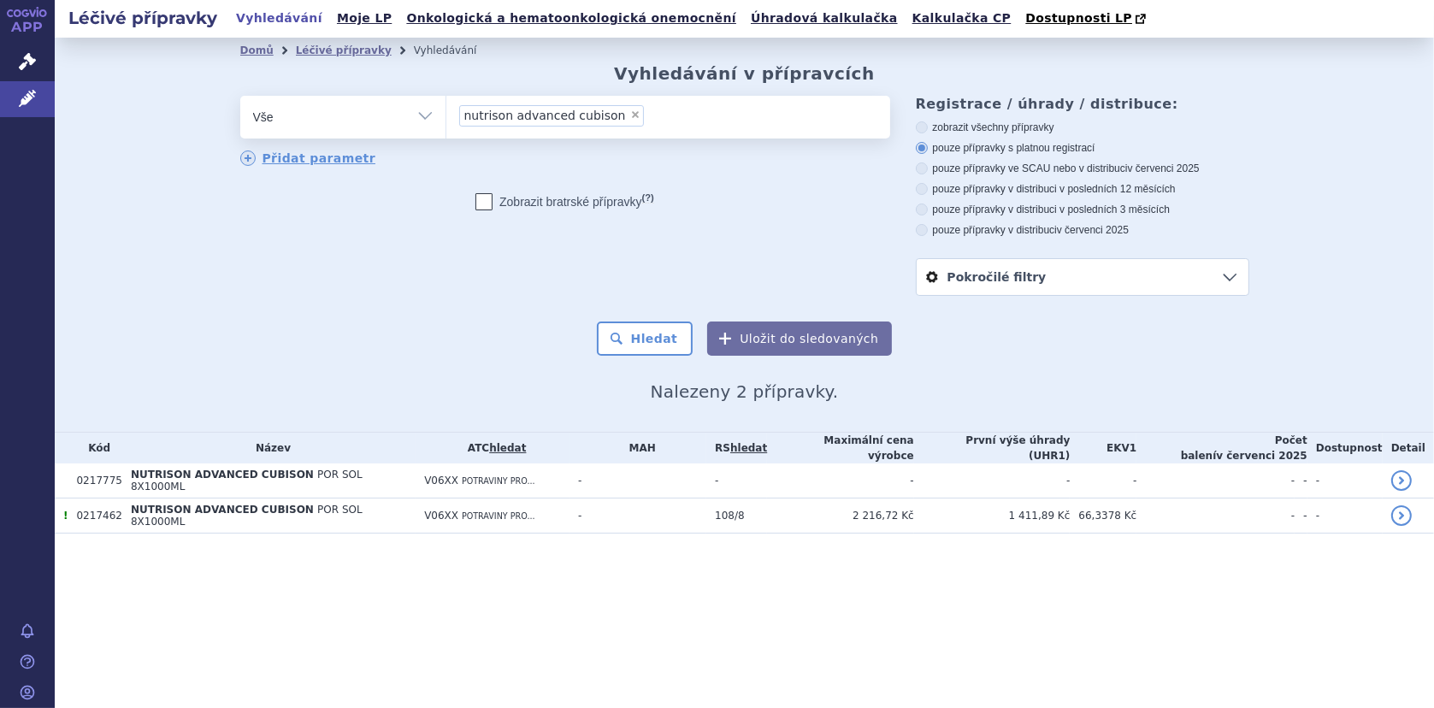
drag, startPoint x: 0, startPoint y: 0, endPoint x: 617, endPoint y: 113, distance: 627.4
click at [630, 113] on span "×" at bounding box center [635, 114] width 10 height 10
click at [446, 113] on select "nutrison advanced cubison" at bounding box center [445, 116] width 1 height 43
select select
type input "di"
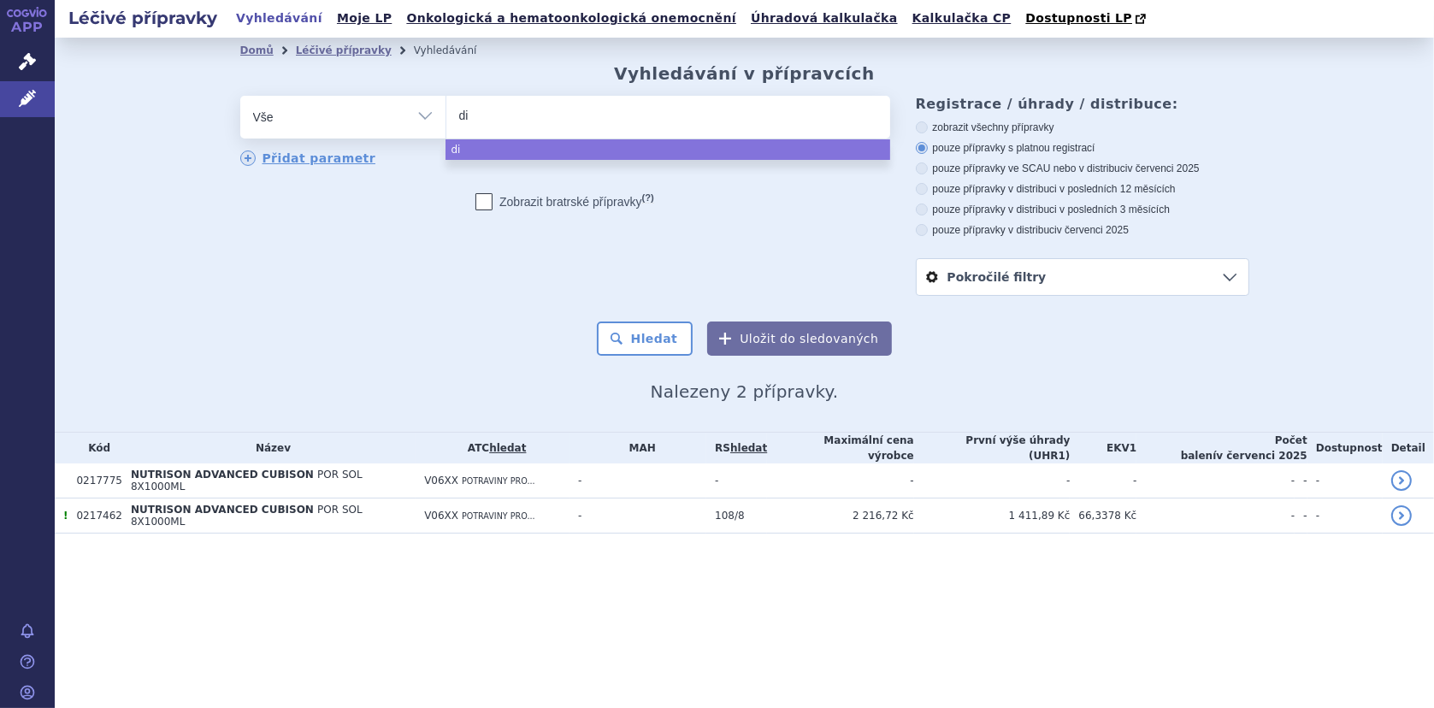
type input "dis"
type input "di"
type input "dia"
type input "[PERSON_NAME]"
type input "diason"
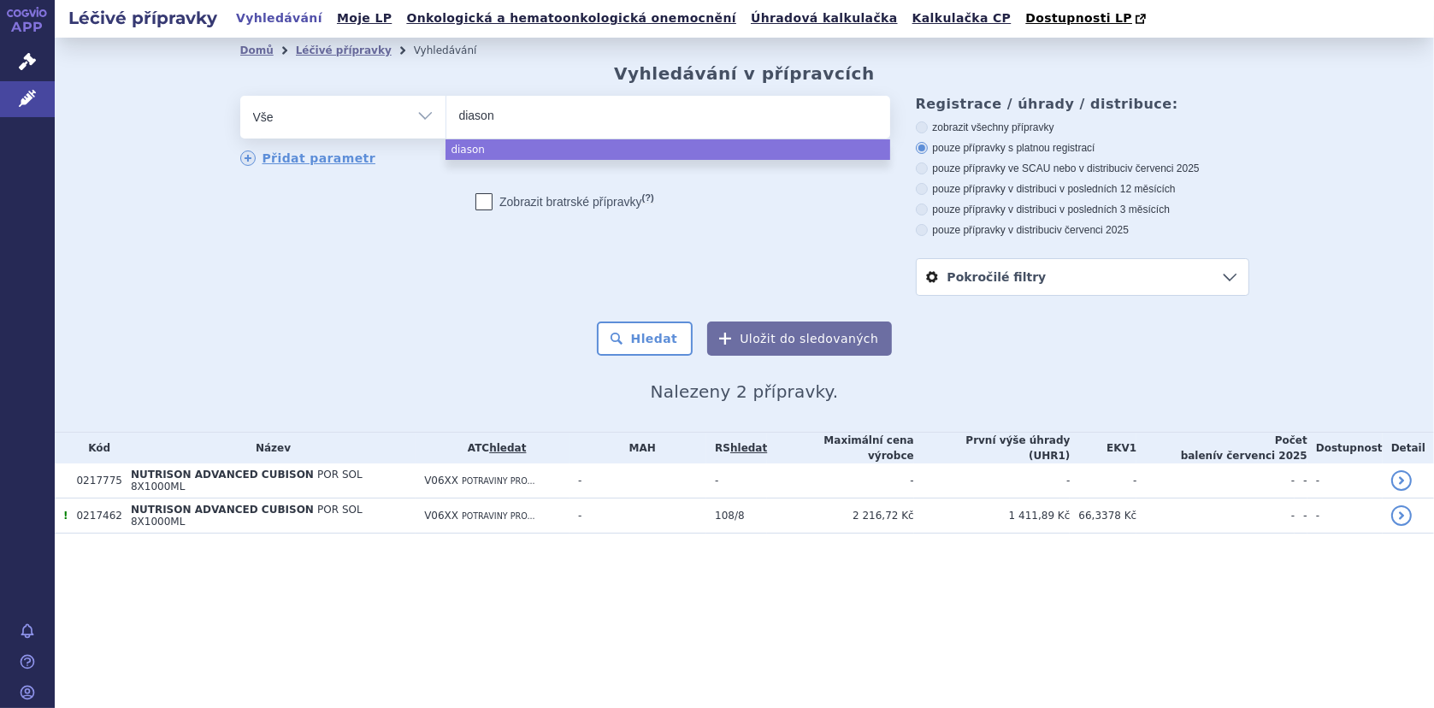
select select "diason"
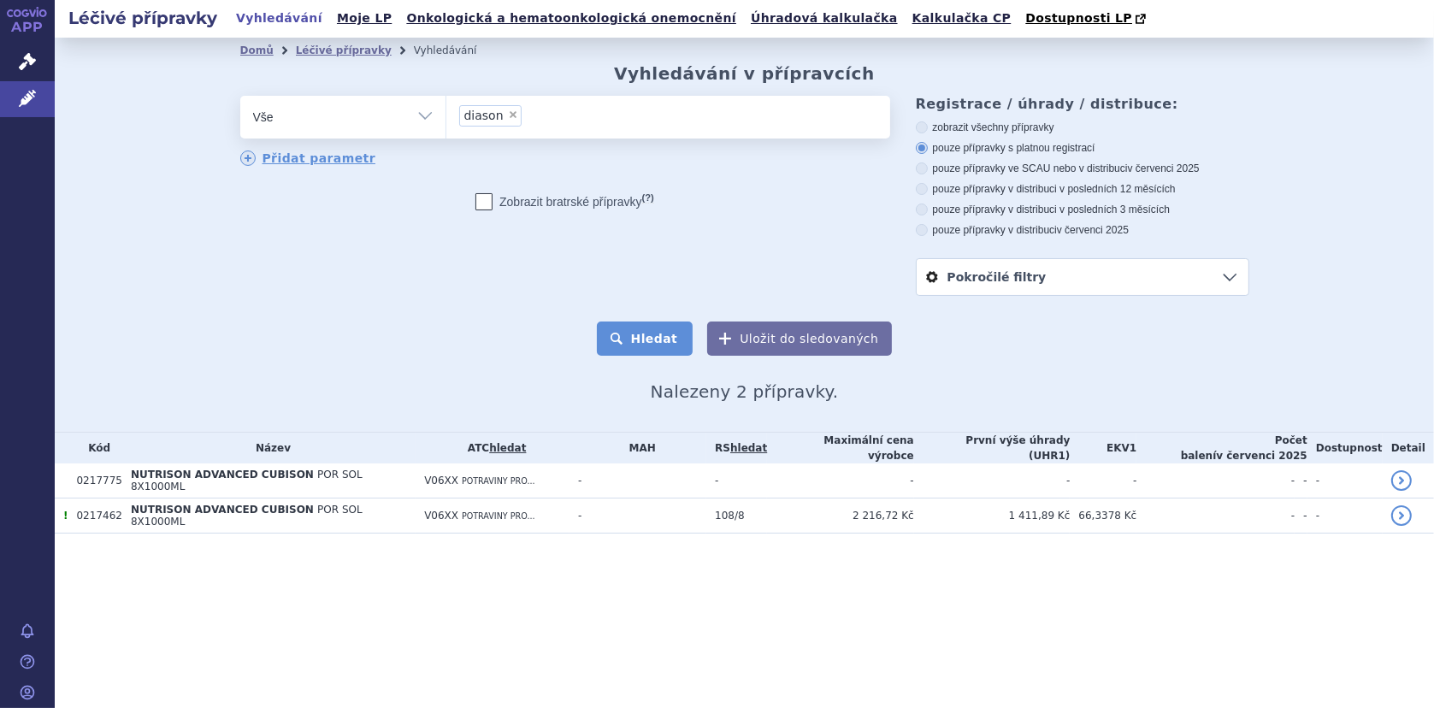
click at [660, 341] on button "Hledat" at bounding box center [645, 338] width 97 height 34
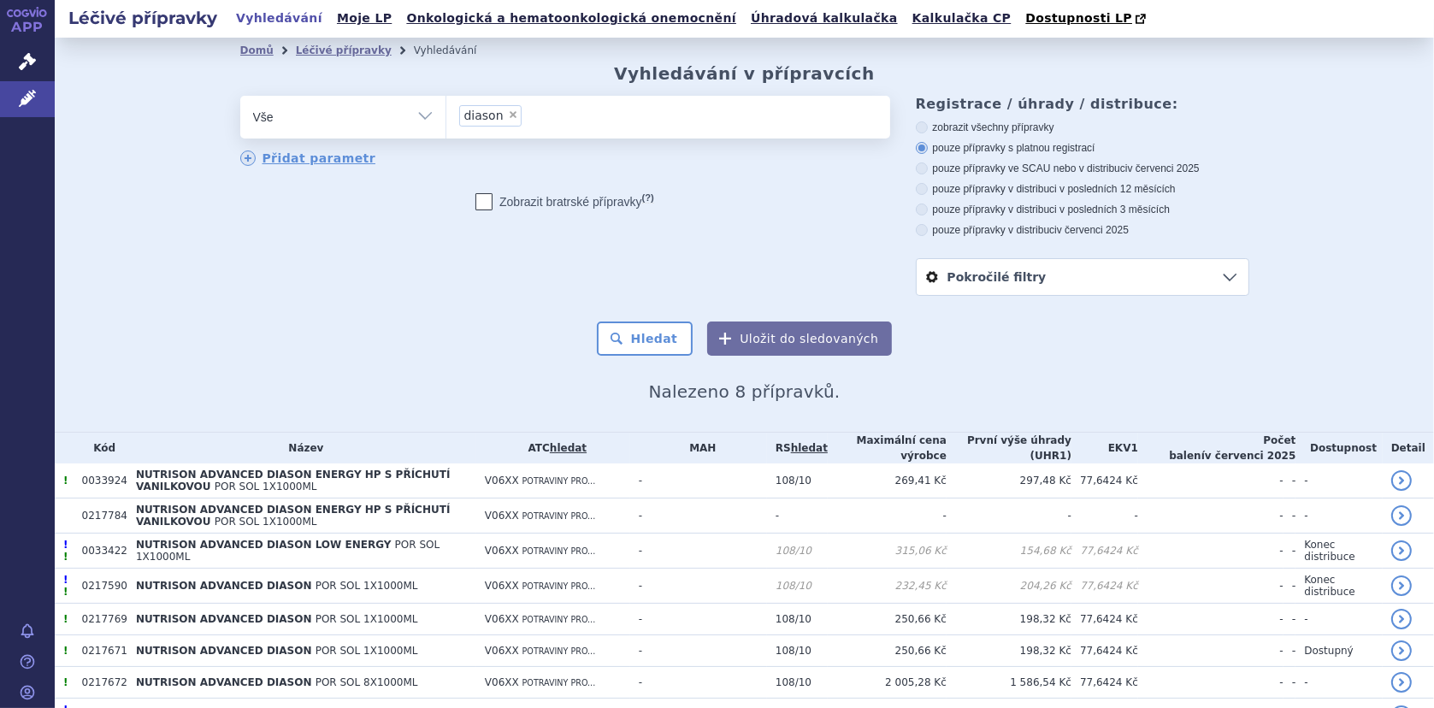
scroll to position [93, 0]
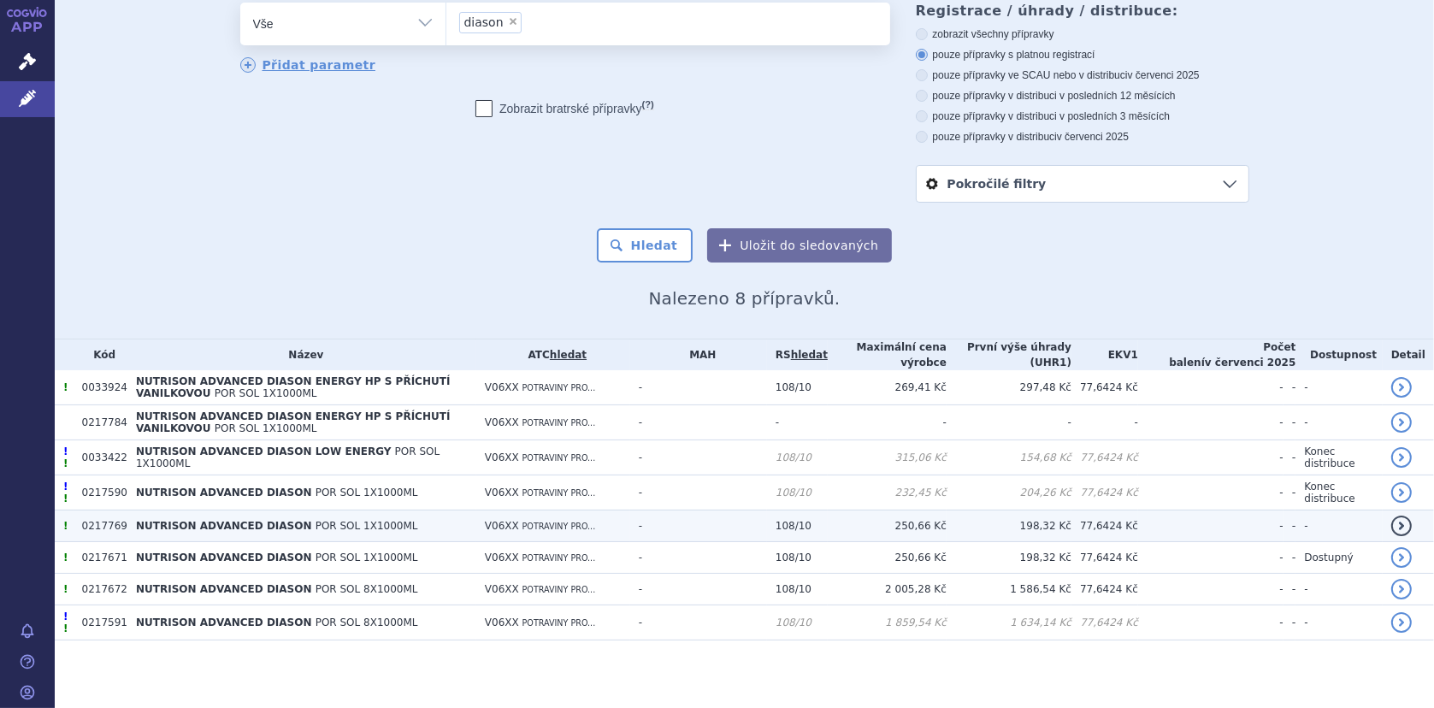
click at [127, 519] on td "NUTRISON ADVANCED DIASON POR SOL 1X1000ML" at bounding box center [301, 526] width 349 height 32
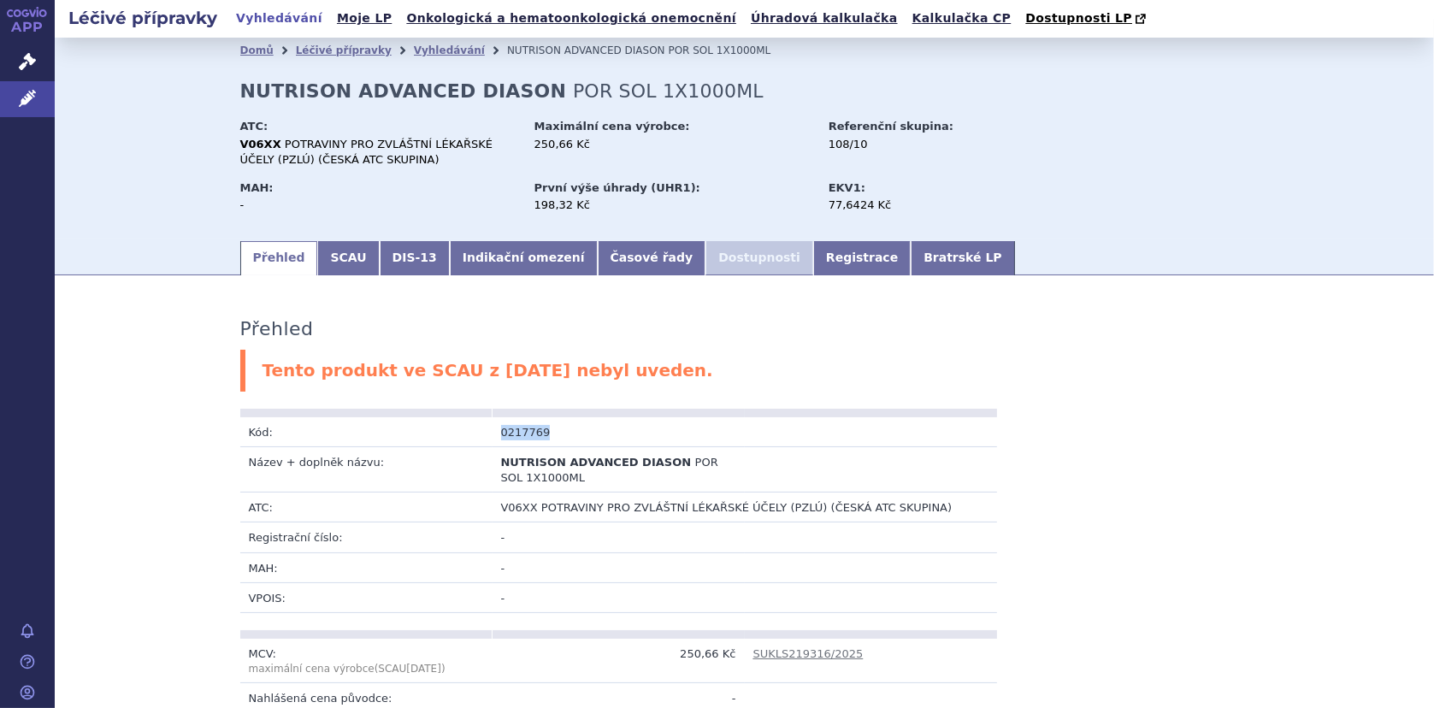
drag, startPoint x: 540, startPoint y: 428, endPoint x: 480, endPoint y: 428, distance: 59.8
click at [480, 428] on tr "Kód: 0217769" at bounding box center [618, 432] width 757 height 30
copy tr "Kód: 0217769"
